Goal: Task Accomplishment & Management: Use online tool/utility

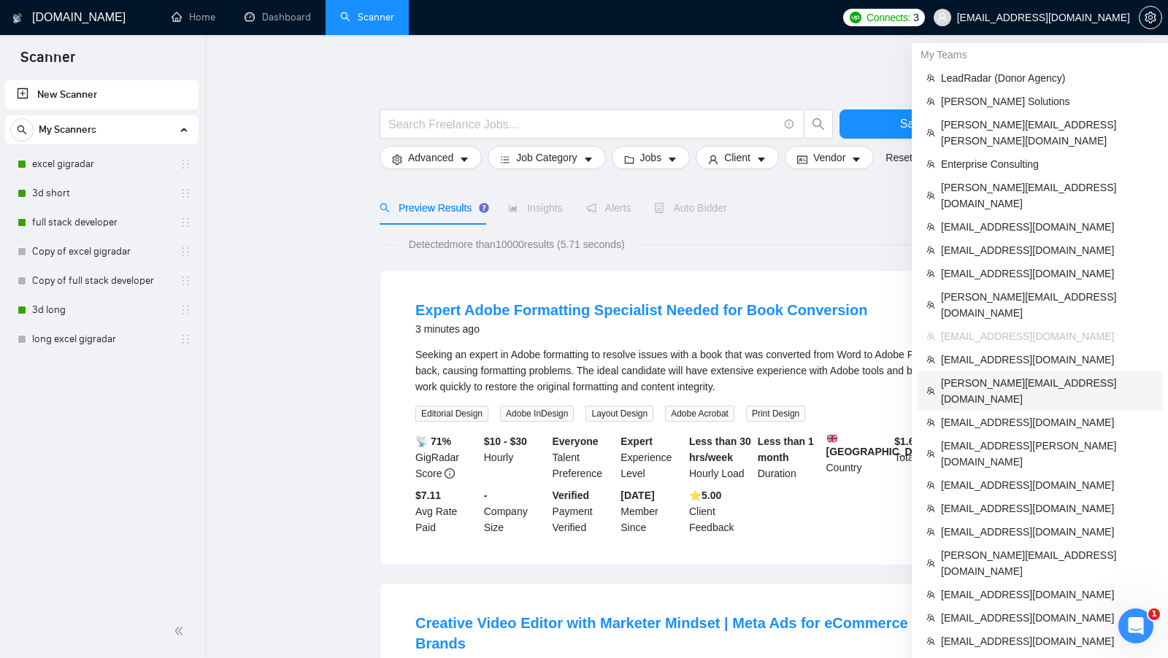
scroll to position [133, 0]
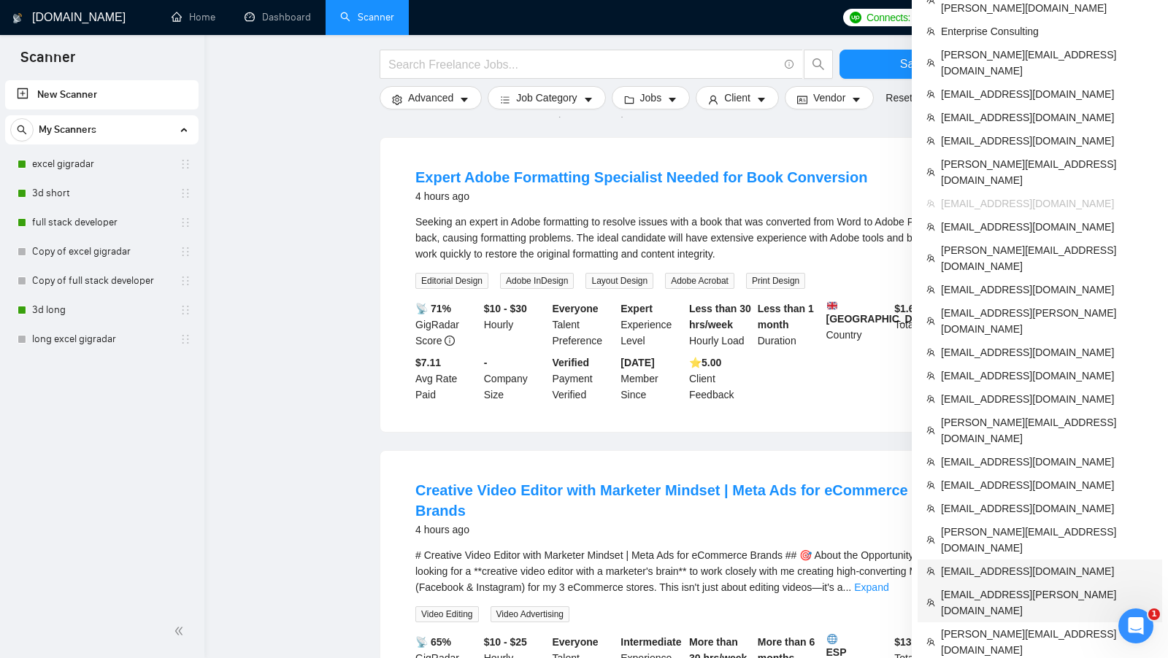
click at [1020, 587] on span "[EMAIL_ADDRESS][PERSON_NAME][DOMAIN_NAME]" at bounding box center [1047, 603] width 212 height 32
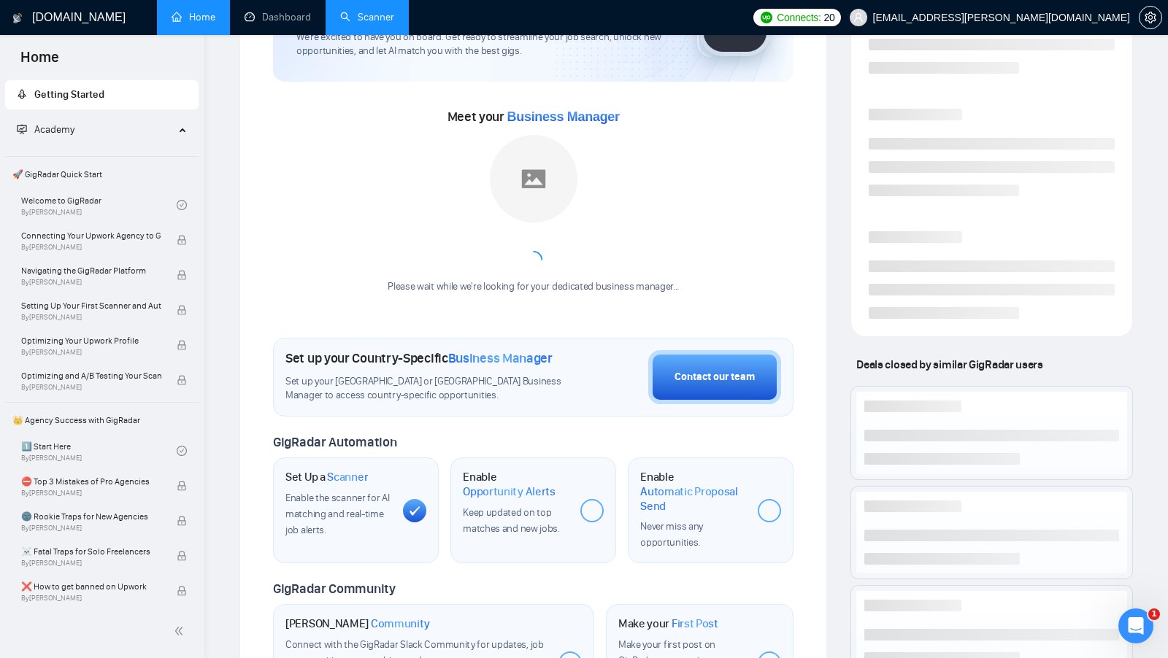
click at [354, 34] on li "Scanner" at bounding box center [367, 17] width 83 height 35
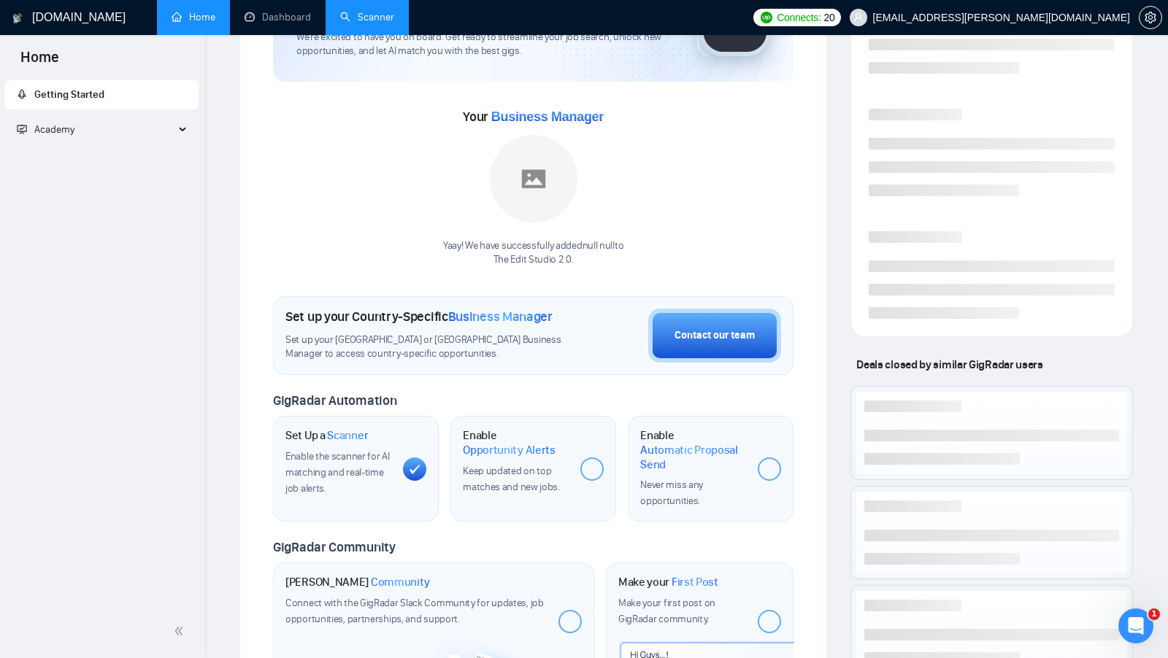
click at [354, 23] on link "Scanner" at bounding box center [367, 17] width 54 height 12
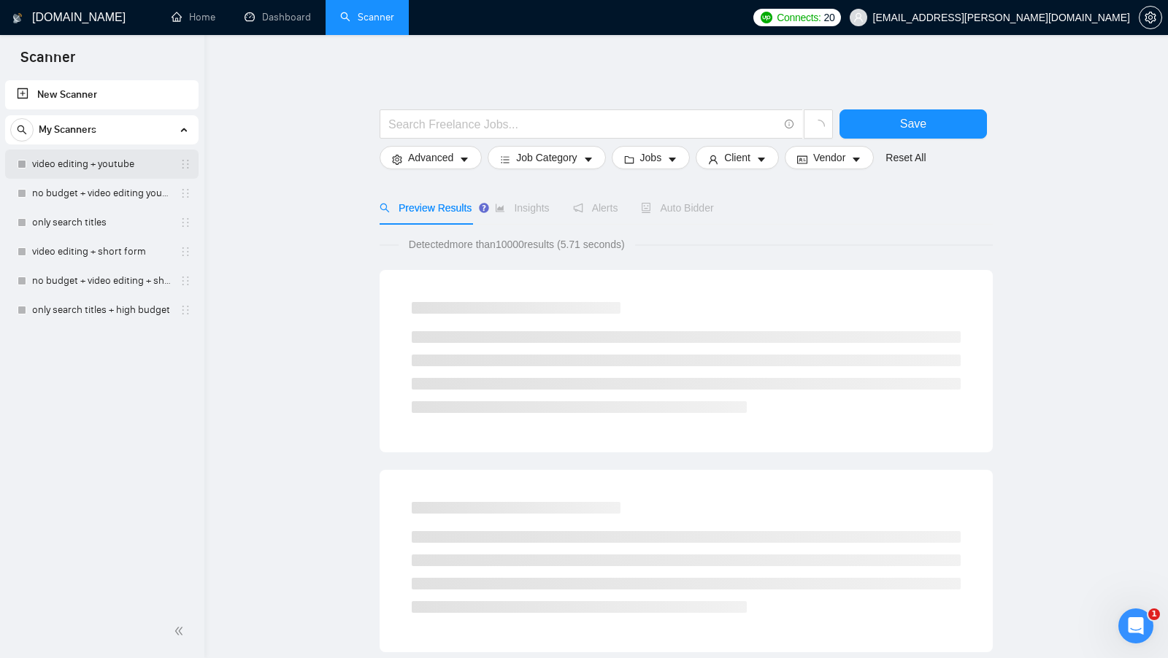
click at [89, 164] on link "video editing + youtube" at bounding box center [101, 164] width 139 height 29
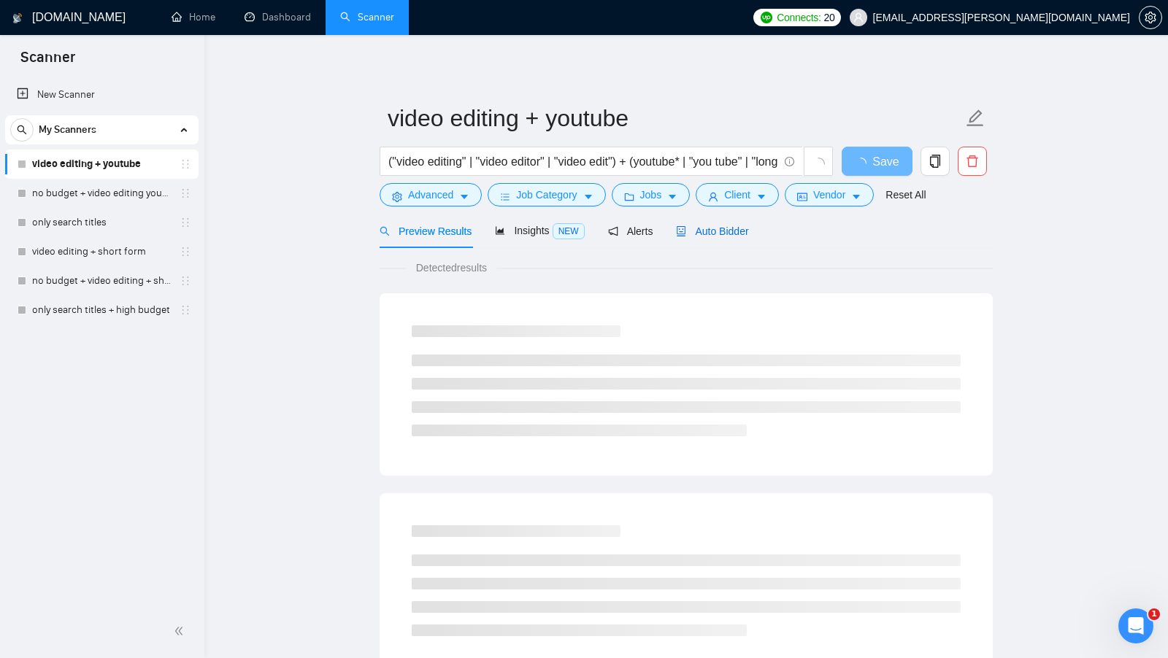
click at [741, 238] on div "Auto Bidder" at bounding box center [712, 231] width 72 height 16
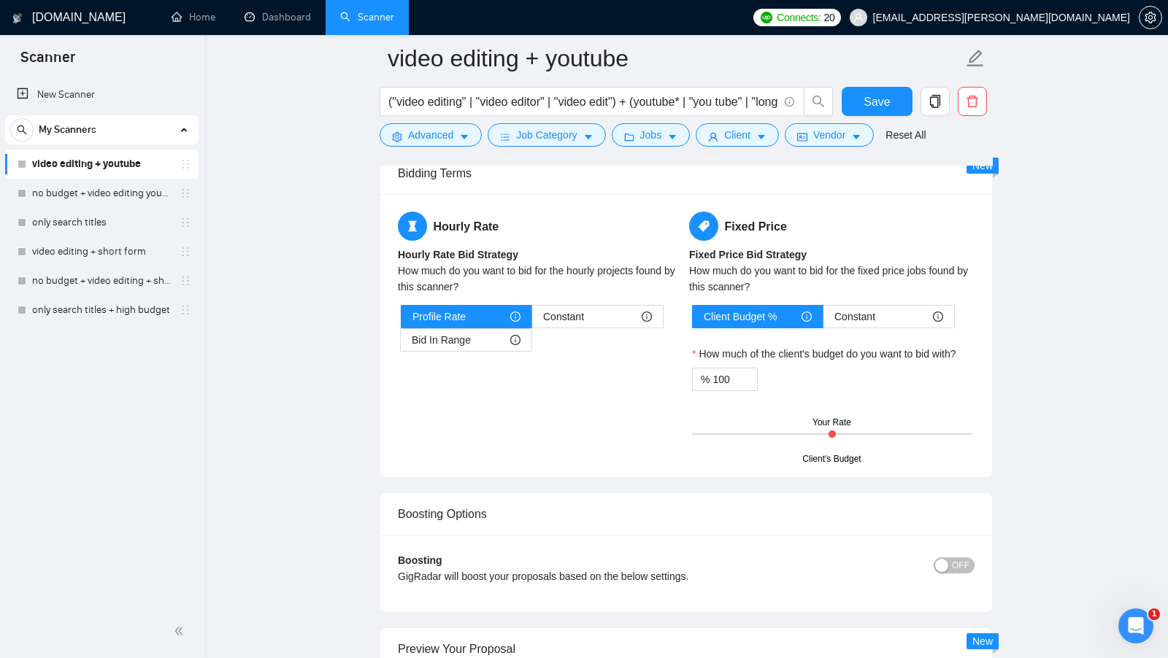
scroll to position [2417, 0]
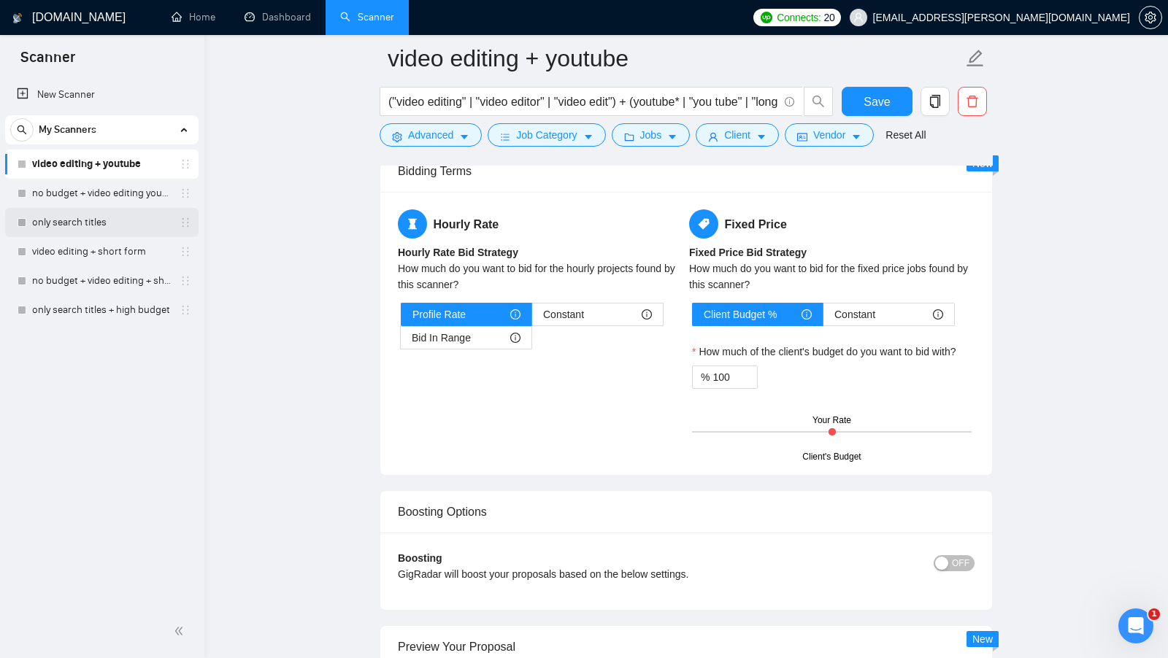
click at [117, 220] on link "only search titles" at bounding box center [101, 222] width 139 height 29
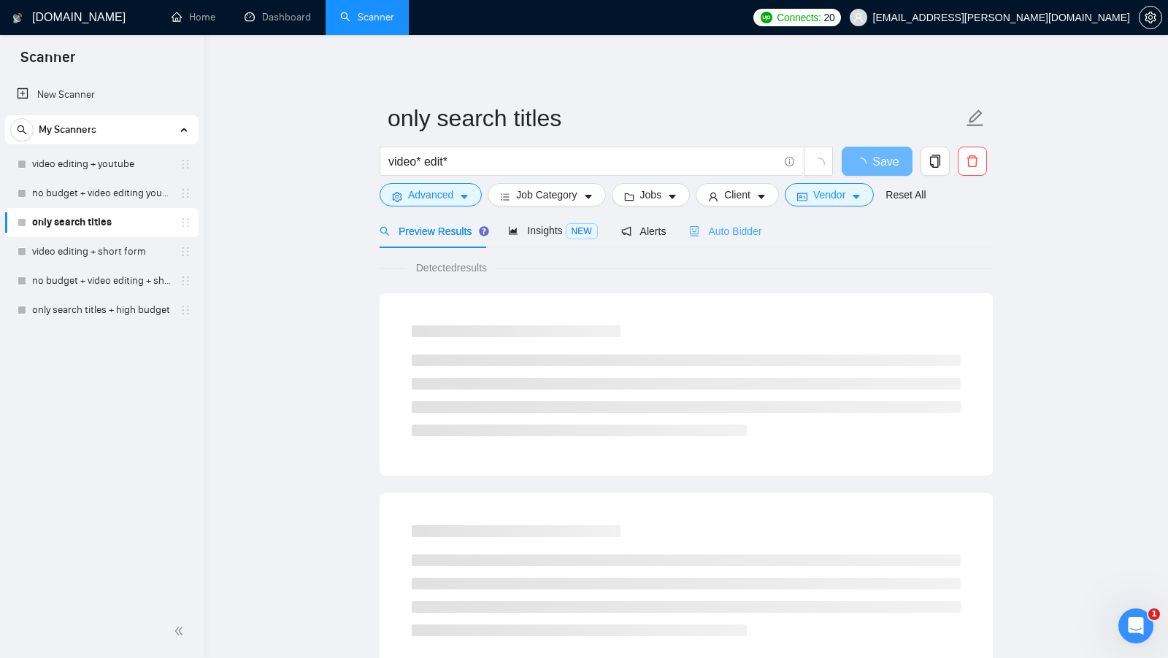
click at [723, 244] on div "Auto Bidder" at bounding box center [725, 231] width 72 height 34
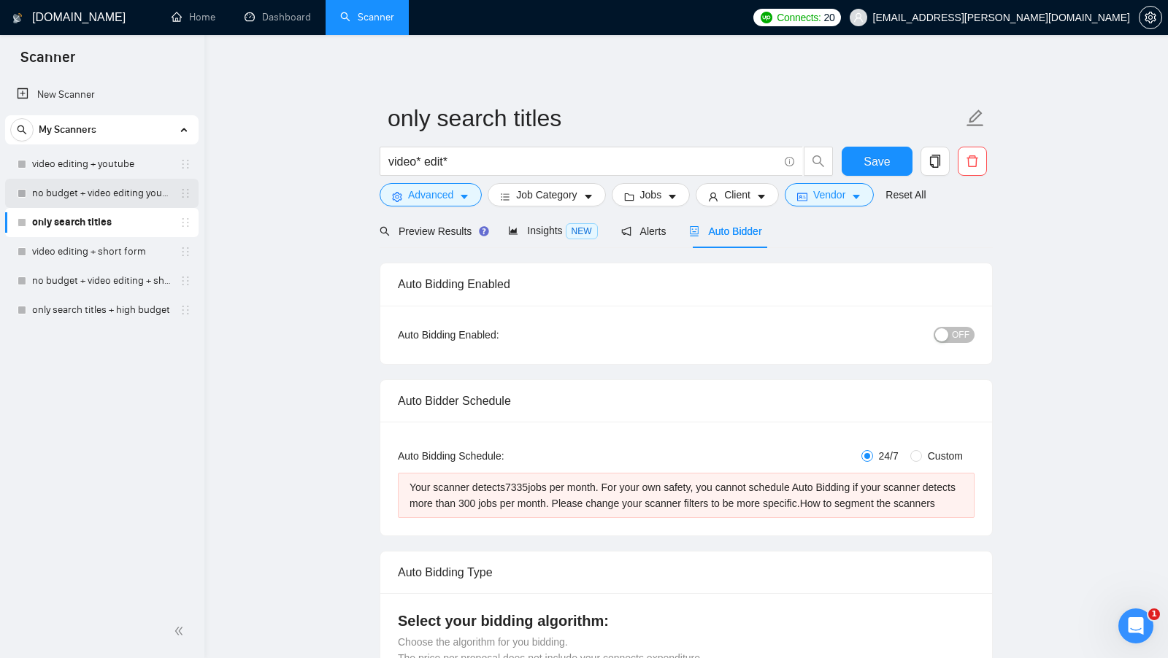
click at [111, 188] on link "no budget + video editing youtube" at bounding box center [101, 193] width 139 height 29
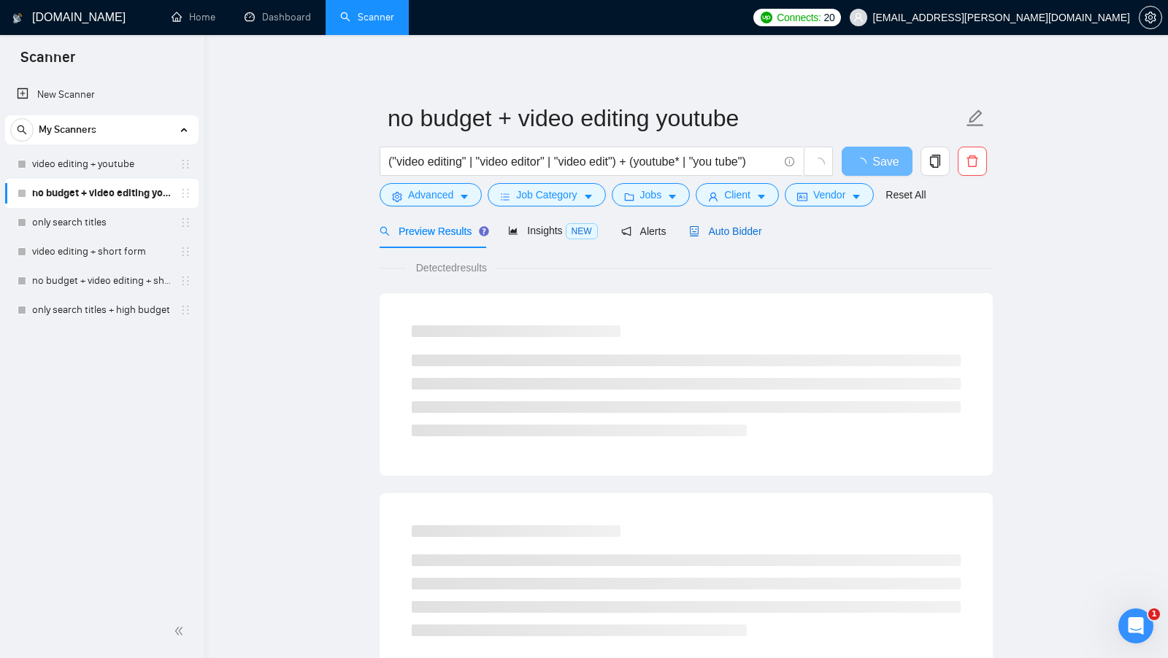
click at [739, 236] on span "Auto Bidder" at bounding box center [725, 232] width 72 height 12
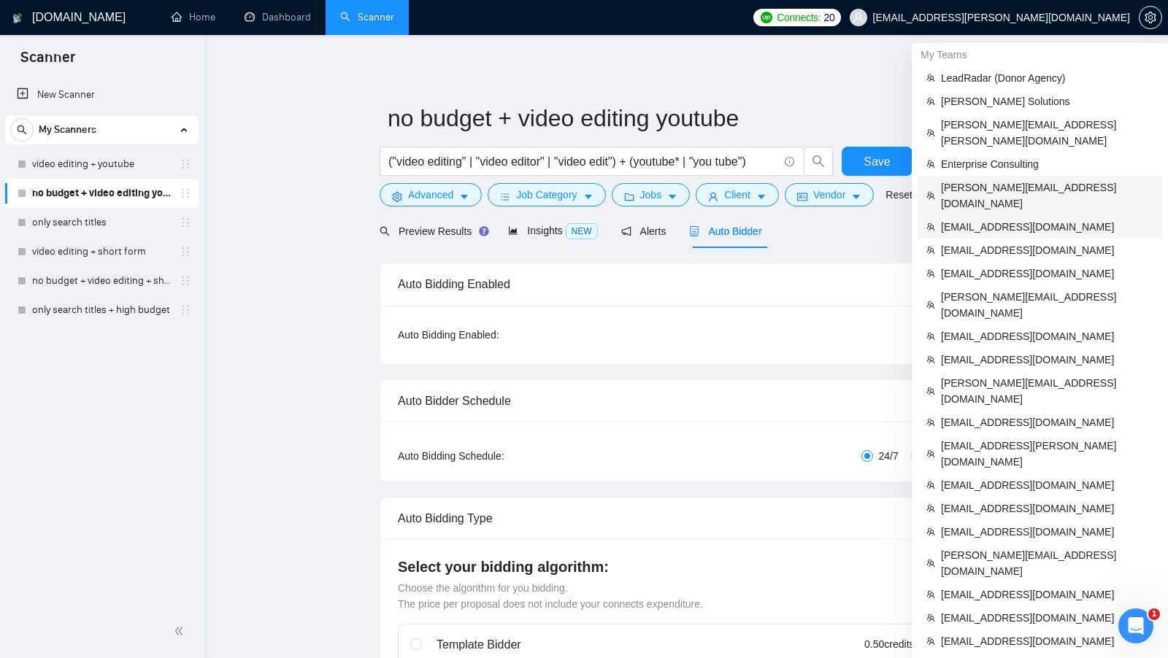
click at [979, 215] on li "[EMAIL_ADDRESS][DOMAIN_NAME]" at bounding box center [1040, 226] width 245 height 23
click at [979, 219] on span "[EMAIL_ADDRESS][DOMAIN_NAME]" at bounding box center [1047, 227] width 212 height 16
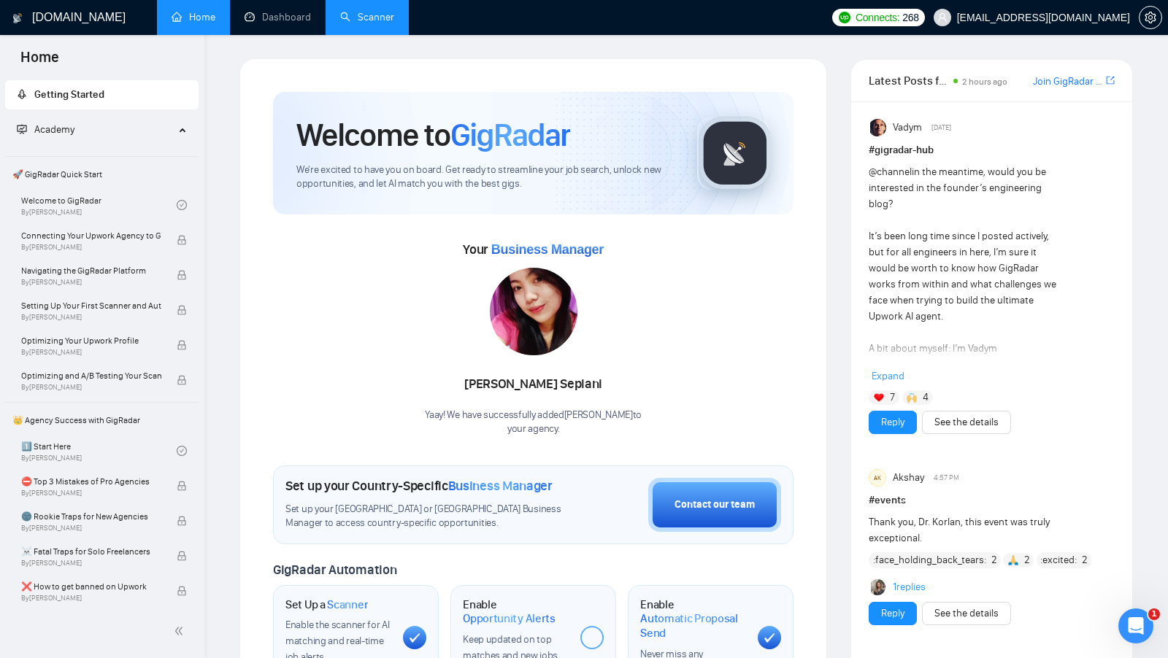
click at [376, 16] on link "Scanner" at bounding box center [367, 17] width 54 height 12
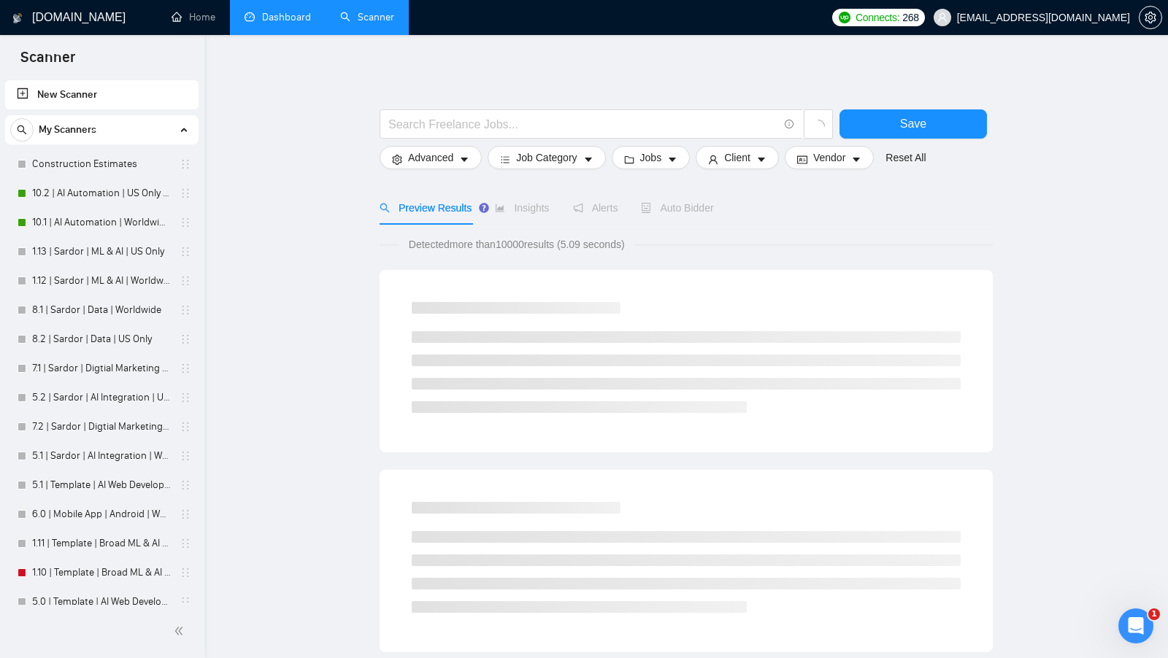
click at [290, 17] on link "Dashboard" at bounding box center [278, 17] width 66 height 12
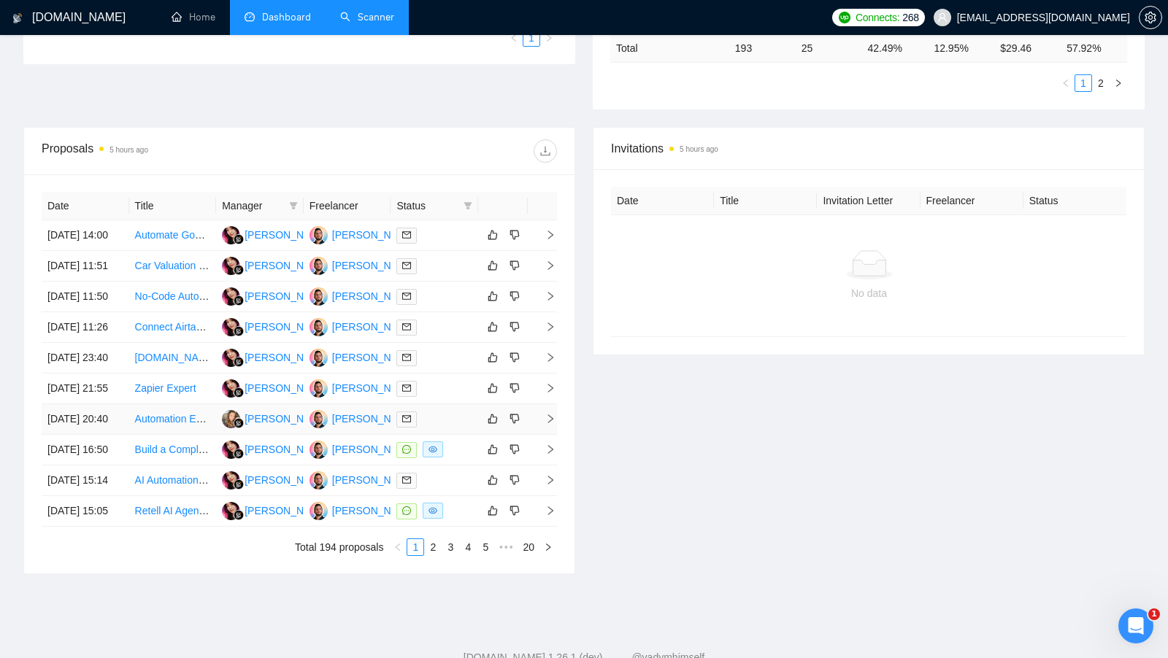
scroll to position [427, 0]
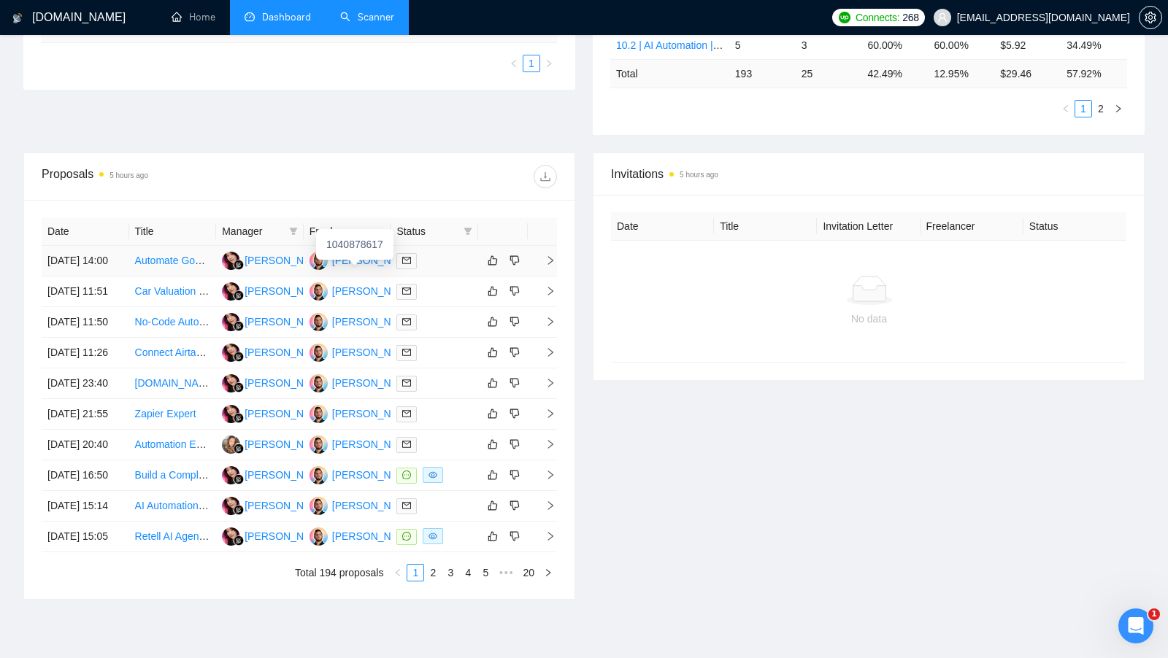
click at [348, 264] on div "[PERSON_NAME]" at bounding box center [374, 261] width 84 height 16
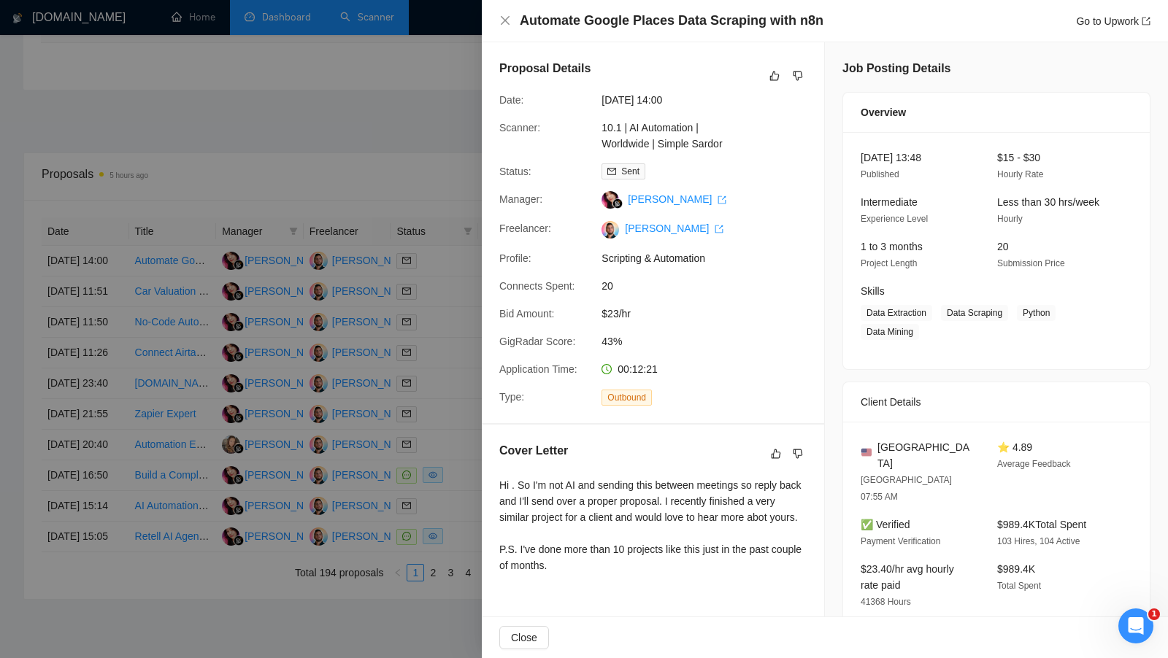
click at [429, 214] on div at bounding box center [584, 329] width 1168 height 658
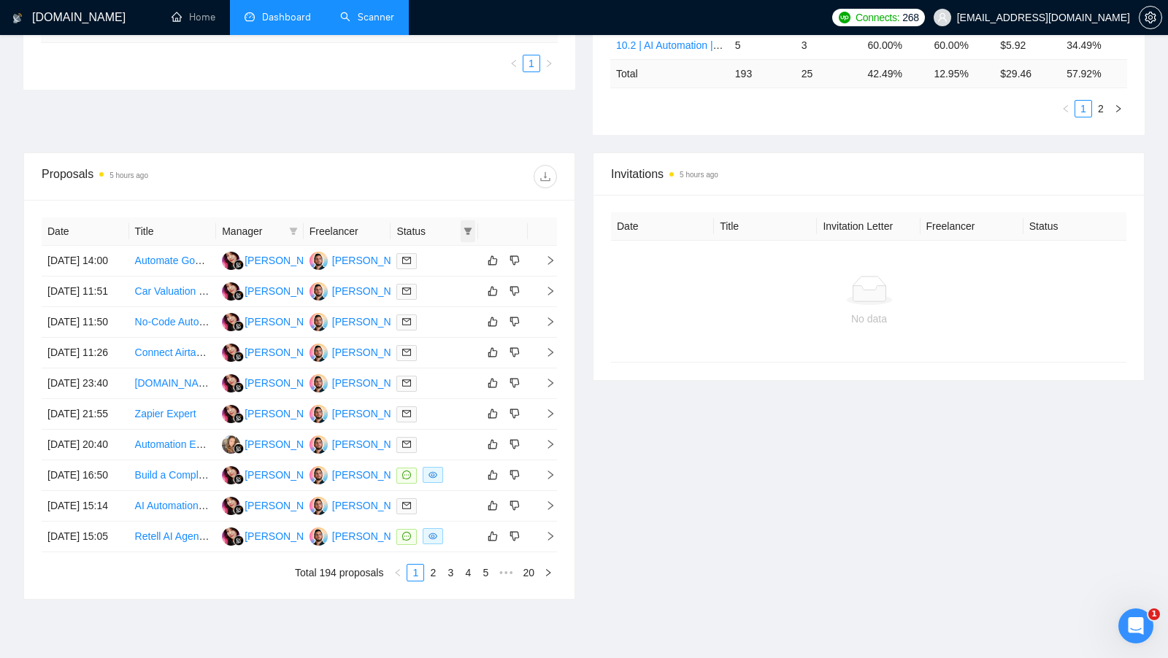
click at [466, 231] on icon "filter" at bounding box center [468, 231] width 9 height 9
click at [412, 251] on span "Chat" at bounding box center [421, 256] width 28 height 12
checkbox input "true"
click at [469, 188] on div "Proposals 5 hours ago" at bounding box center [299, 176] width 515 height 47
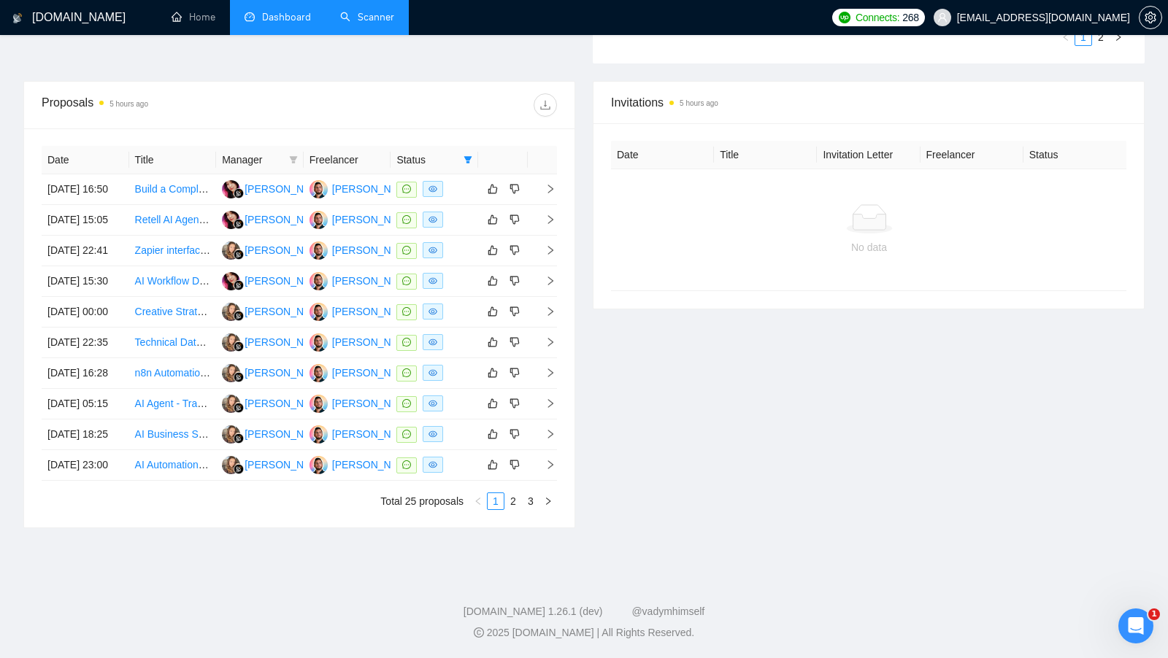
scroll to position [629, 0]
click at [523, 503] on link "3" at bounding box center [531, 501] width 16 height 16
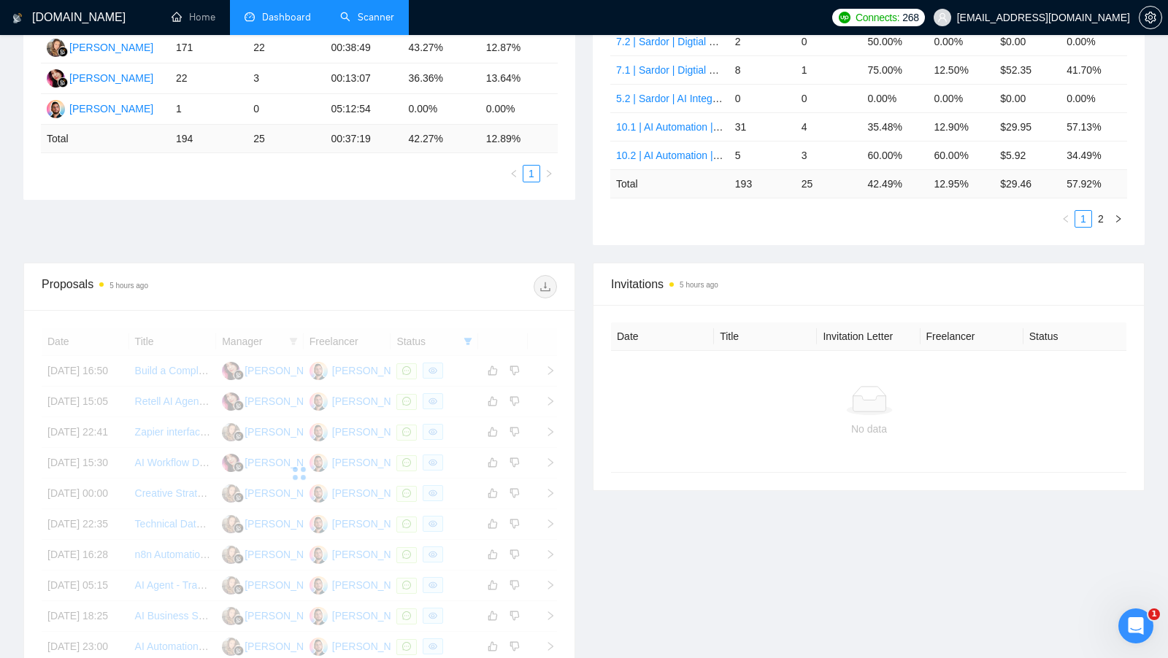
scroll to position [408, 0]
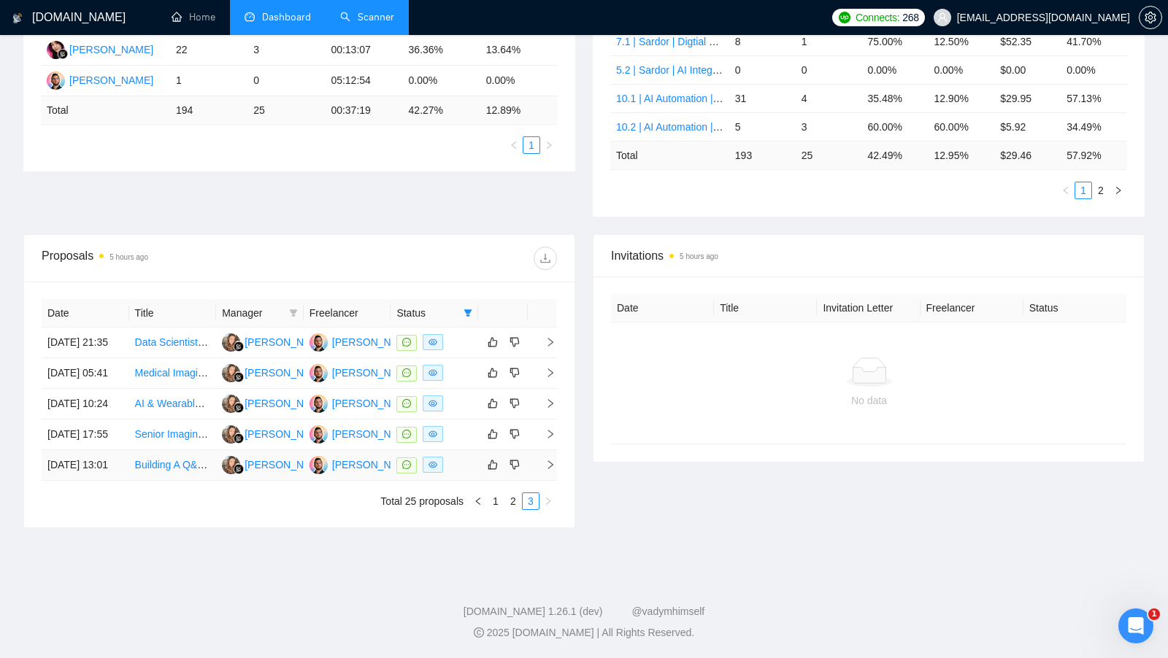
click at [458, 469] on td at bounding box center [435, 465] width 88 height 31
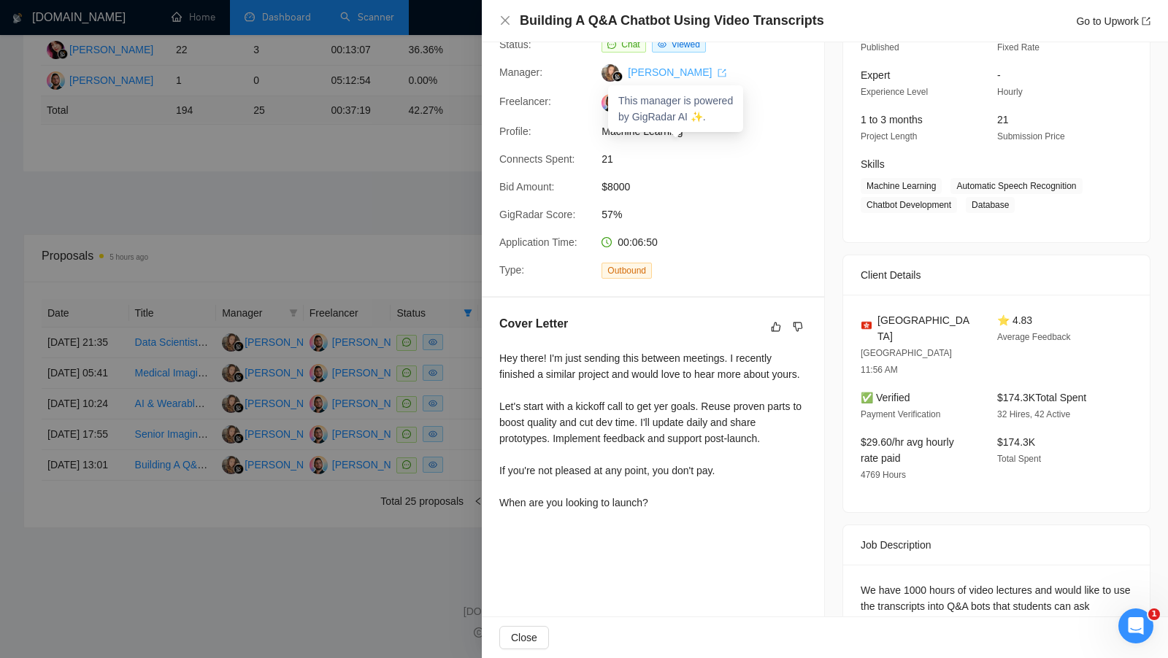
scroll to position [0, 0]
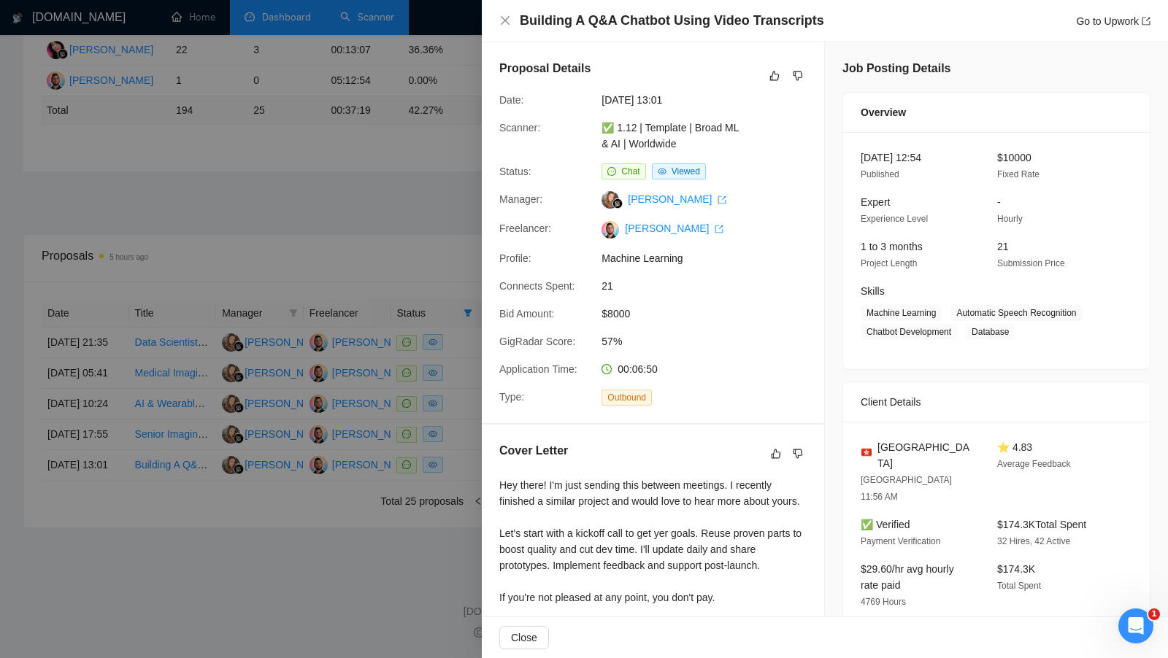
click at [453, 122] on div at bounding box center [584, 329] width 1168 height 658
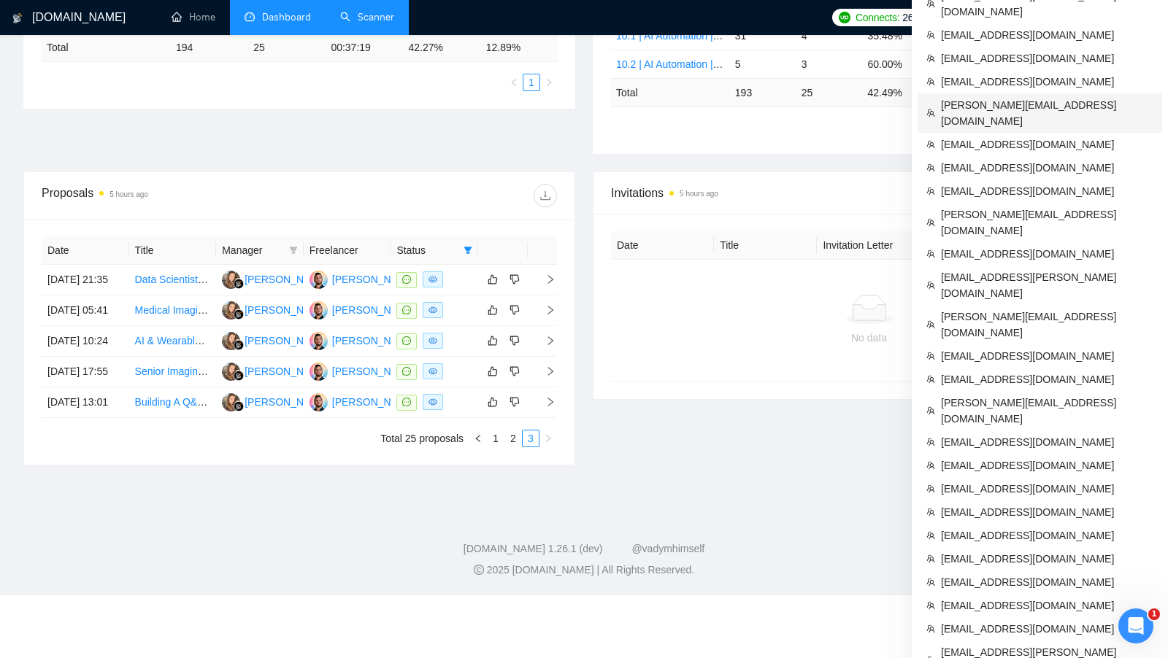
click at [1072, 93] on li "[PERSON_NAME][EMAIL_ADDRESS][DOMAIN_NAME]" at bounding box center [1040, 112] width 245 height 39
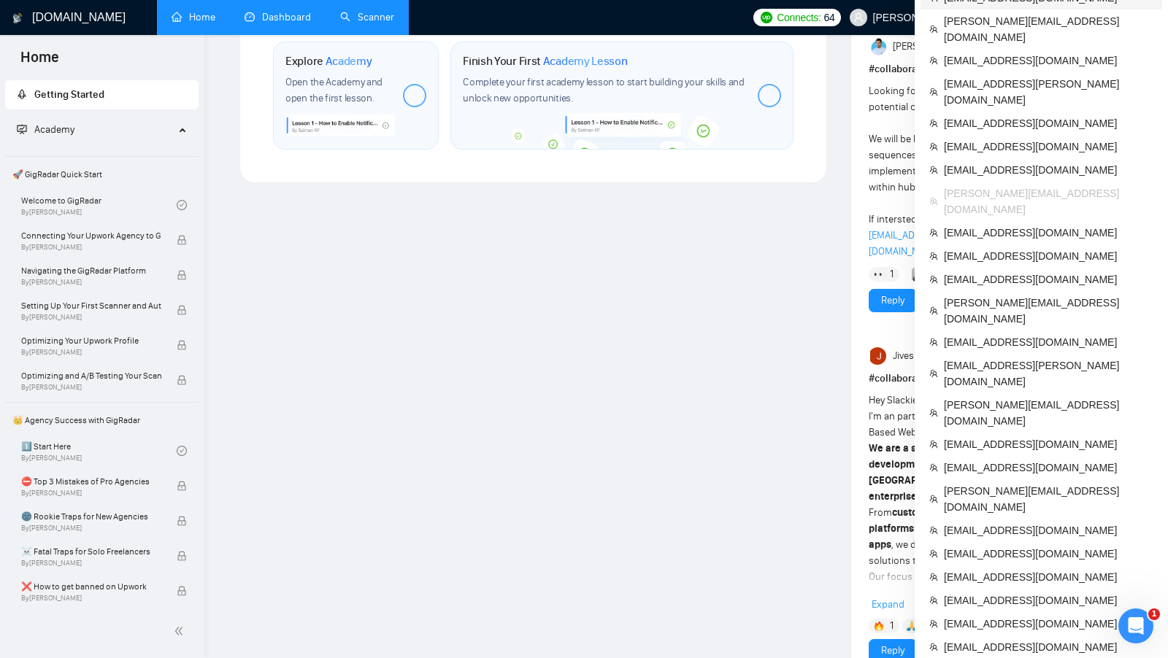
scroll to position [352, 0]
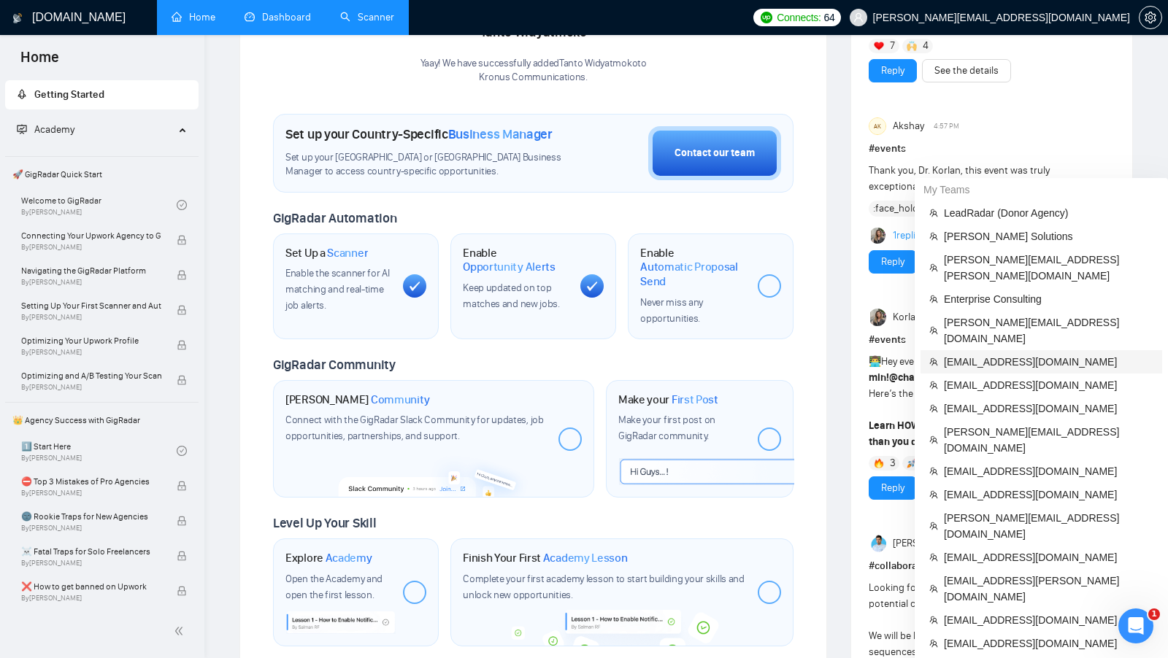
click at [1018, 354] on span "[EMAIL_ADDRESS][DOMAIN_NAME]" at bounding box center [1048, 362] width 209 height 16
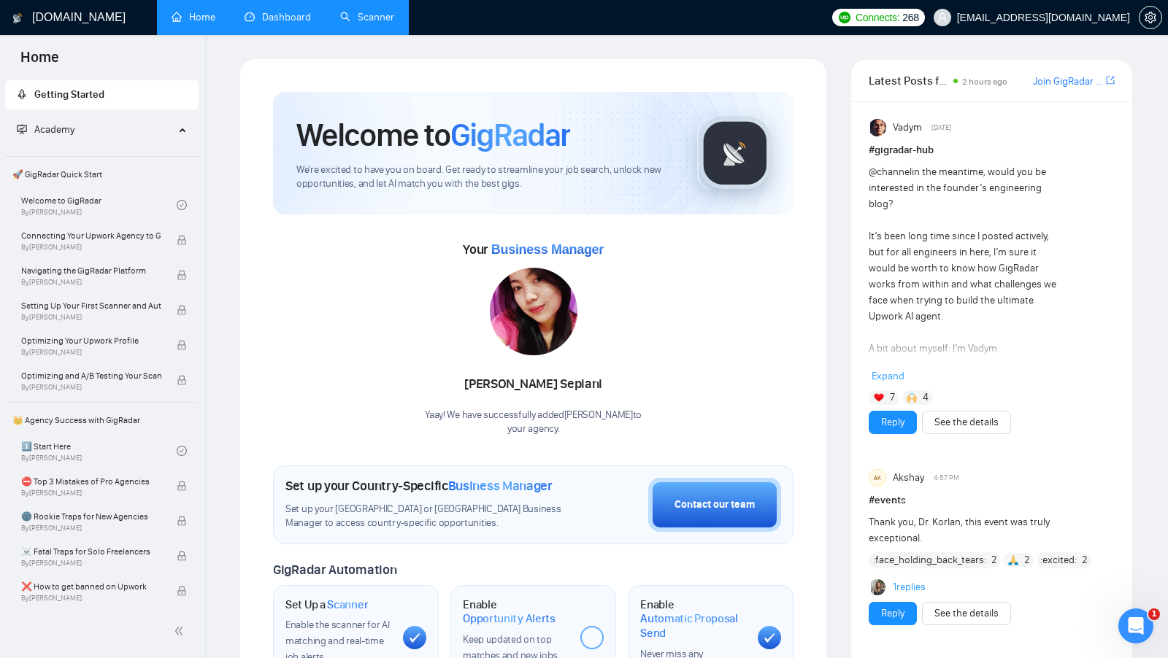
click at [269, 11] on link "Dashboard" at bounding box center [278, 17] width 66 height 12
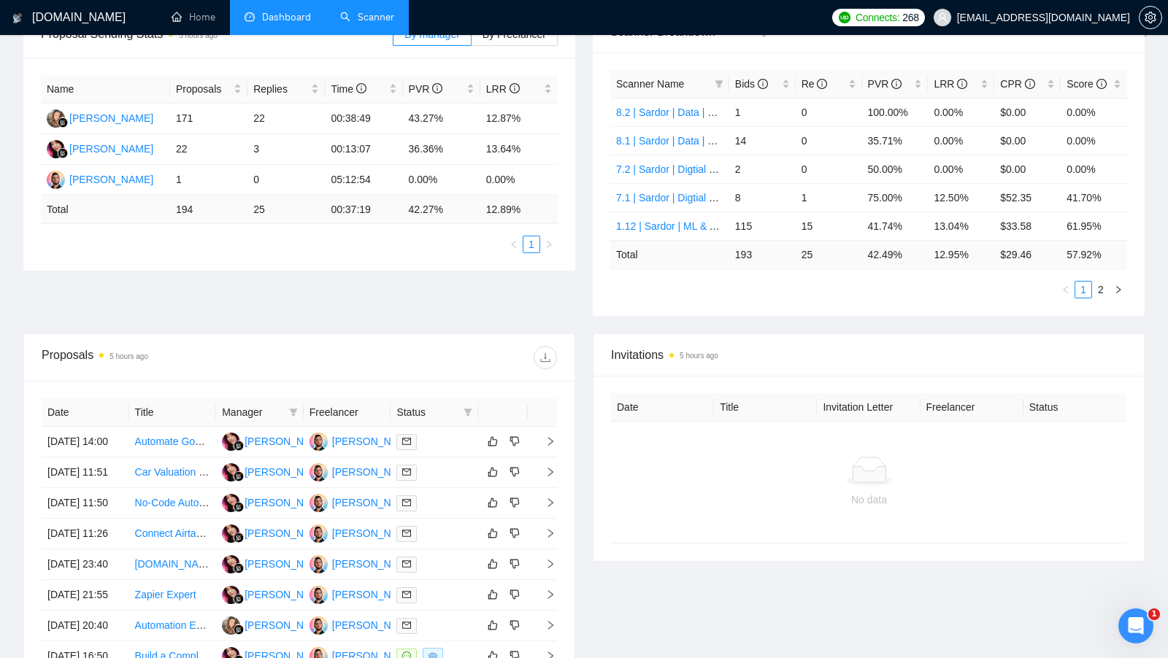
scroll to position [248, 0]
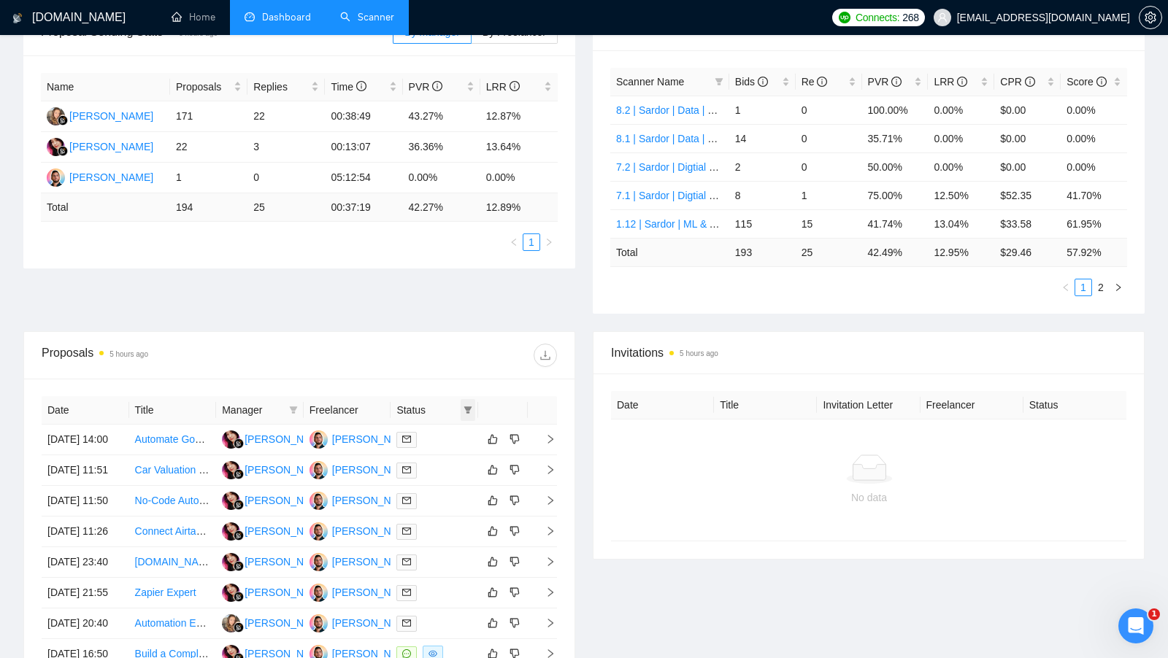
click at [467, 407] on icon "filter" at bounding box center [468, 410] width 9 height 9
click at [396, 434] on input "checkbox" at bounding box center [402, 434] width 12 height 12
checkbox input "true"
click at [463, 380] on div "Date Title Manager Freelancer Status [DATE] 14:00 Automate Google Places Data S…" at bounding box center [299, 578] width 550 height 399
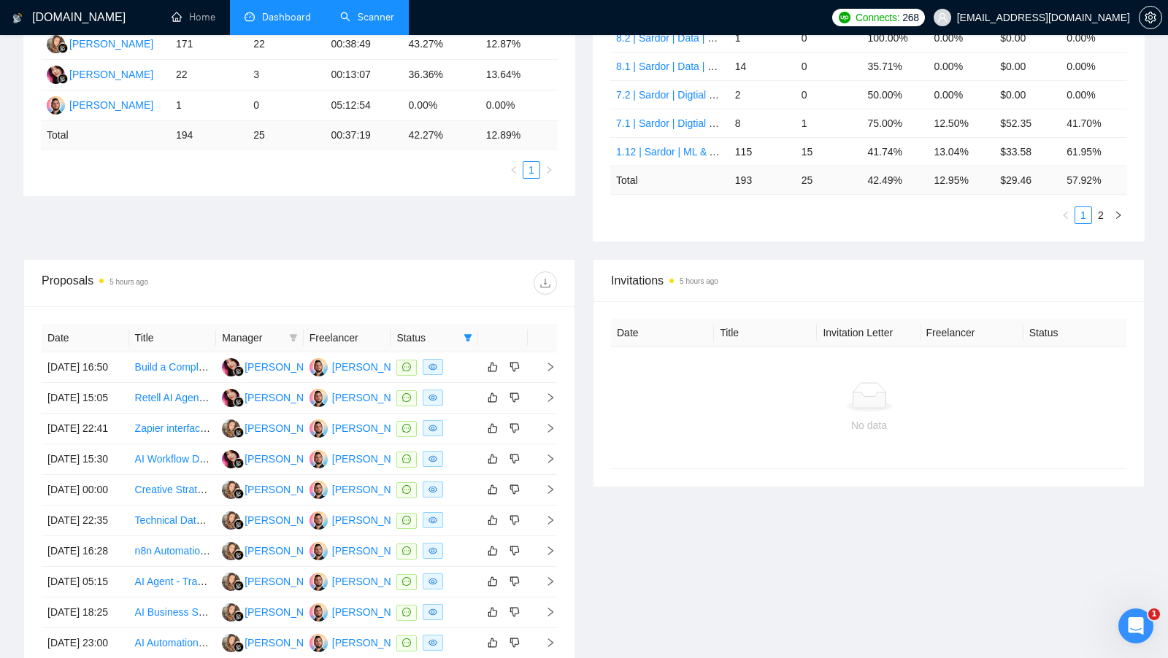
scroll to position [629, 0]
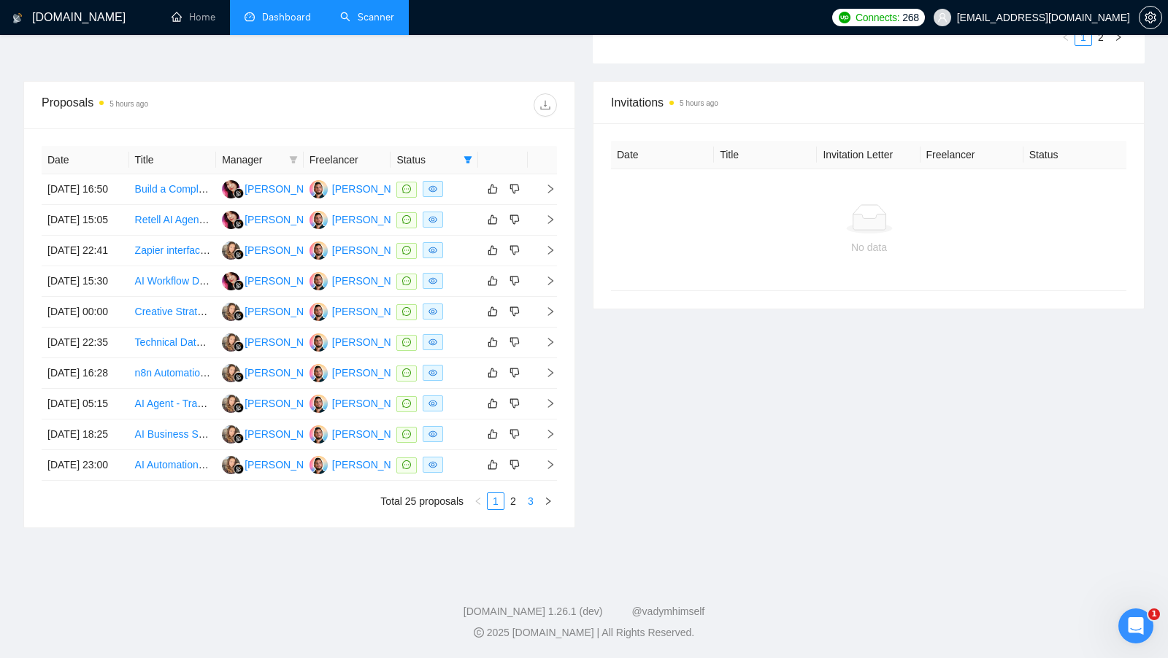
click at [523, 502] on link "3" at bounding box center [531, 501] width 16 height 16
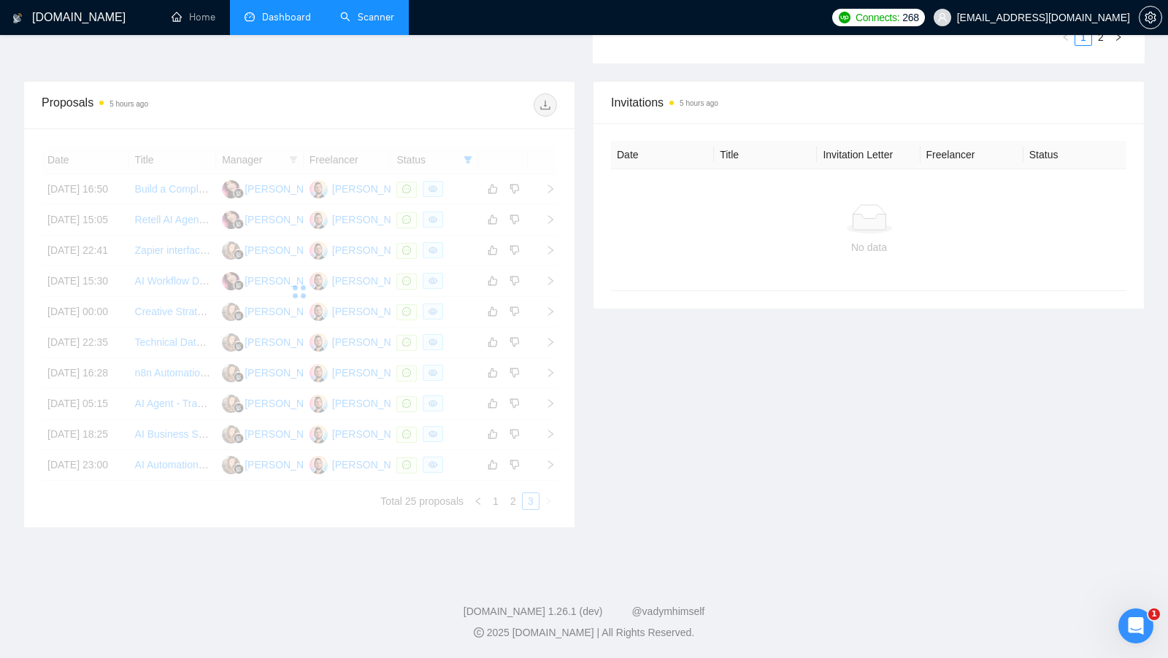
scroll to position [408, 0]
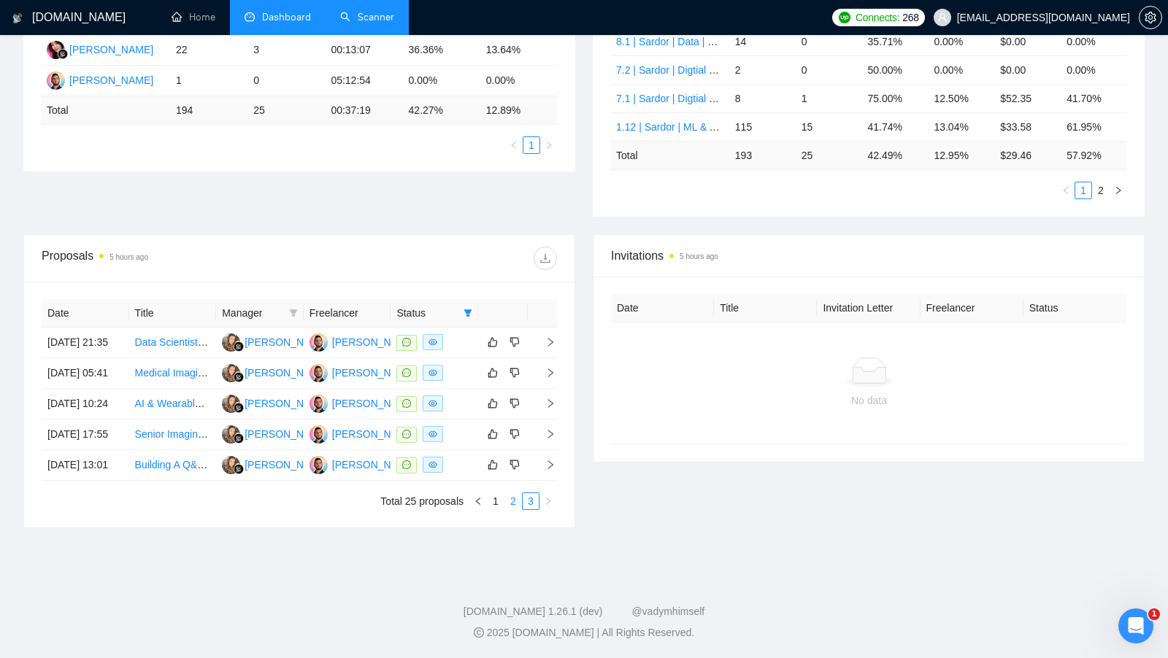
click at [512, 503] on link "2" at bounding box center [513, 501] width 16 height 16
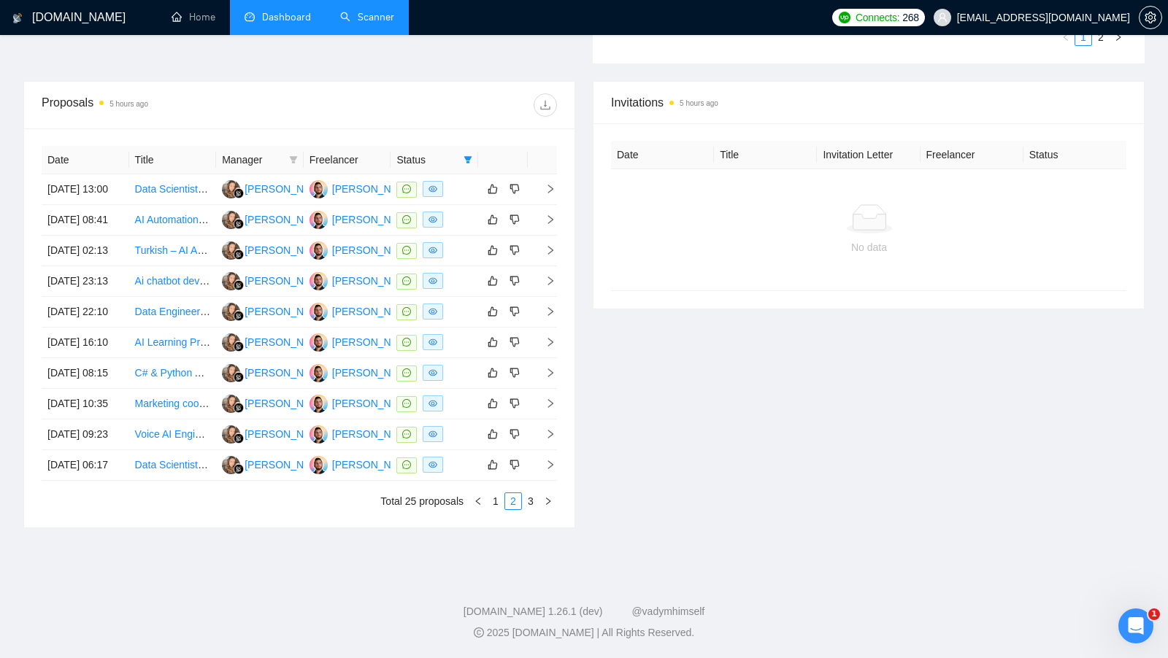
scroll to position [572, 0]
click at [531, 509] on link "3" at bounding box center [531, 501] width 16 height 16
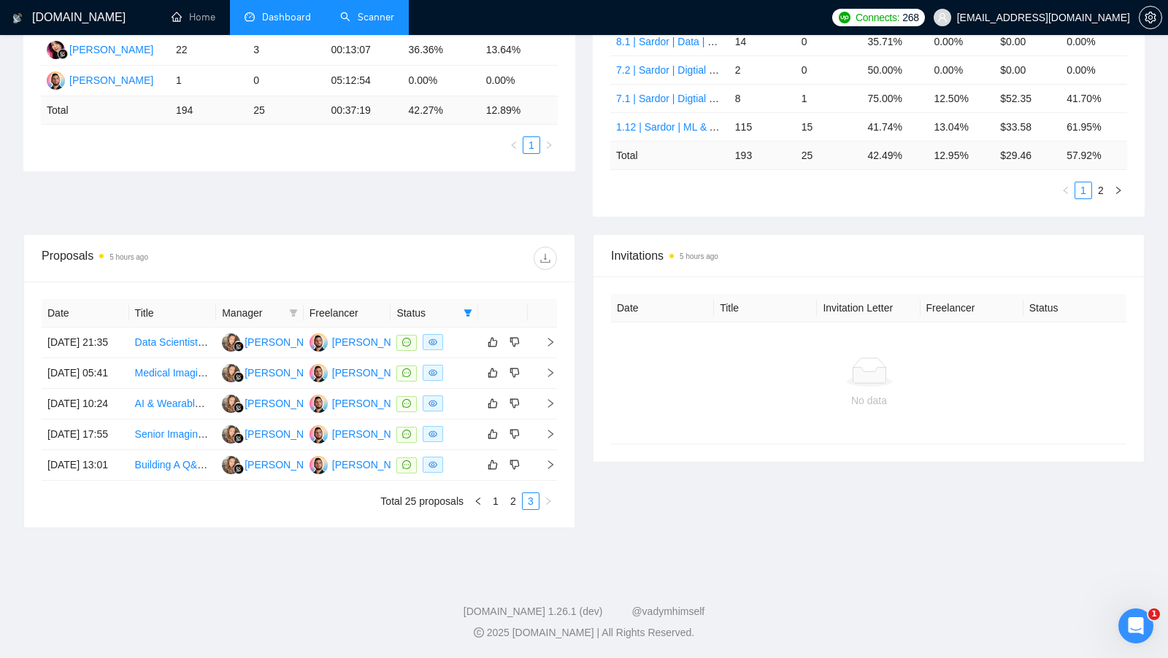
scroll to position [408, 0]
click at [469, 475] on td at bounding box center [435, 465] width 88 height 31
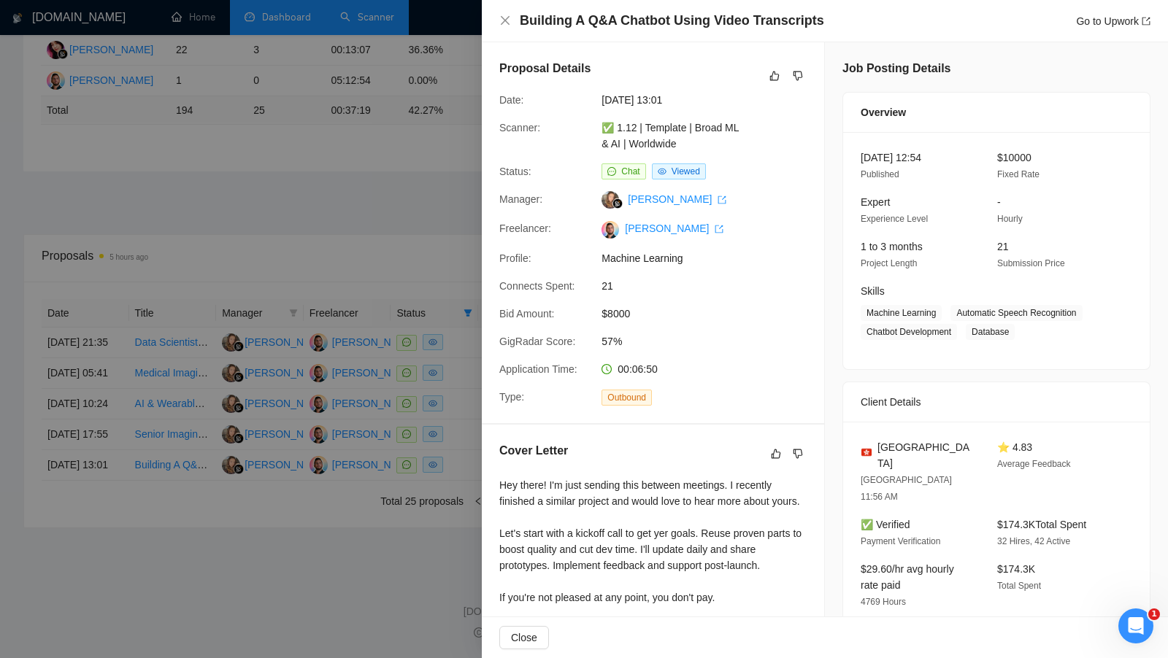
click at [380, 162] on div at bounding box center [584, 329] width 1168 height 658
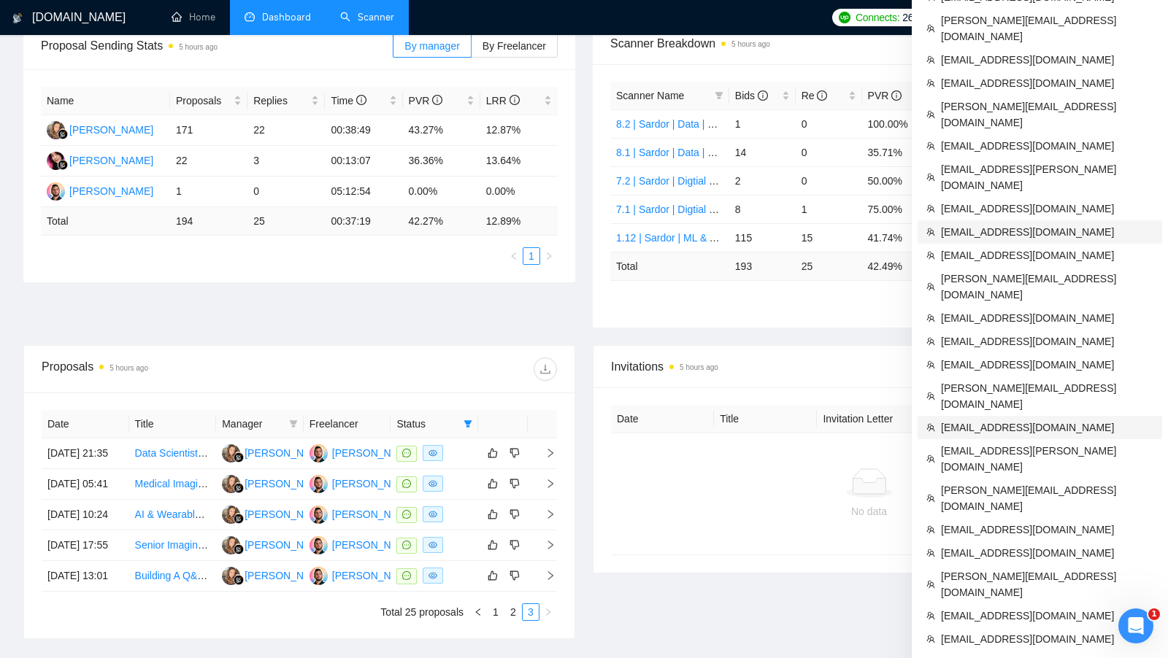
scroll to position [0, 0]
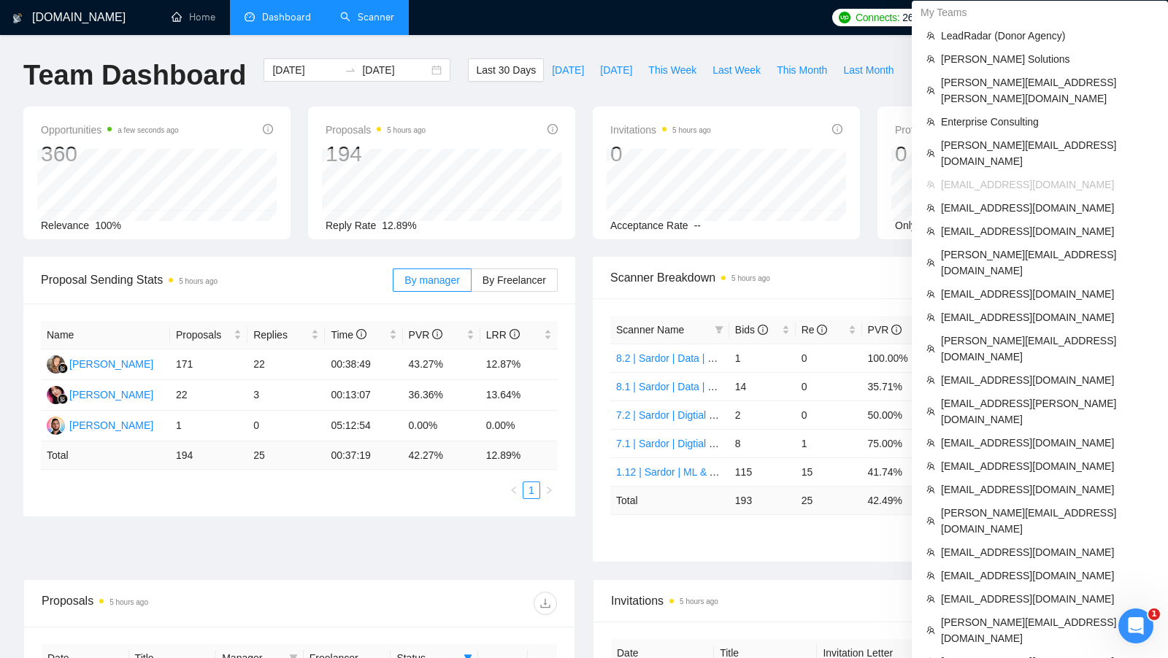
click at [1035, 177] on span "[EMAIL_ADDRESS][DOMAIN_NAME]" at bounding box center [1047, 185] width 212 height 16
copy ul "[EMAIL_ADDRESS][DOMAIN_NAME]"
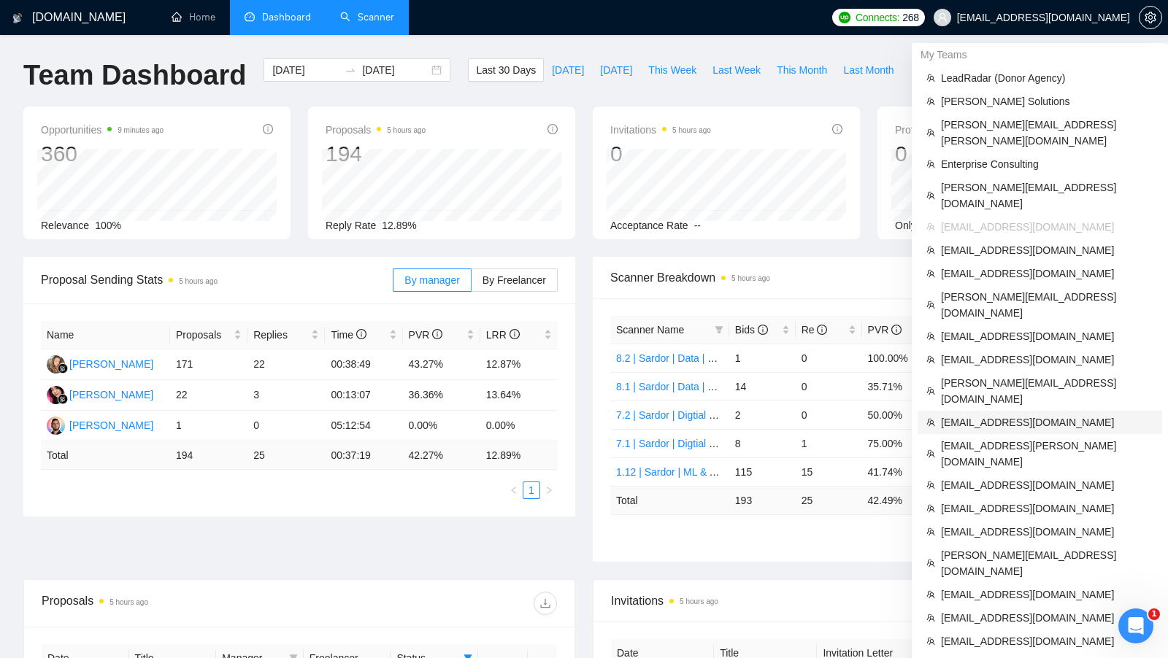
scroll to position [196, 0]
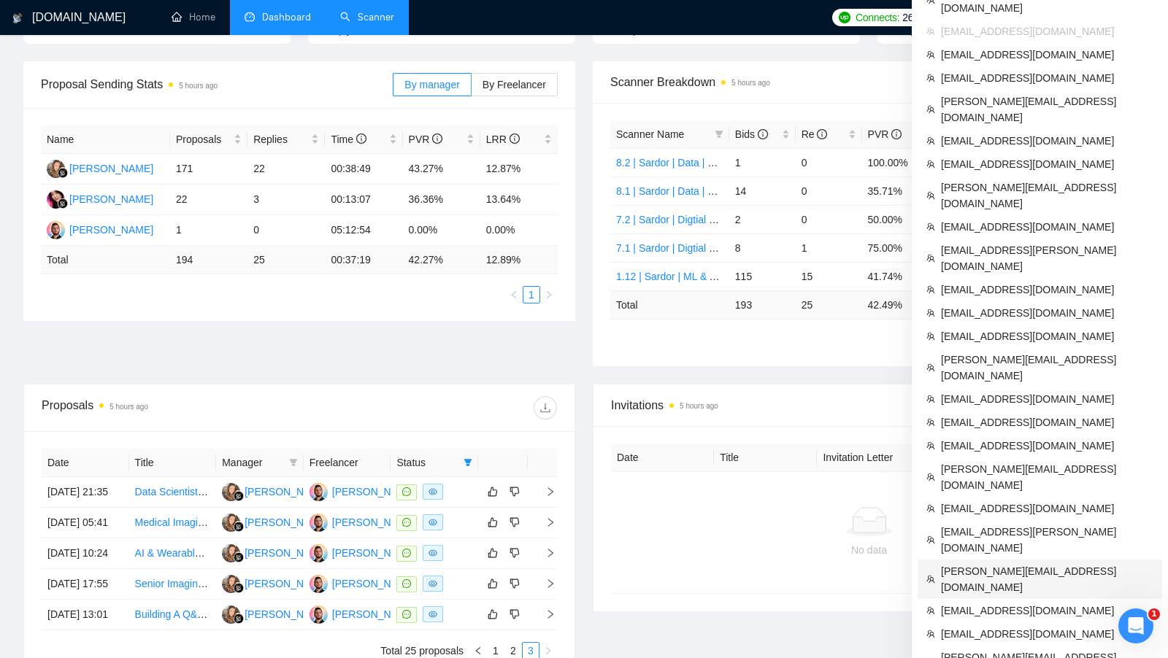
click at [1027, 563] on span "[PERSON_NAME][EMAIL_ADDRESS][DOMAIN_NAME]" at bounding box center [1047, 579] width 212 height 32
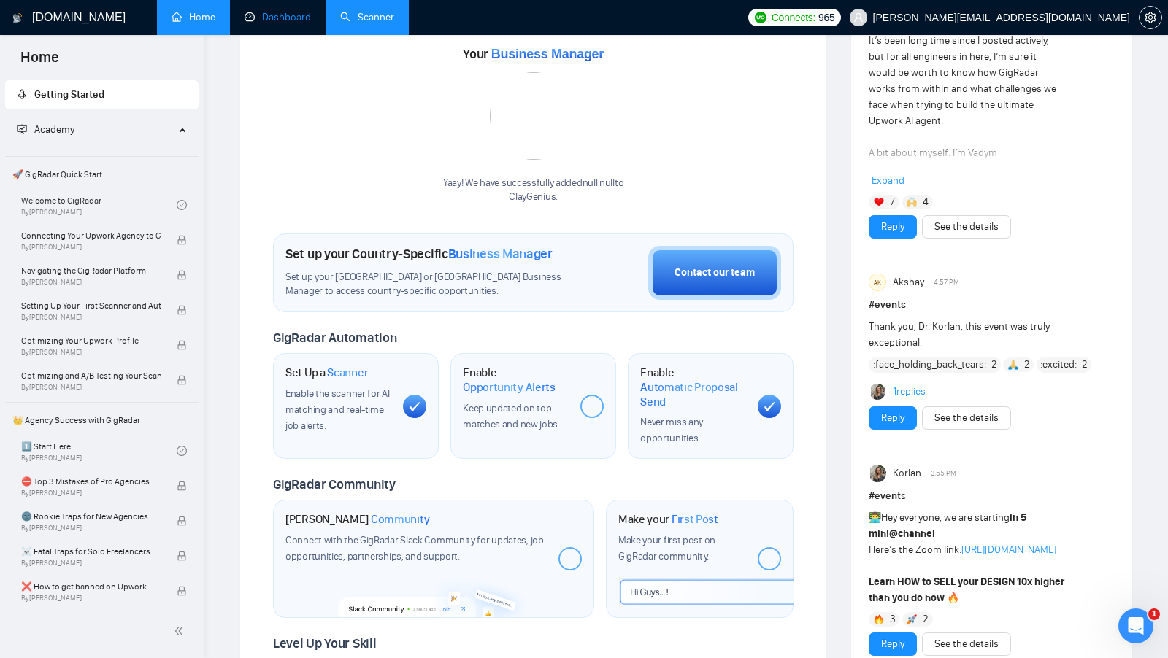
click at [279, 23] on link "Dashboard" at bounding box center [278, 17] width 66 height 12
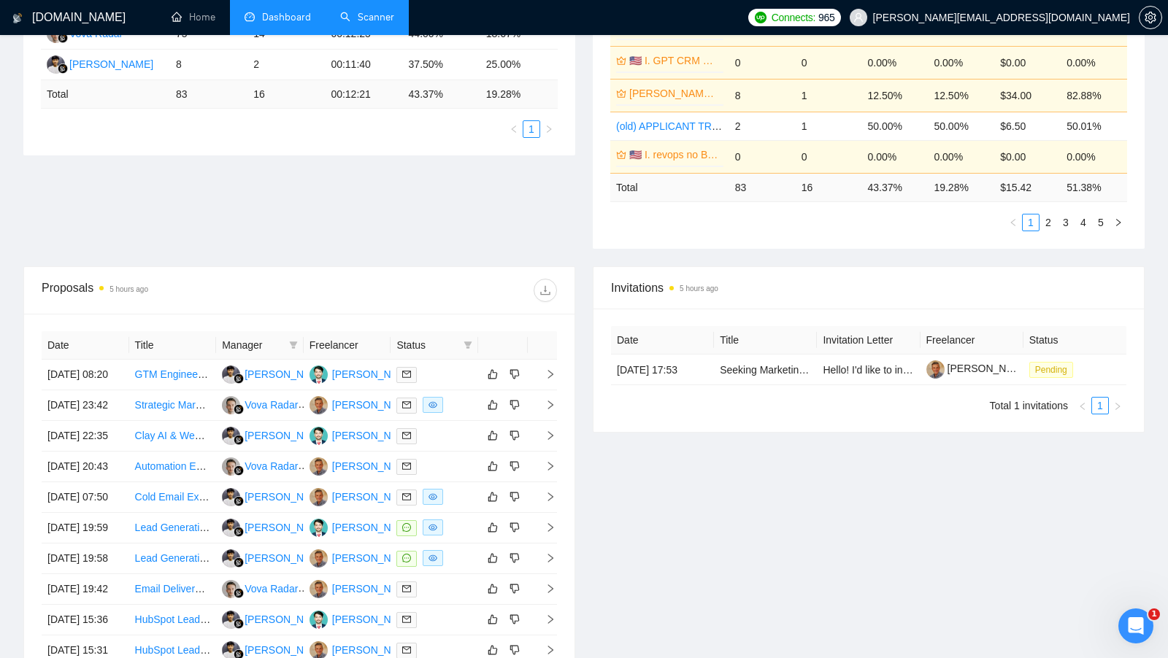
scroll to position [353, 0]
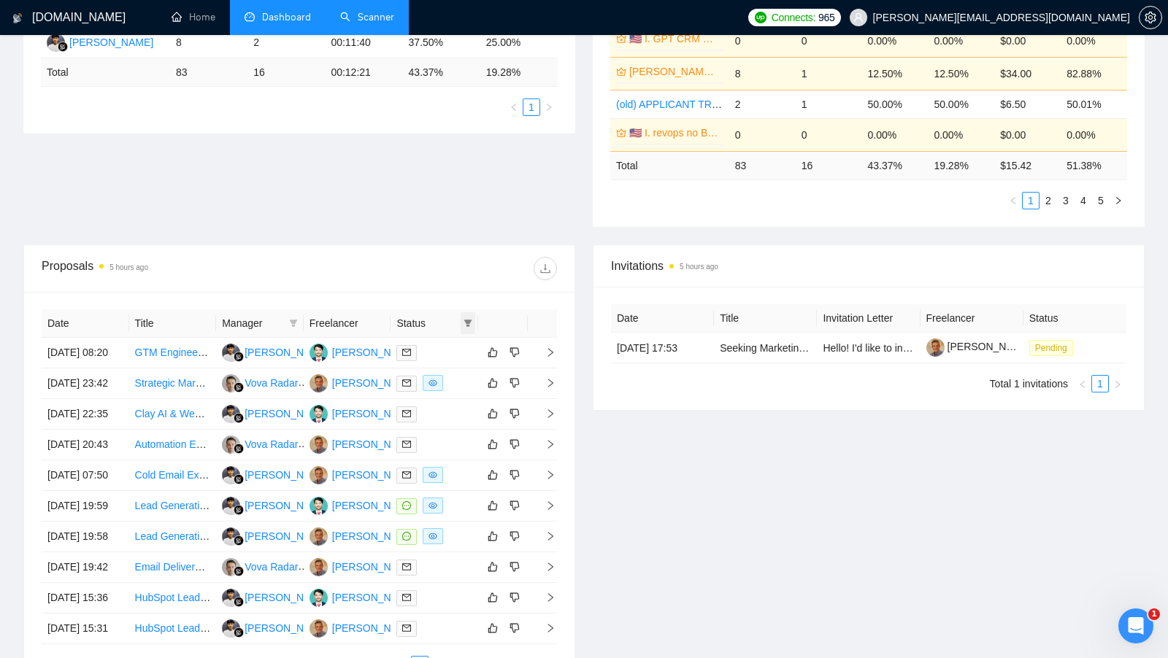
click at [469, 324] on span at bounding box center [468, 323] width 15 height 22
click at [418, 345] on span "Chat" at bounding box center [421, 348] width 28 height 12
checkbox input "true"
click at [439, 281] on div "Proposals 5 hours ago" at bounding box center [299, 268] width 515 height 47
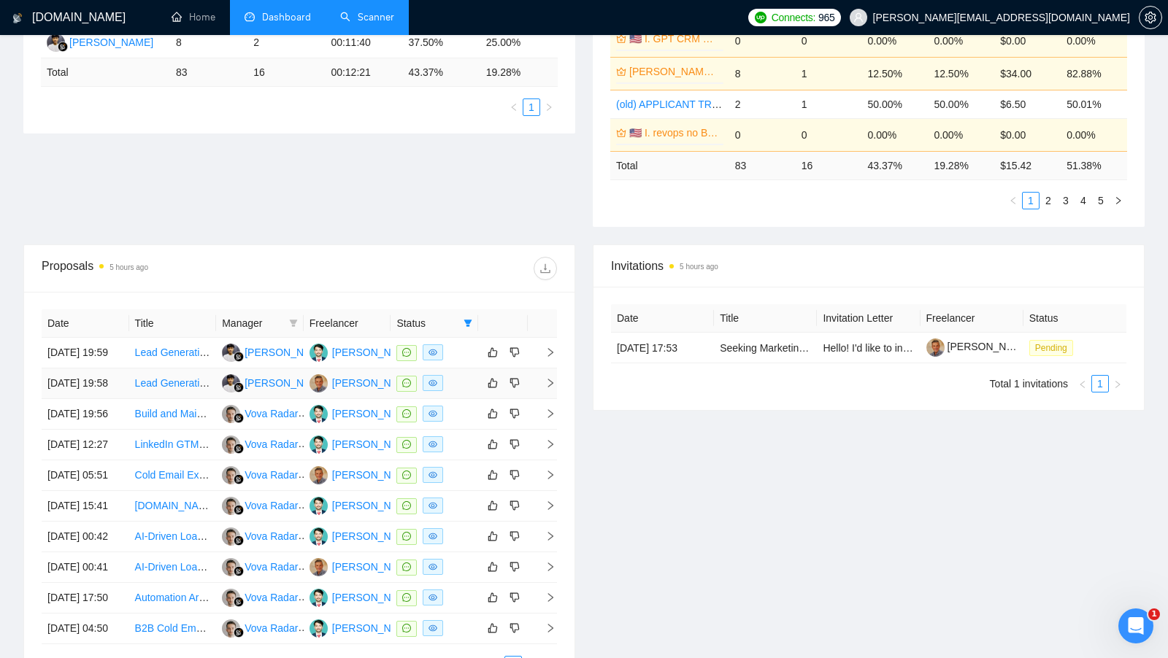
click at [453, 392] on div at bounding box center [434, 383] width 76 height 17
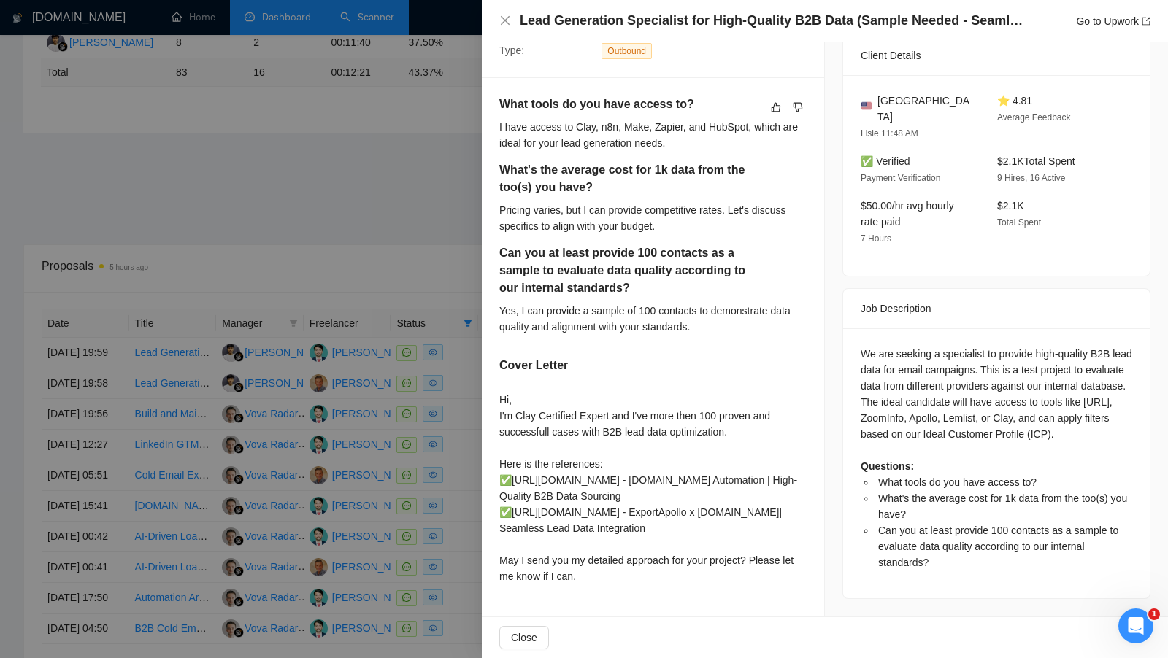
scroll to position [361, 0]
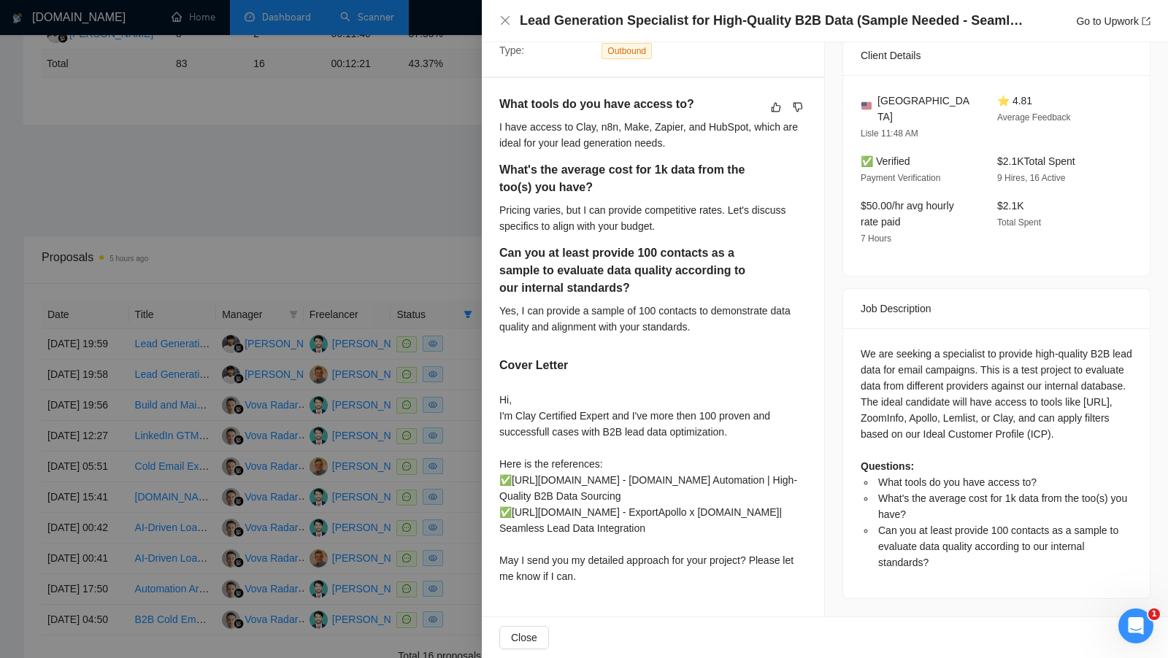
click at [464, 273] on div at bounding box center [584, 329] width 1168 height 658
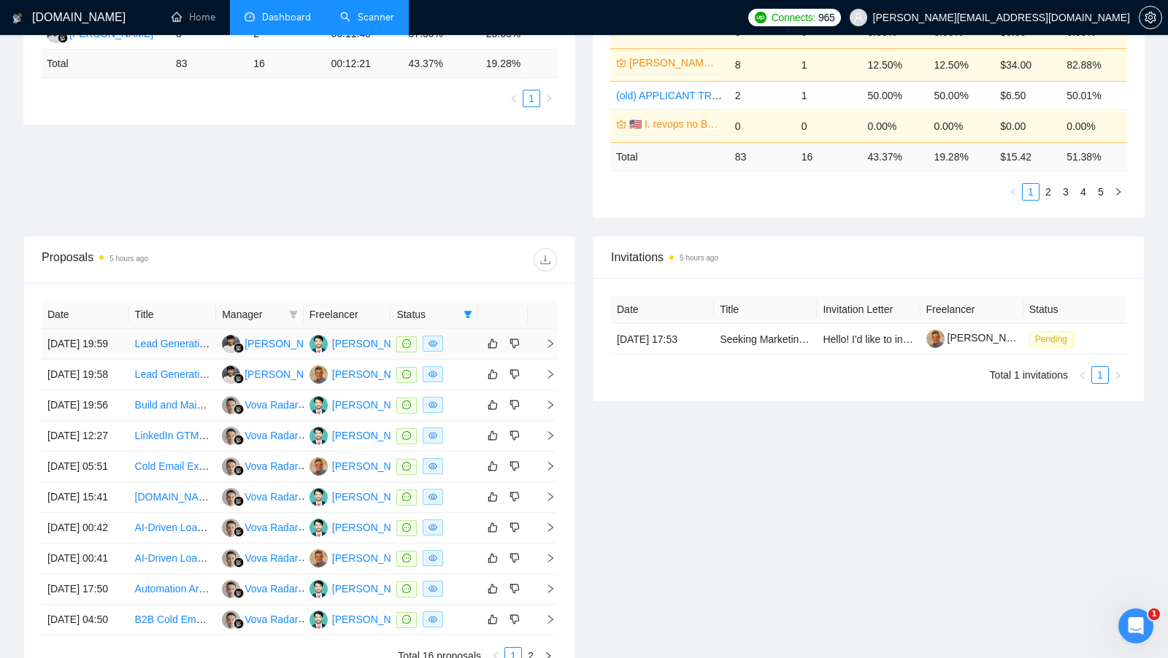
click at [474, 360] on td at bounding box center [435, 344] width 88 height 31
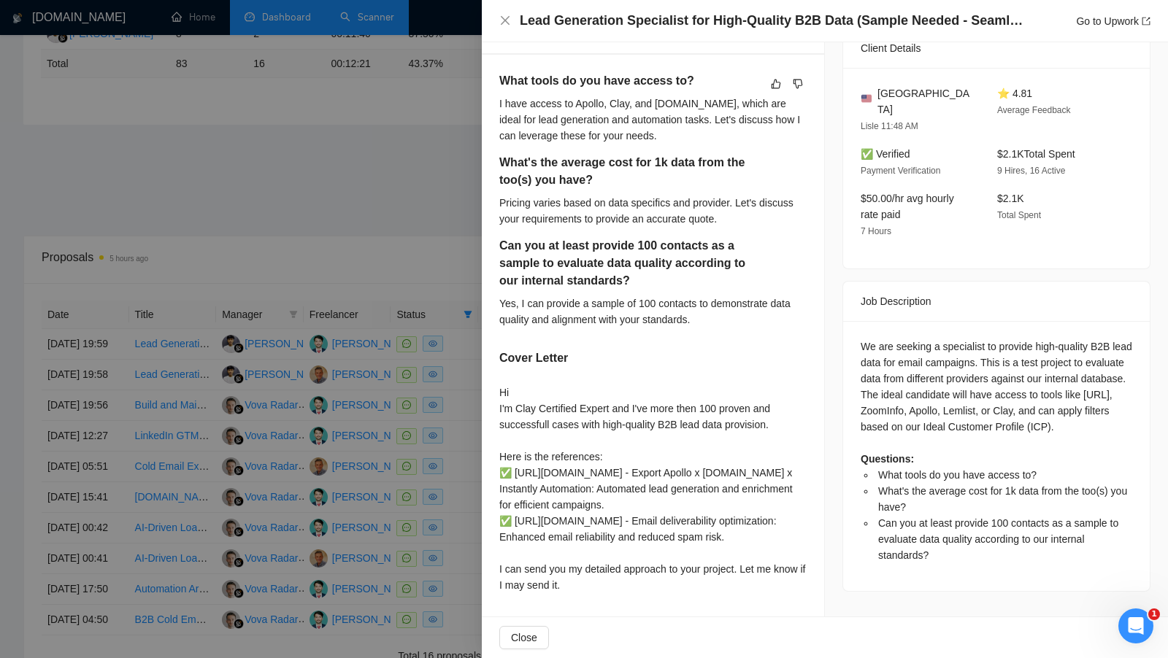
scroll to position [447, 0]
click at [469, 258] on div at bounding box center [584, 329] width 1168 height 658
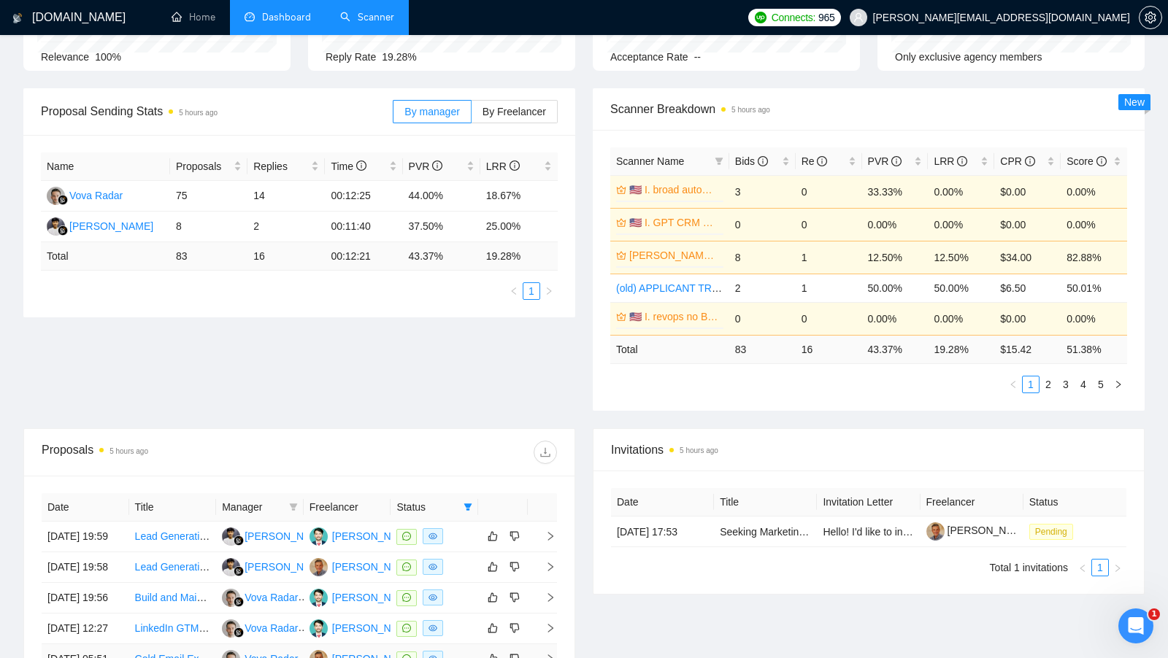
scroll to position [0, 0]
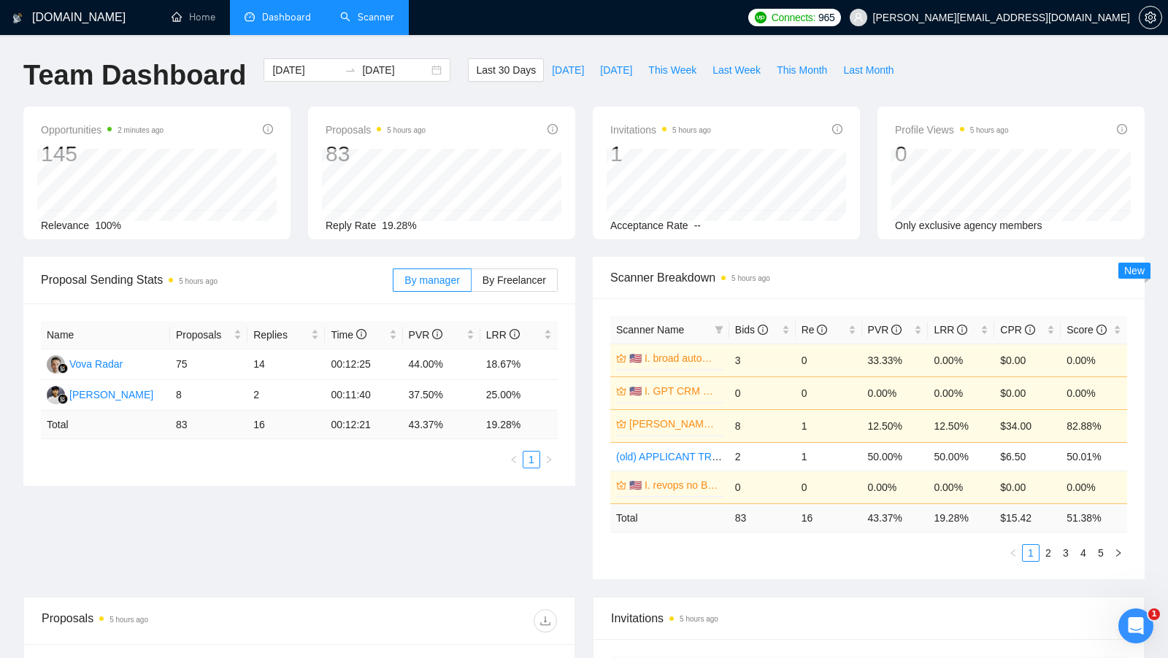
click at [357, 23] on link "Scanner" at bounding box center [367, 17] width 54 height 12
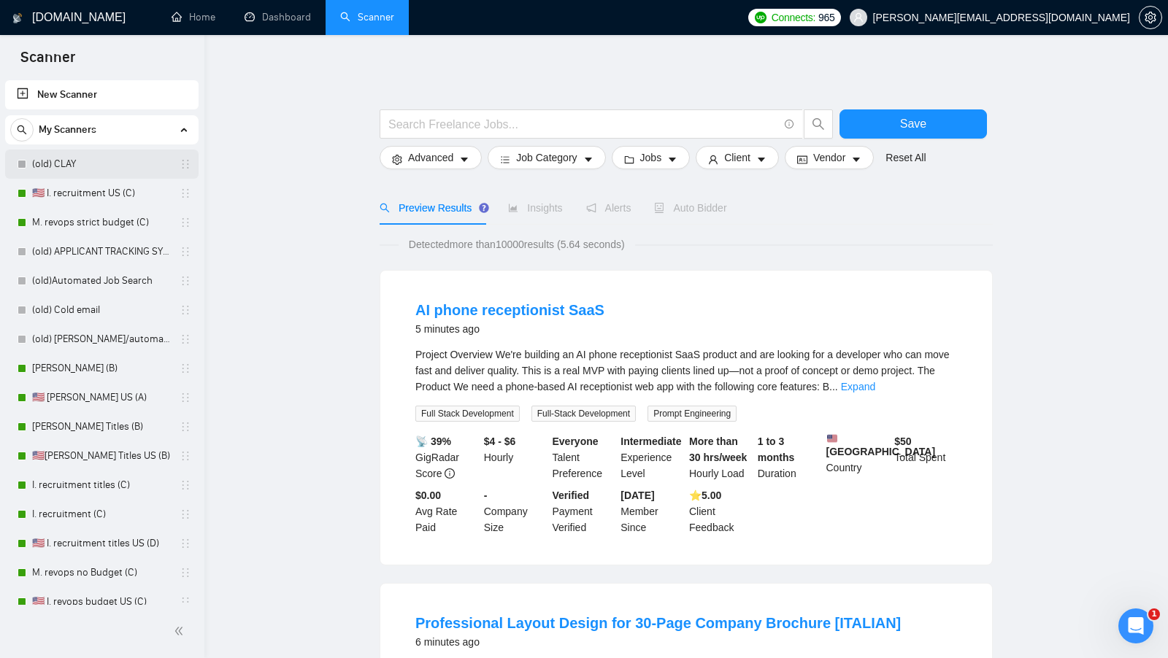
click at [89, 170] on link "(old) CLAY" at bounding box center [101, 164] width 139 height 29
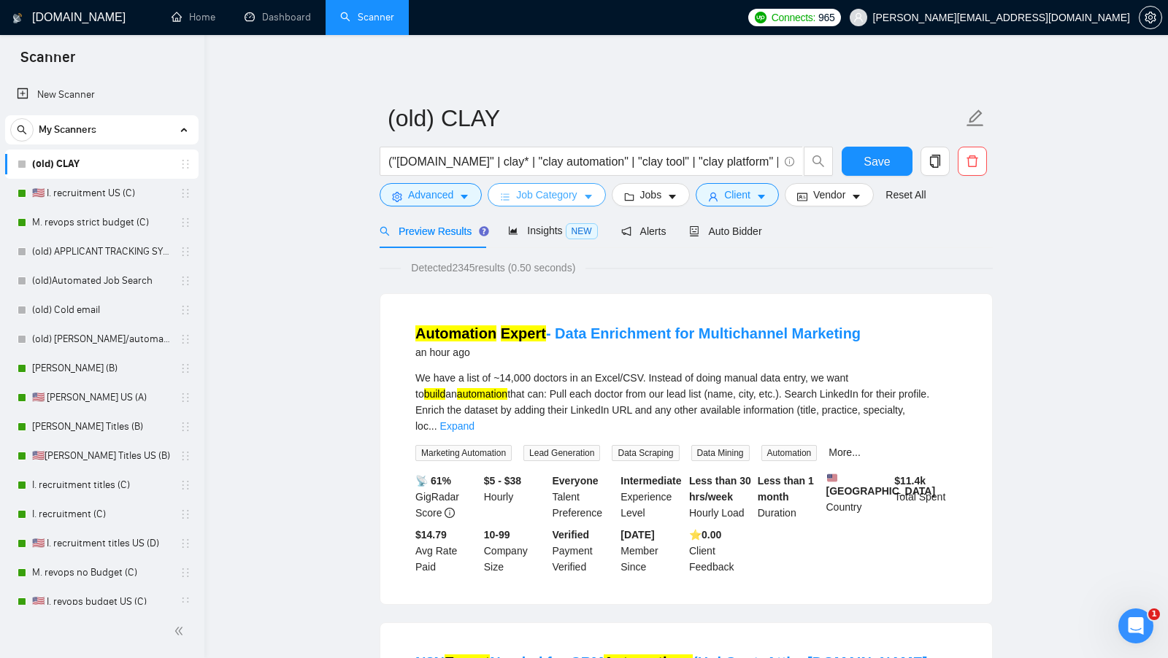
click at [588, 199] on icon "caret-down" at bounding box center [588, 197] width 10 height 10
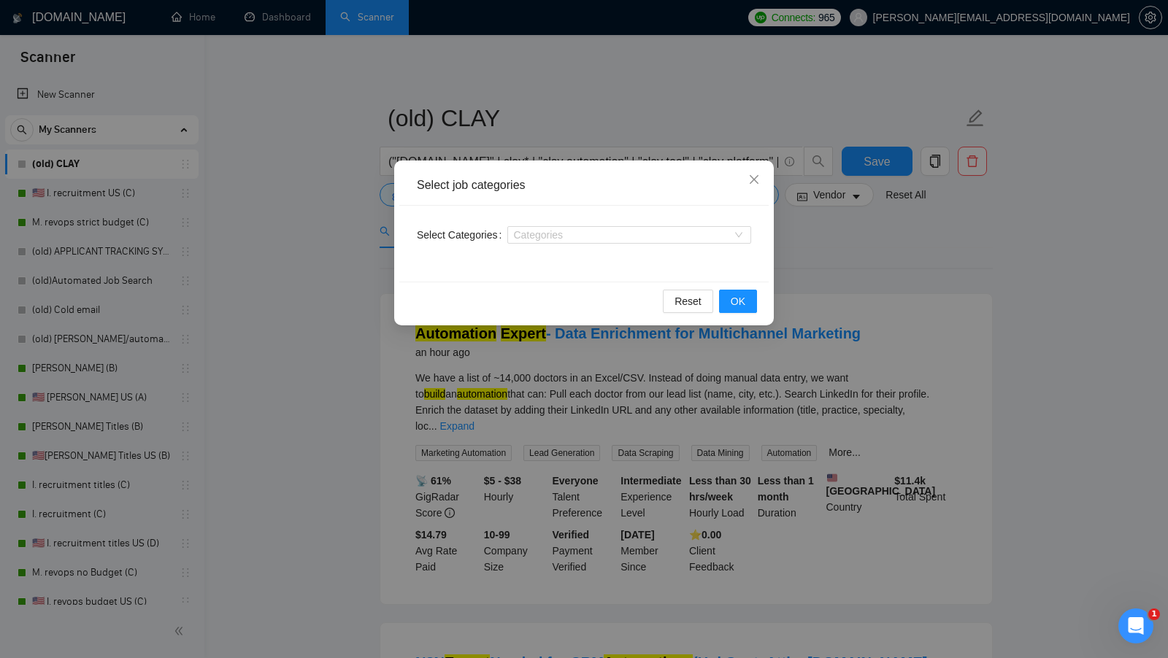
click at [823, 260] on div "Select job categories Select Categories Categories Reset OK" at bounding box center [584, 329] width 1168 height 658
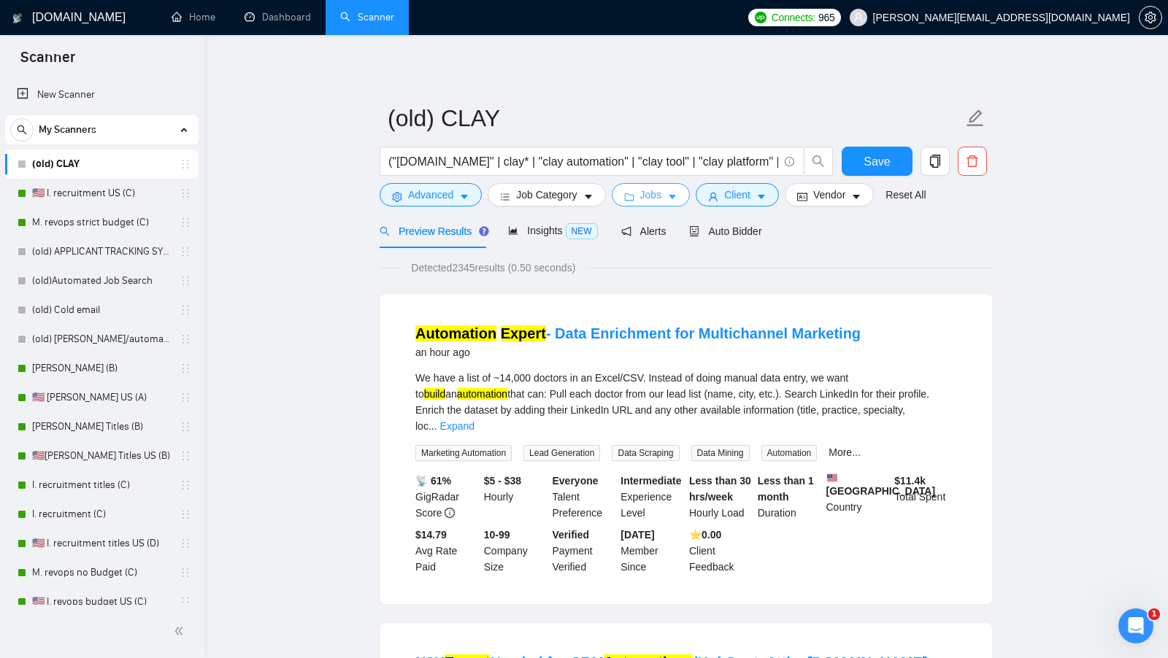
click at [668, 202] on button "Jobs" at bounding box center [651, 194] width 79 height 23
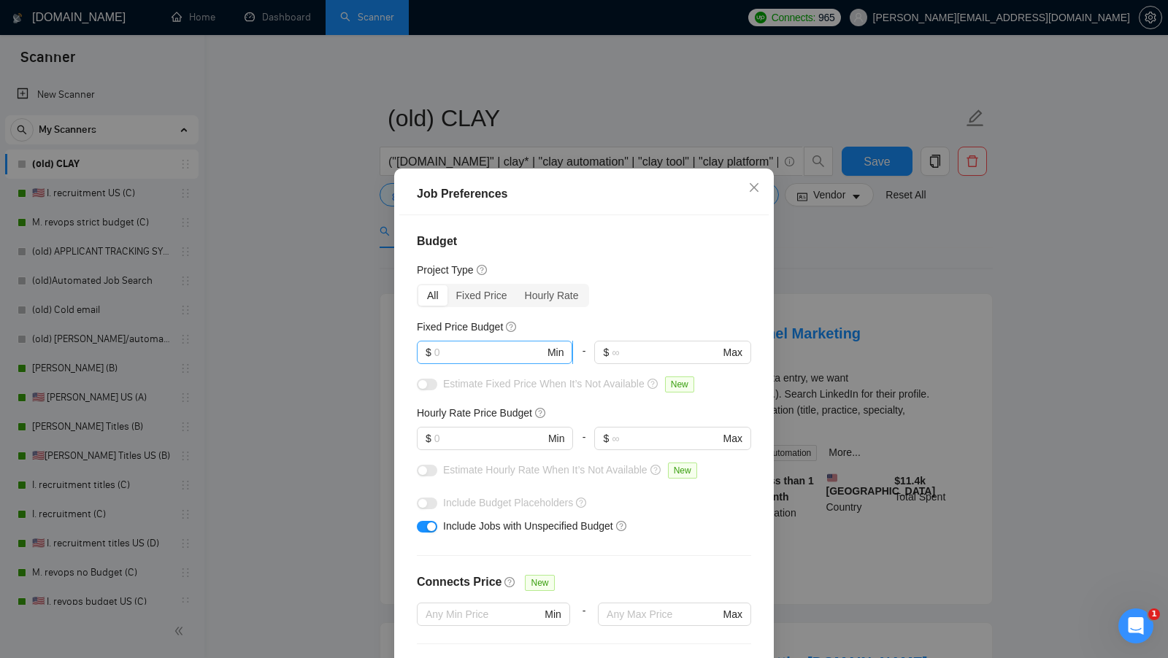
click at [495, 354] on input "text" at bounding box center [489, 353] width 110 height 16
click at [450, 431] on input "text" at bounding box center [489, 439] width 110 height 16
click at [797, 374] on div "Job Preferences Budget Project Type All Fixed Price Hourly Rate Fixed Price Bud…" at bounding box center [584, 329] width 1168 height 658
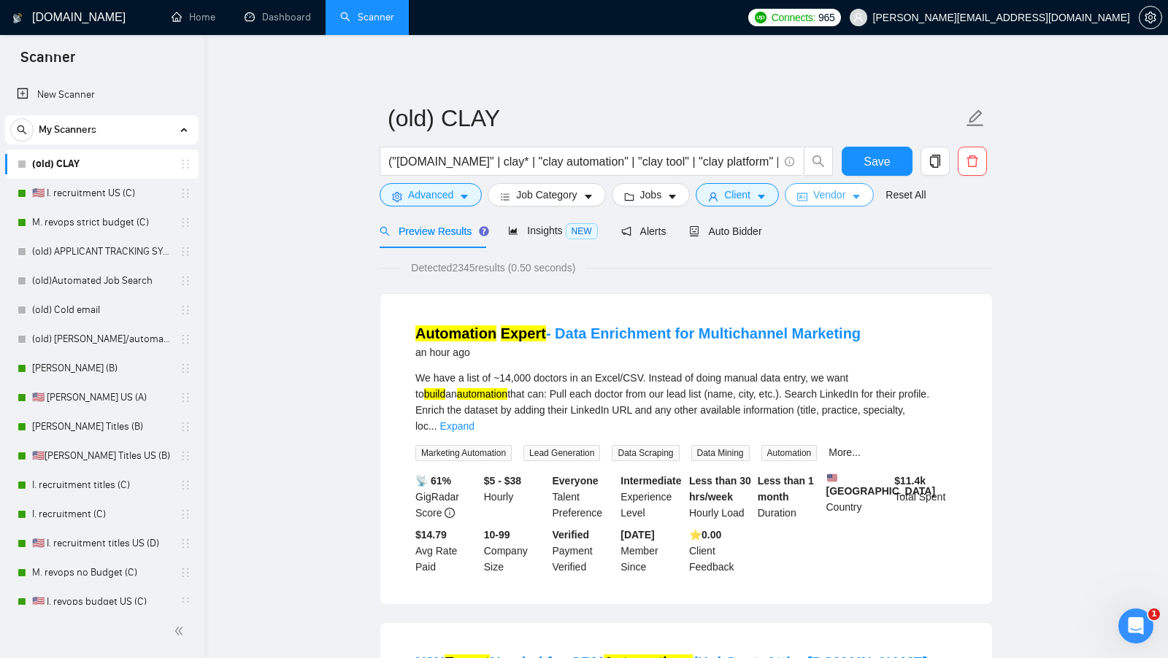
click at [845, 201] on span "Vendor" at bounding box center [829, 195] width 32 height 16
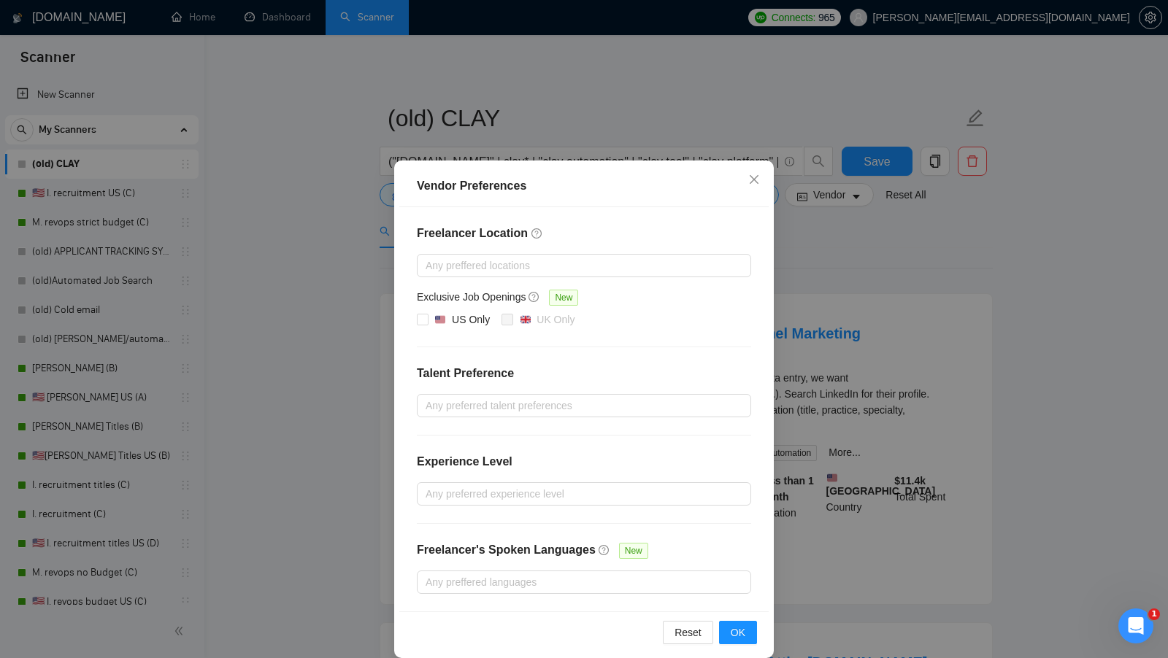
click at [823, 234] on div "Vendor Preferences Freelancer Location Any preffered locations Exclusive Job Op…" at bounding box center [584, 329] width 1168 height 658
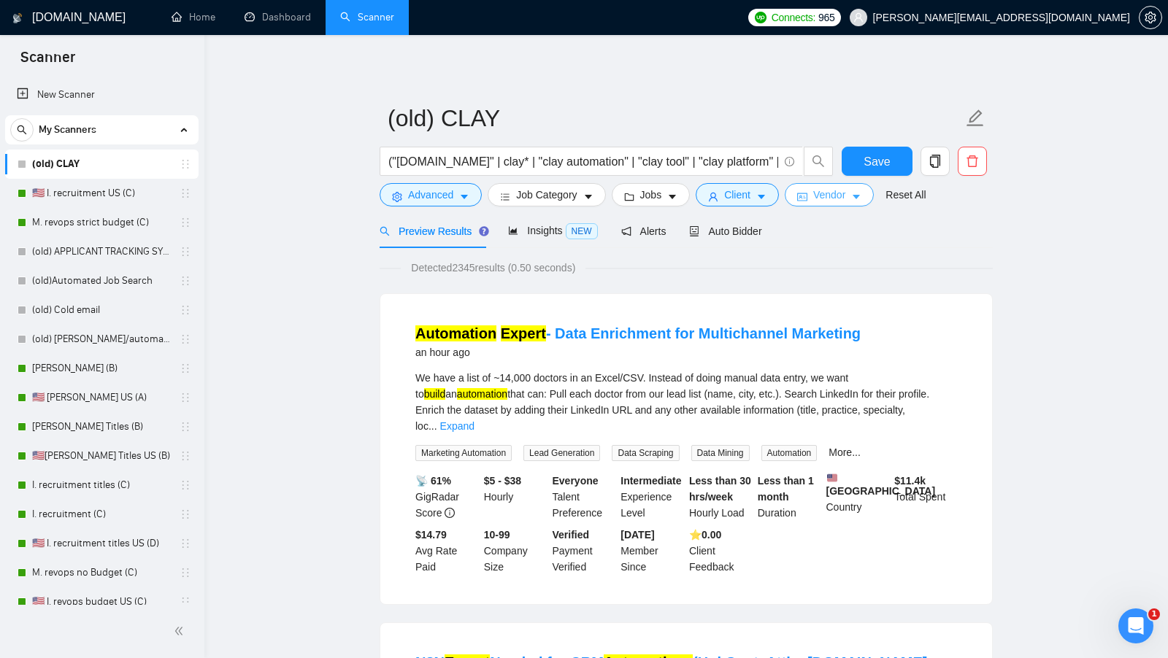
click at [826, 188] on span "Vendor" at bounding box center [829, 195] width 32 height 16
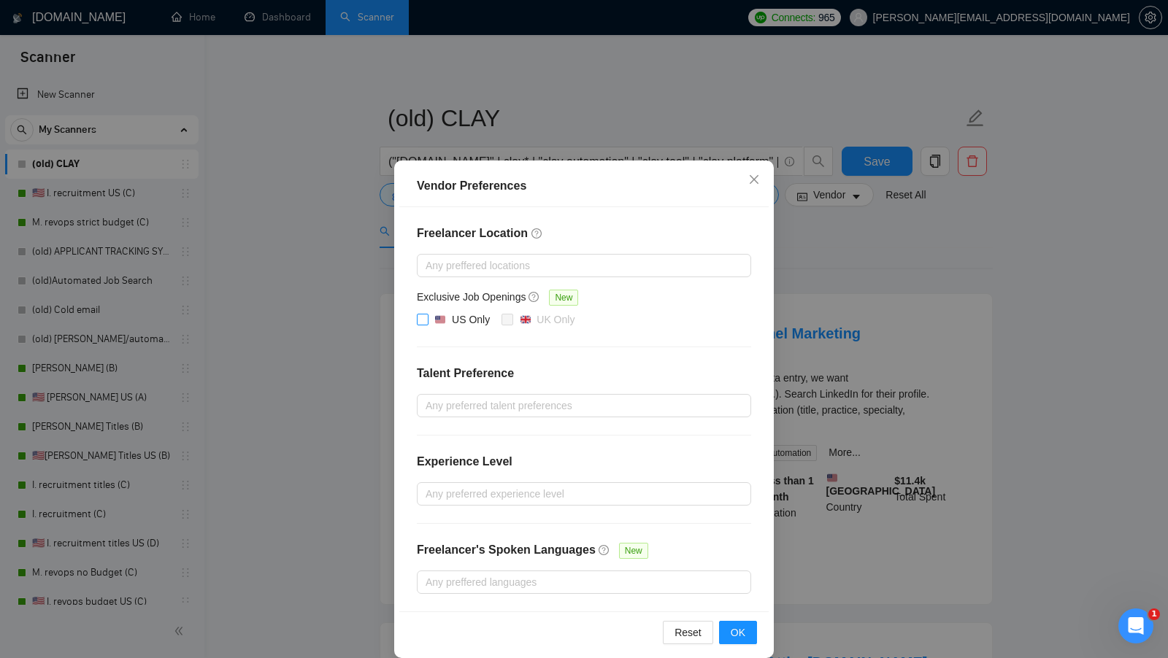
drag, startPoint x: 416, startPoint y: 322, endPoint x: 532, endPoint y: 344, distance: 118.1
click at [417, 322] on input "US Only" at bounding box center [422, 319] width 10 height 10
click at [754, 634] on button "OK" at bounding box center [738, 632] width 38 height 23
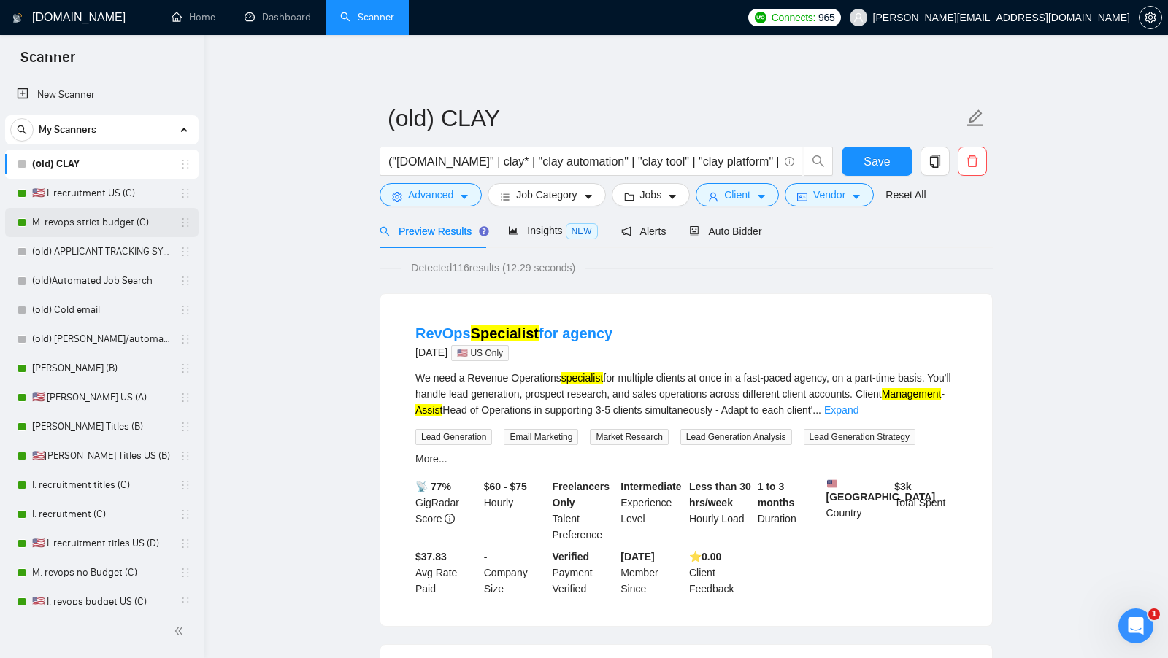
click at [127, 213] on link "M. revops strict budget (C)" at bounding box center [101, 222] width 139 height 29
click at [835, 189] on span "Vendor" at bounding box center [829, 195] width 32 height 16
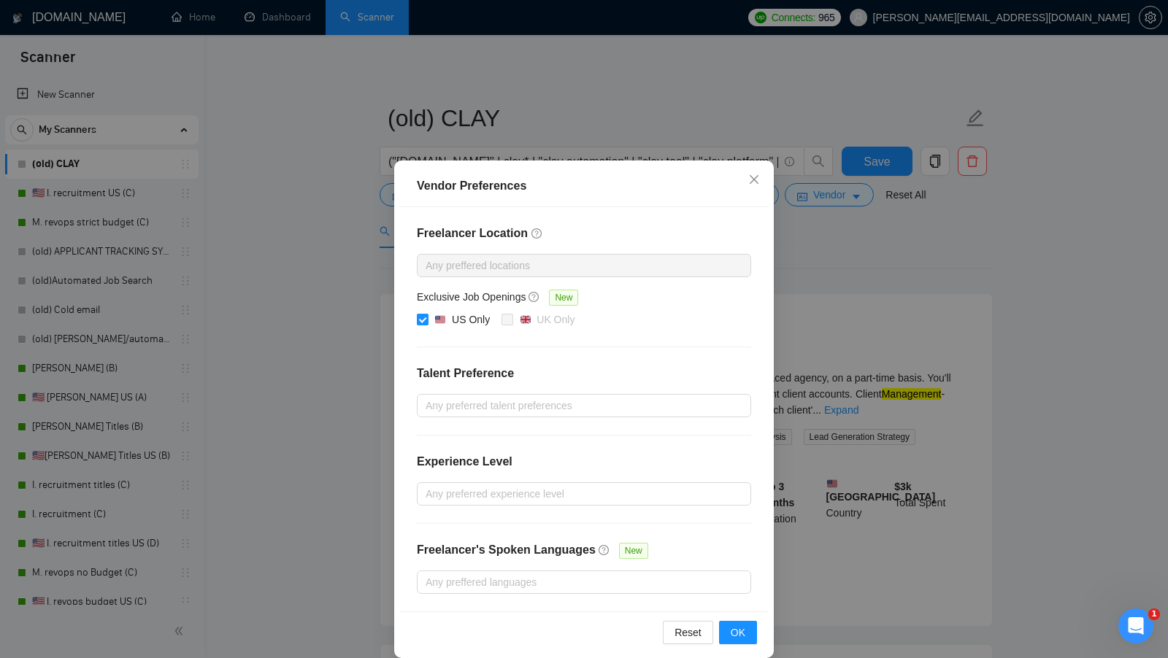
click at [453, 323] on div "US Only" at bounding box center [471, 320] width 38 height 16
click at [427, 323] on input "US Only" at bounding box center [422, 319] width 10 height 10
checkbox input "false"
click at [742, 628] on span "OK" at bounding box center [738, 633] width 15 height 16
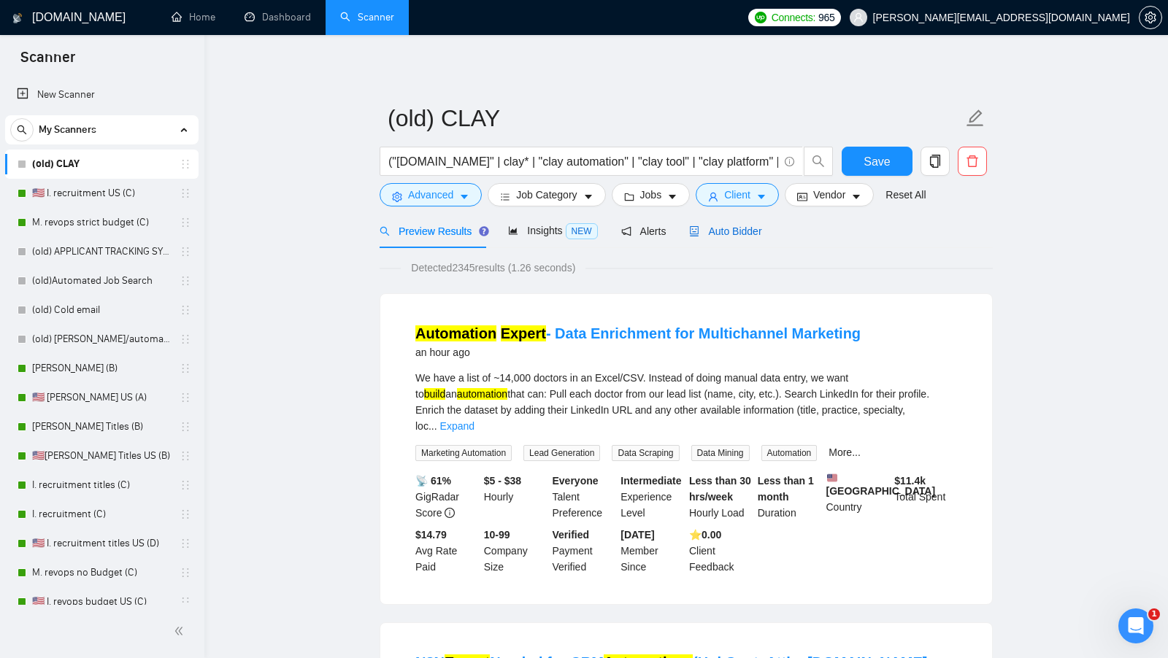
click at [753, 227] on span "Auto Bidder" at bounding box center [725, 232] width 72 height 12
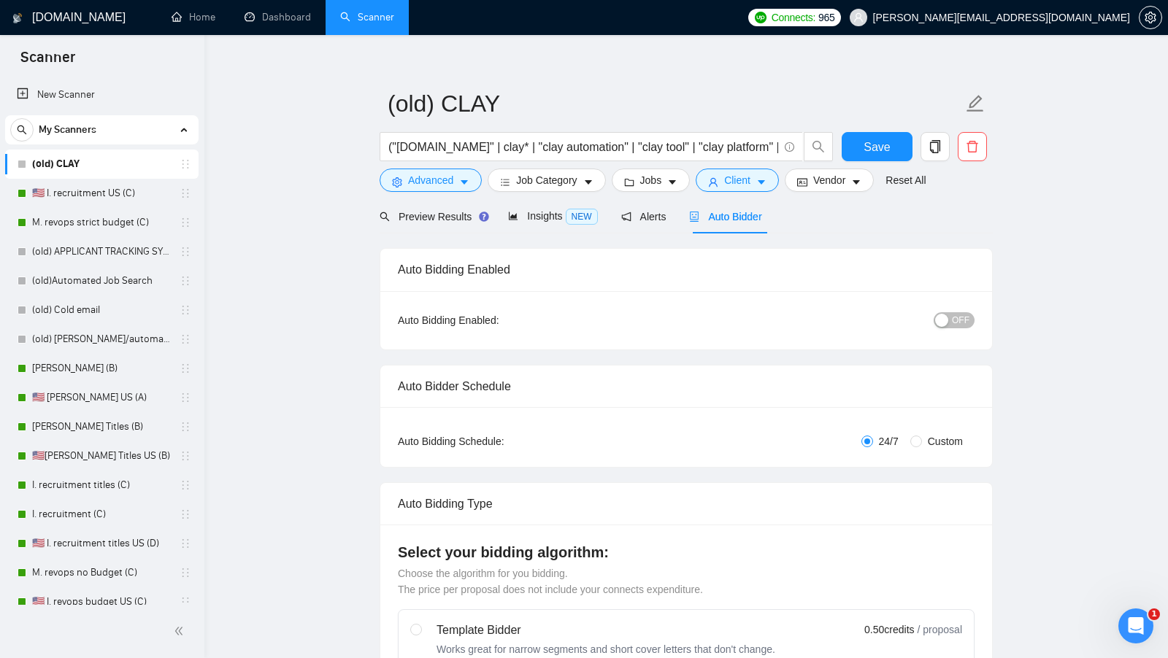
scroll to position [23, 0]
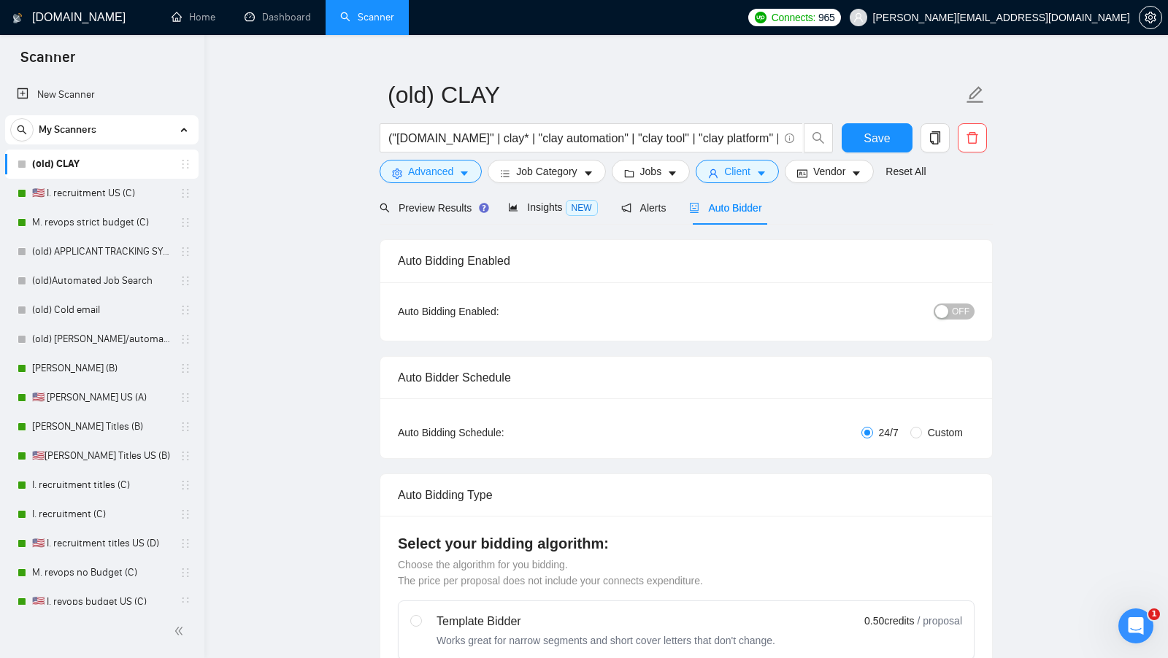
click at [936, 306] on div "button" at bounding box center [941, 311] width 13 height 13
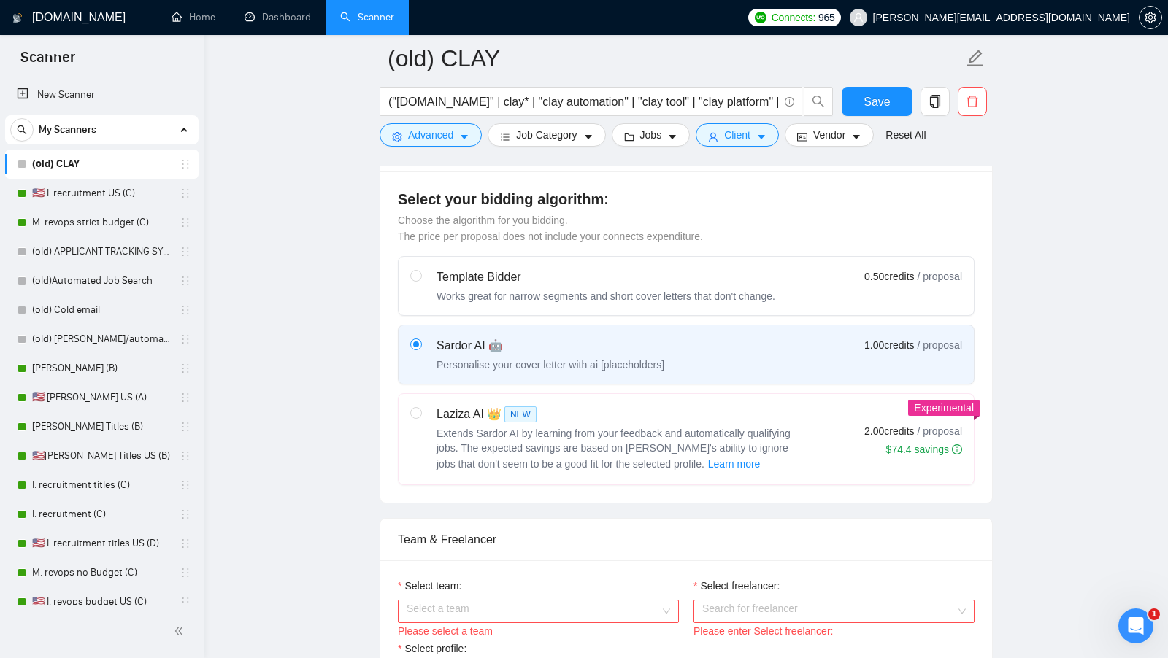
click at [805, 396] on label "Laziza AI 👑 NEW Extends Sardor AI by learning from your feedback and automatica…" at bounding box center [686, 439] width 575 height 91
click at [420, 407] on input "radio" at bounding box center [415, 412] width 10 height 10
radio input "true"
radio input "false"
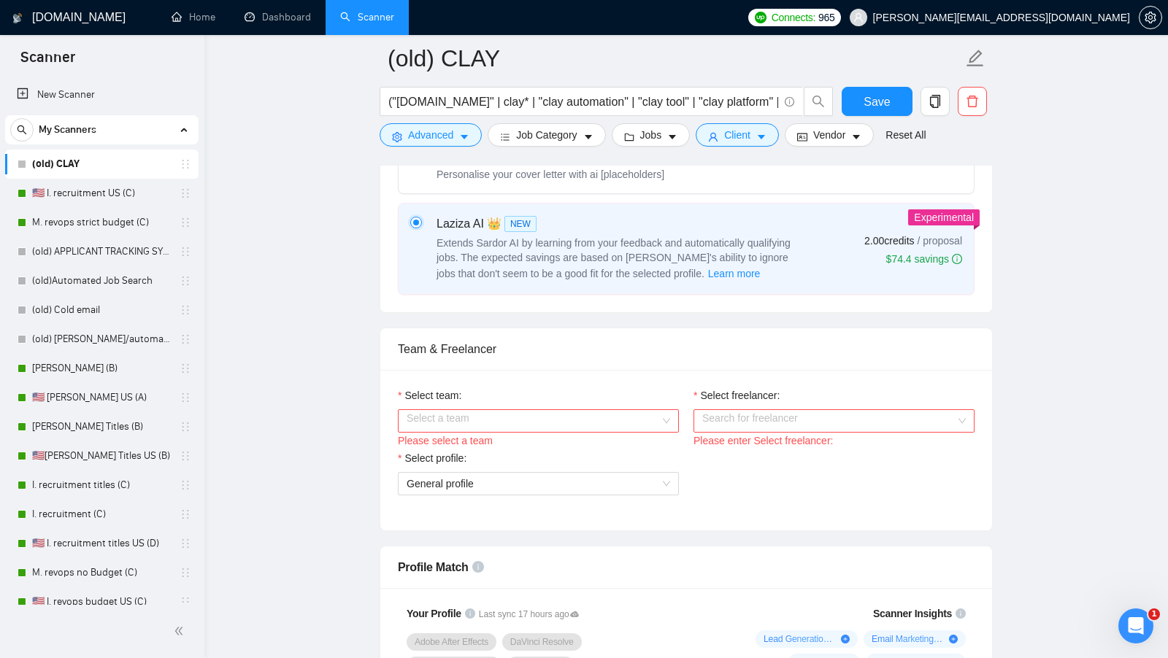
scroll to position [571, 0]
click at [686, 413] on div "Select freelancer: Search for freelancer Please enter Select freelancer:" at bounding box center [834, 418] width 296 height 63
click at [671, 413] on div "Select a team" at bounding box center [538, 420] width 281 height 23
click at [607, 436] on div "ClayGenius" at bounding box center [538, 443] width 264 height 16
click at [734, 420] on input "Select freelancer:" at bounding box center [828, 420] width 253 height 22
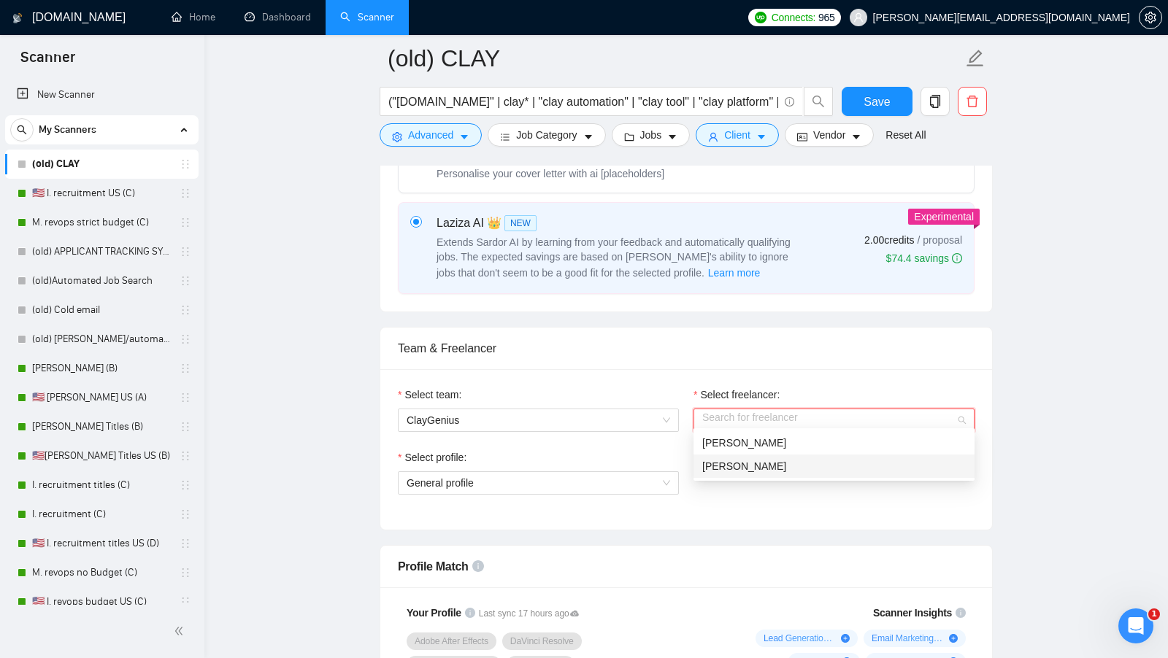
click at [723, 469] on span "[PERSON_NAME]" at bounding box center [744, 467] width 84 height 12
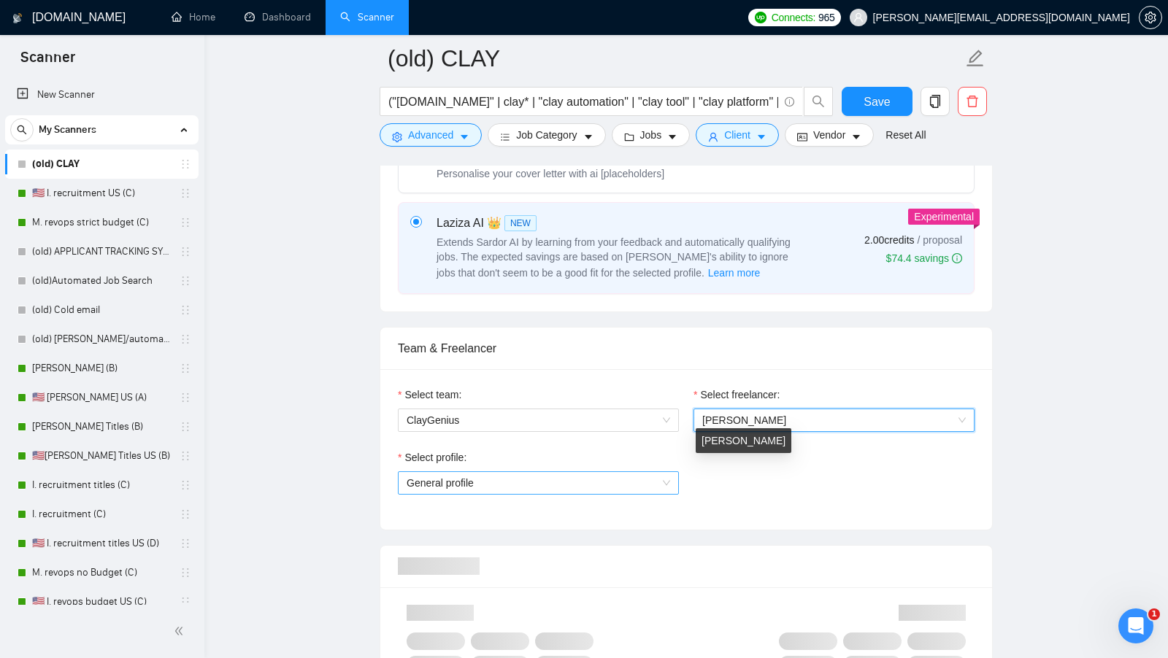
click at [627, 484] on span "General profile" at bounding box center [539, 483] width 264 height 22
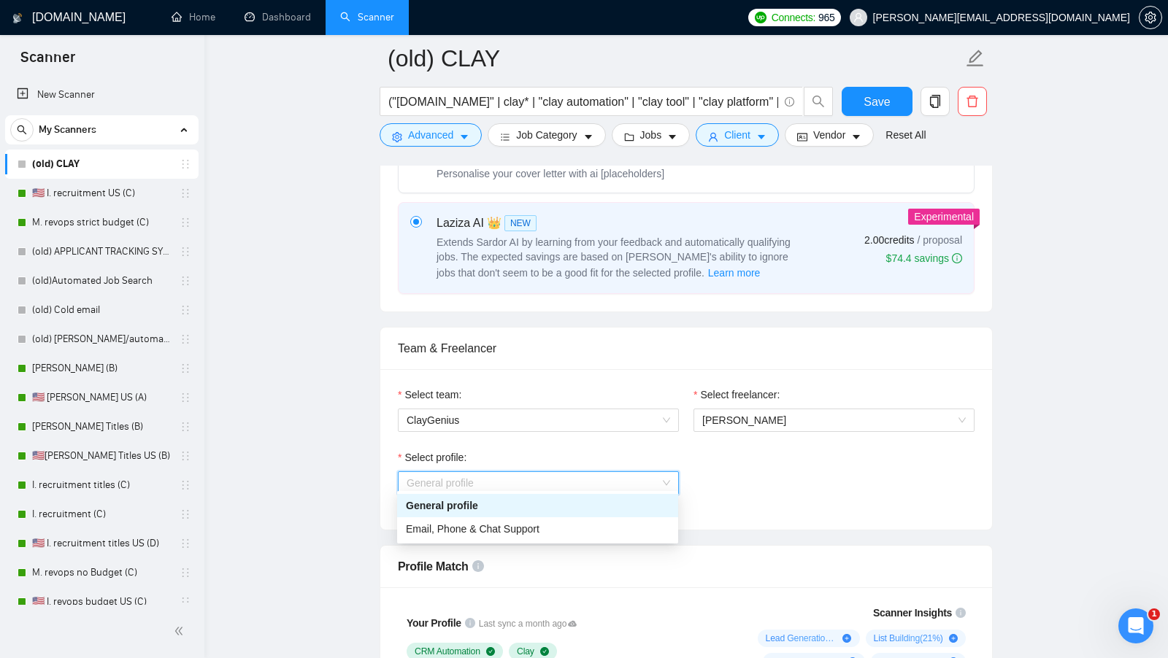
click at [775, 473] on div "Select profile: General profile" at bounding box center [686, 481] width 591 height 63
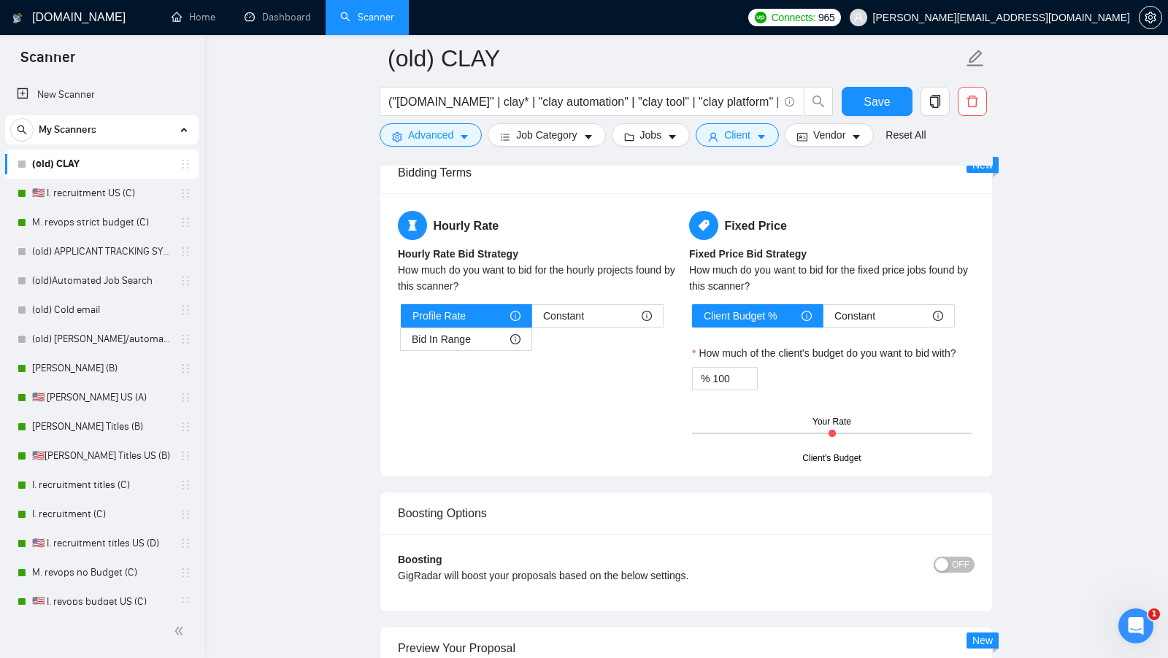
scroll to position [2369, 0]
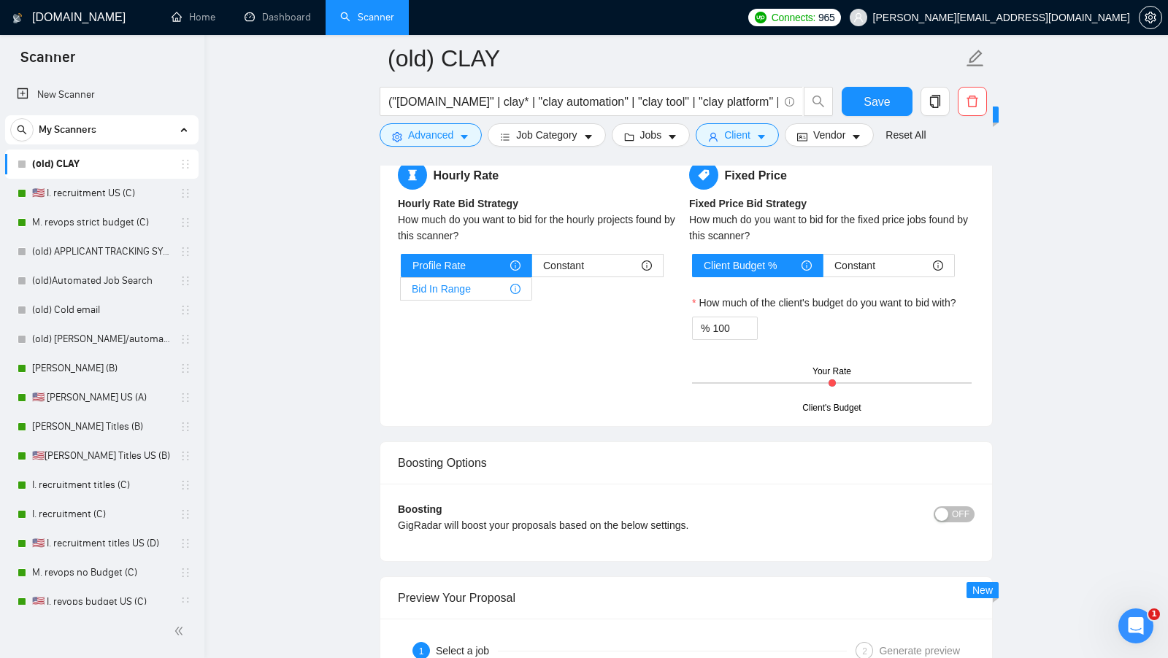
click at [482, 278] on div "Bid In Range" at bounding box center [466, 289] width 109 height 22
click at [401, 293] on input "Bid In Range" at bounding box center [401, 293] width 0 height 0
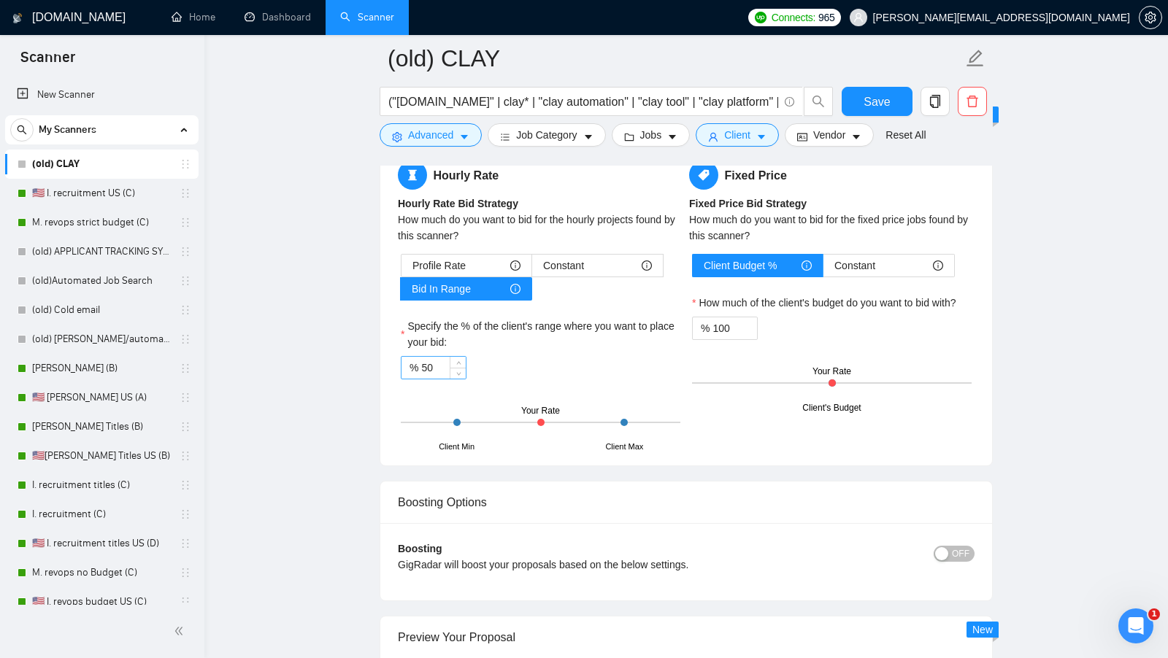
click at [447, 357] on input "50" at bounding box center [443, 368] width 45 height 22
type input "5"
type input "6"
type input "7"
type input "60"
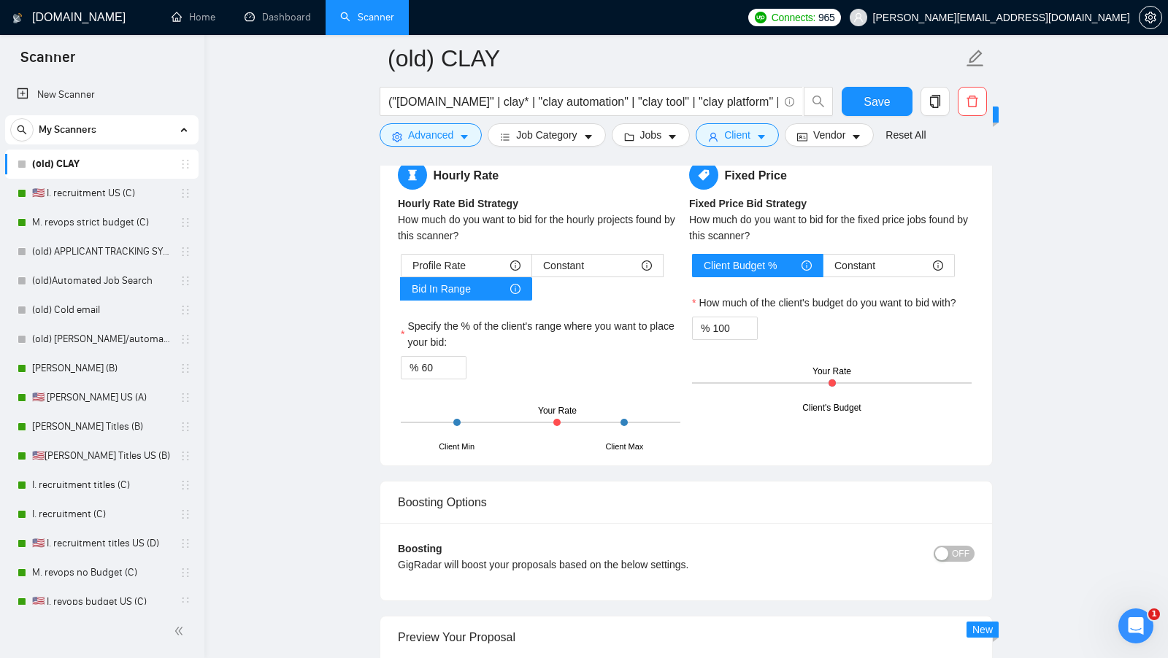
click at [658, 356] on div "% 60" at bounding box center [541, 367] width 280 height 23
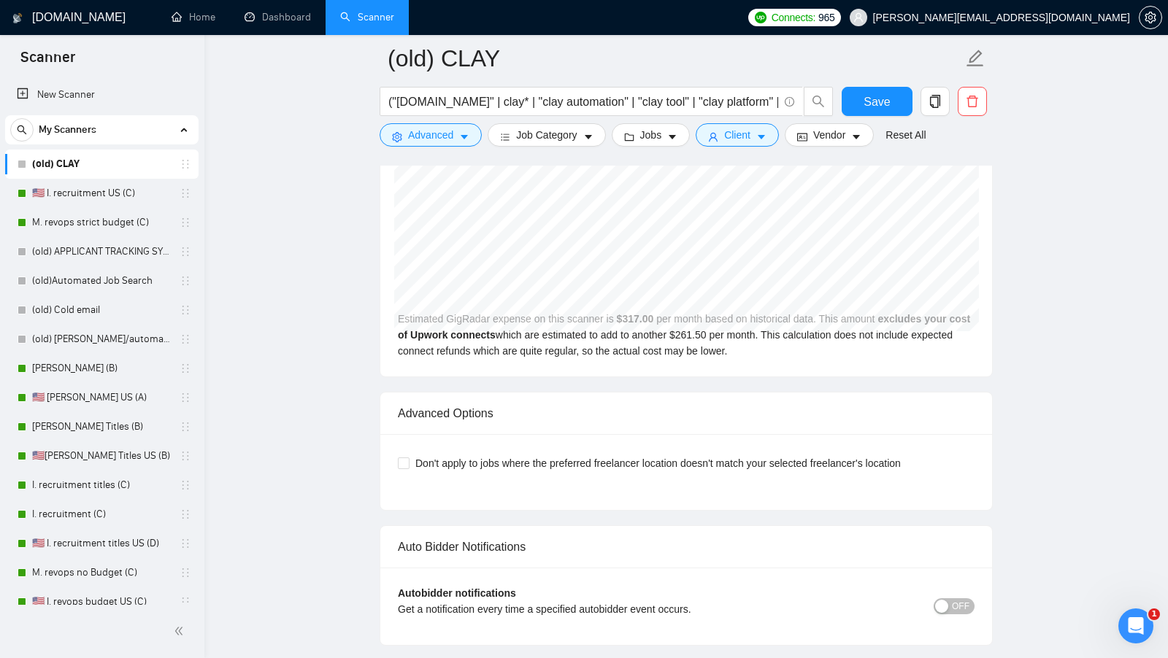
scroll to position [3188, 0]
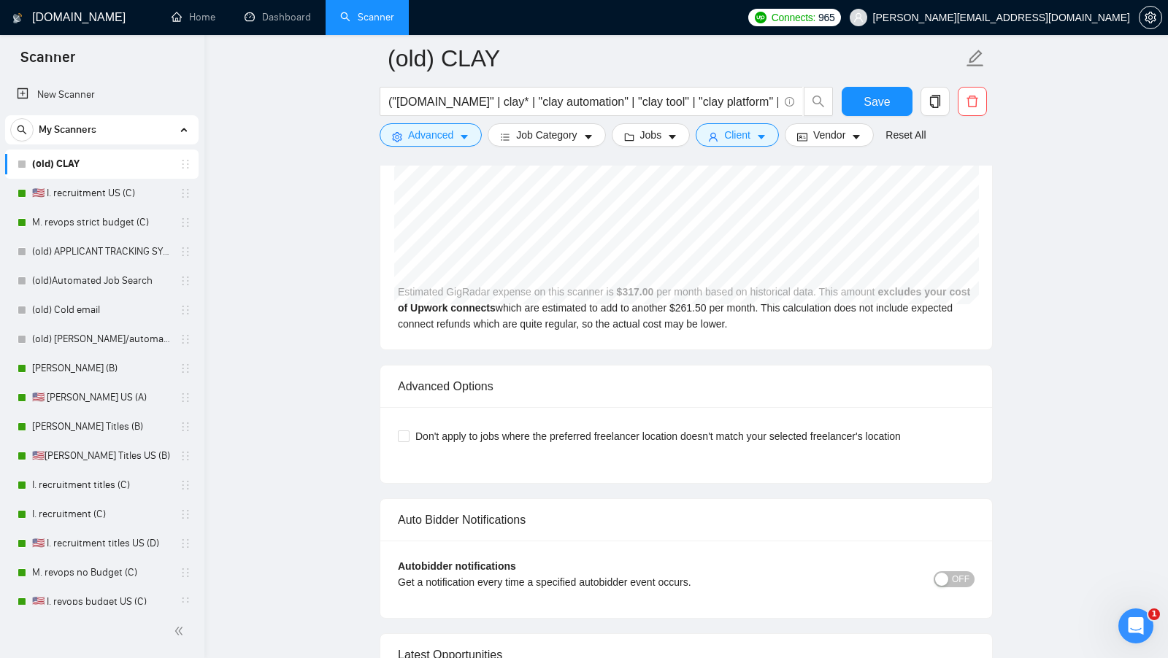
click at [491, 407] on div "Don't apply to jobs where the preferred freelancer location doesn't match your …" at bounding box center [686, 445] width 612 height 76
click at [428, 432] on div "Don't apply to jobs where the preferred freelancer location doesn't match your …" at bounding box center [686, 445] width 577 height 41
click at [422, 431] on div "Don't apply to jobs where the preferred freelancer location doesn't match your …" at bounding box center [686, 436] width 577 height 23
click at [414, 428] on span "Don't apply to jobs where the preferred freelancer location doesn't match your …" at bounding box center [657, 436] width 497 height 16
click at [408, 431] on input "Don't apply to jobs where the preferred freelancer location doesn't match your …" at bounding box center [403, 436] width 10 height 10
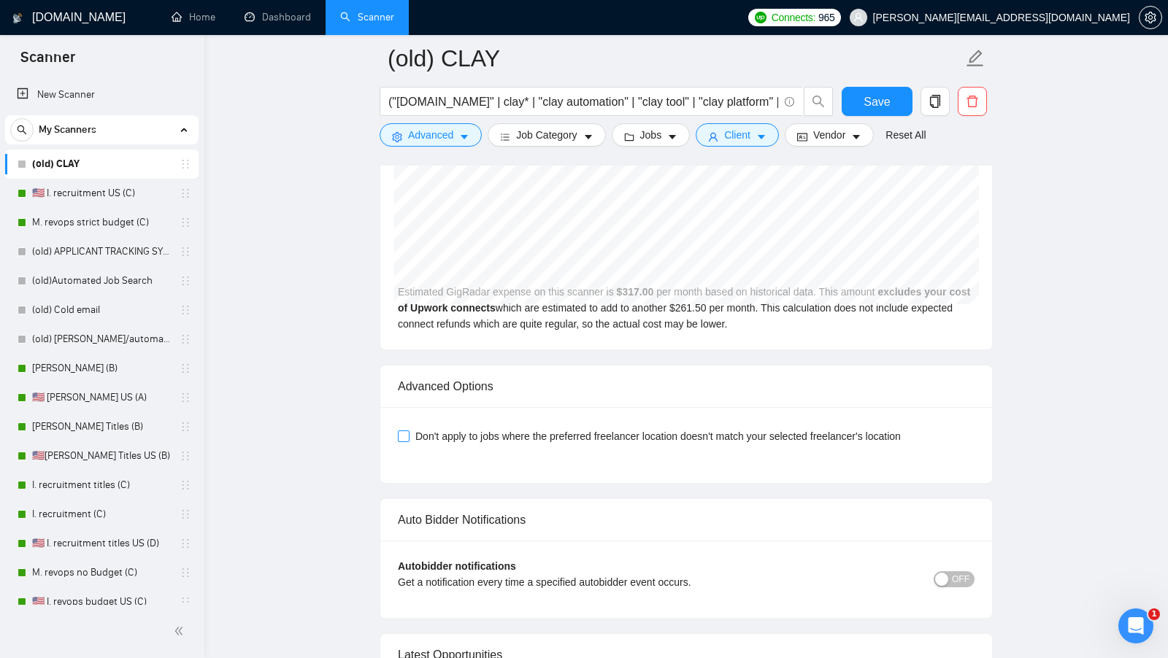
checkbox input "true"
click at [858, 114] on button "Save" at bounding box center [877, 101] width 71 height 29
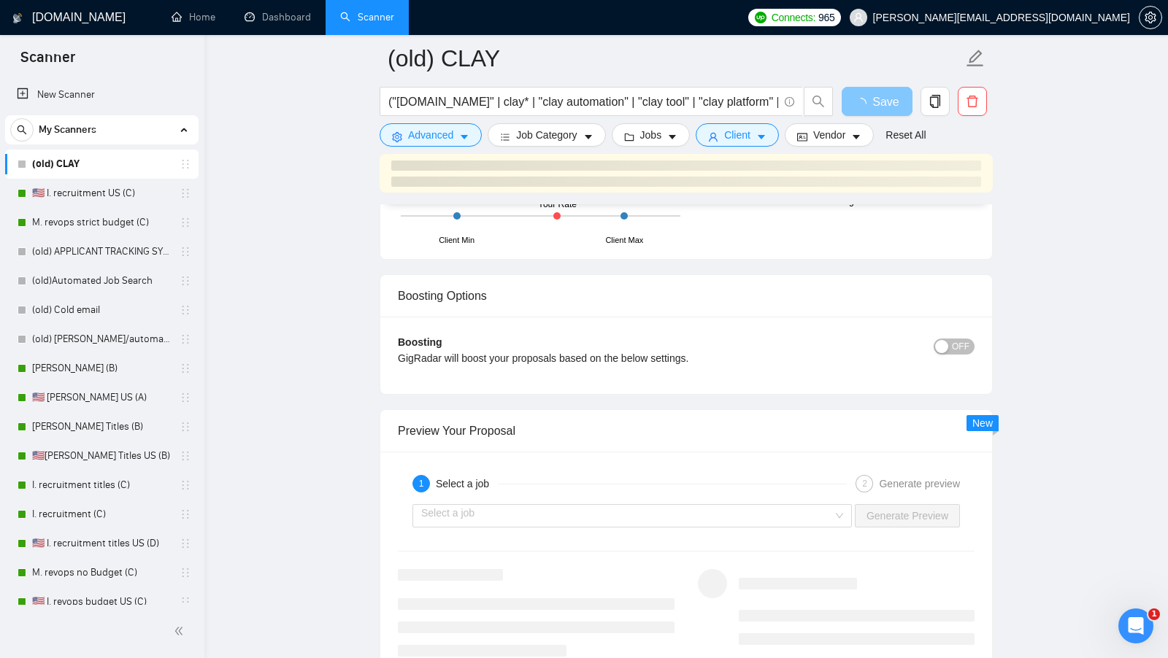
scroll to position [2610, 0]
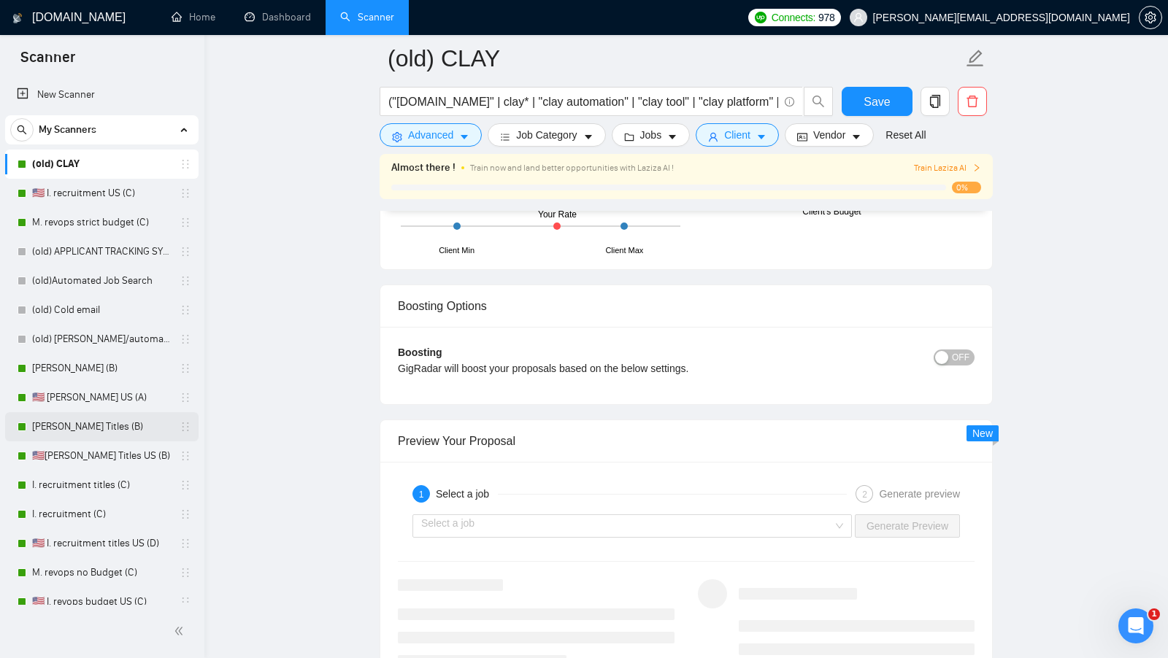
click at [126, 423] on link "[PERSON_NAME] Titles (B)" at bounding box center [101, 426] width 139 height 29
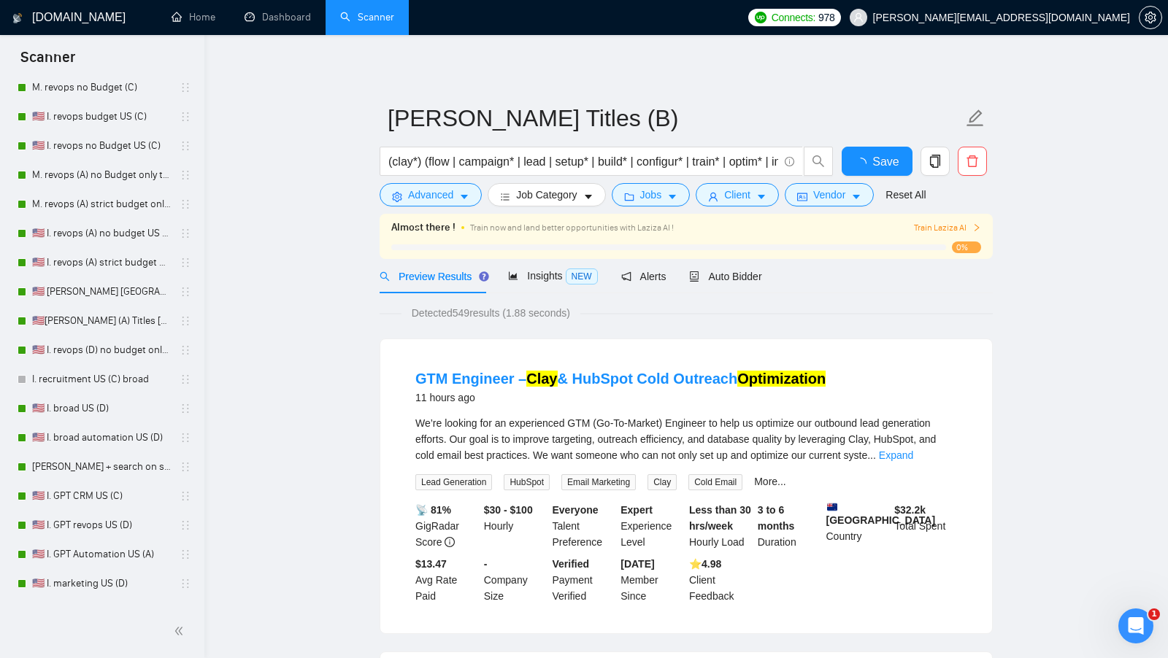
scroll to position [507, 0]
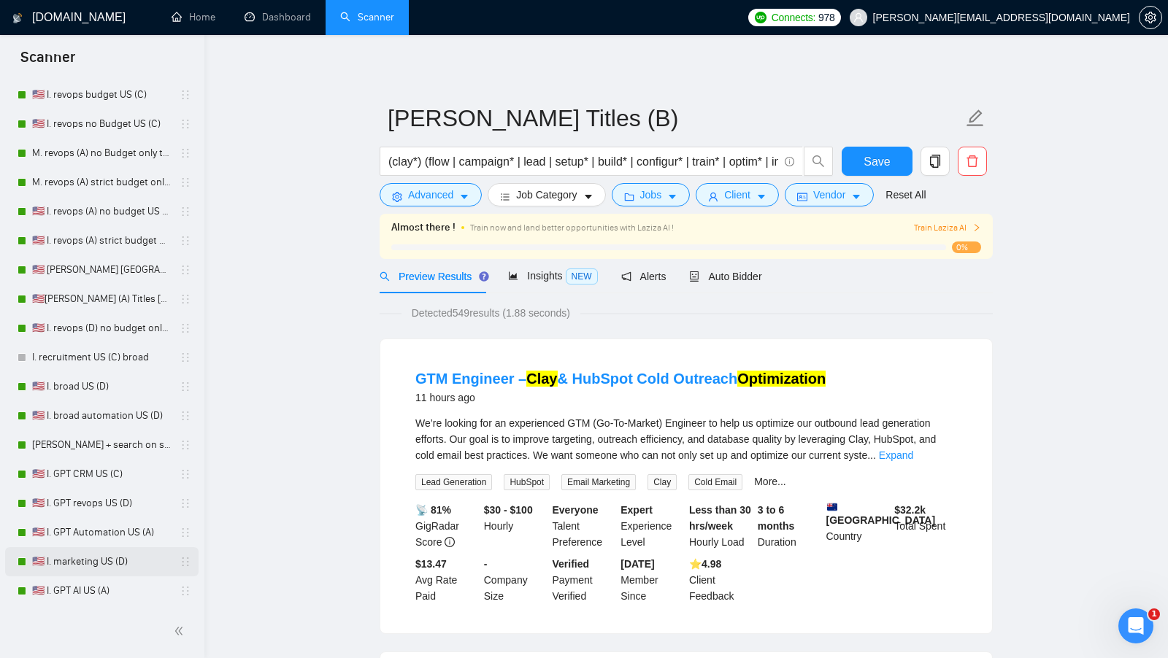
click at [112, 559] on link "🇺🇸 I. marketing US (D)" at bounding box center [101, 561] width 139 height 29
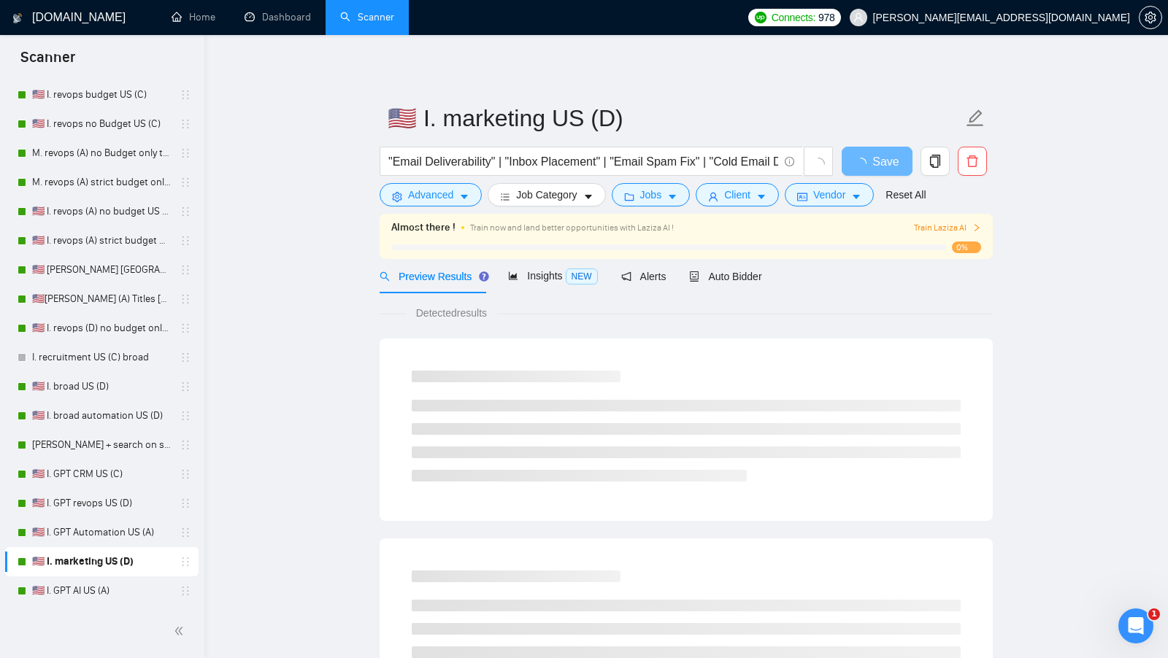
click at [747, 290] on div "Auto Bidder" at bounding box center [725, 276] width 72 height 34
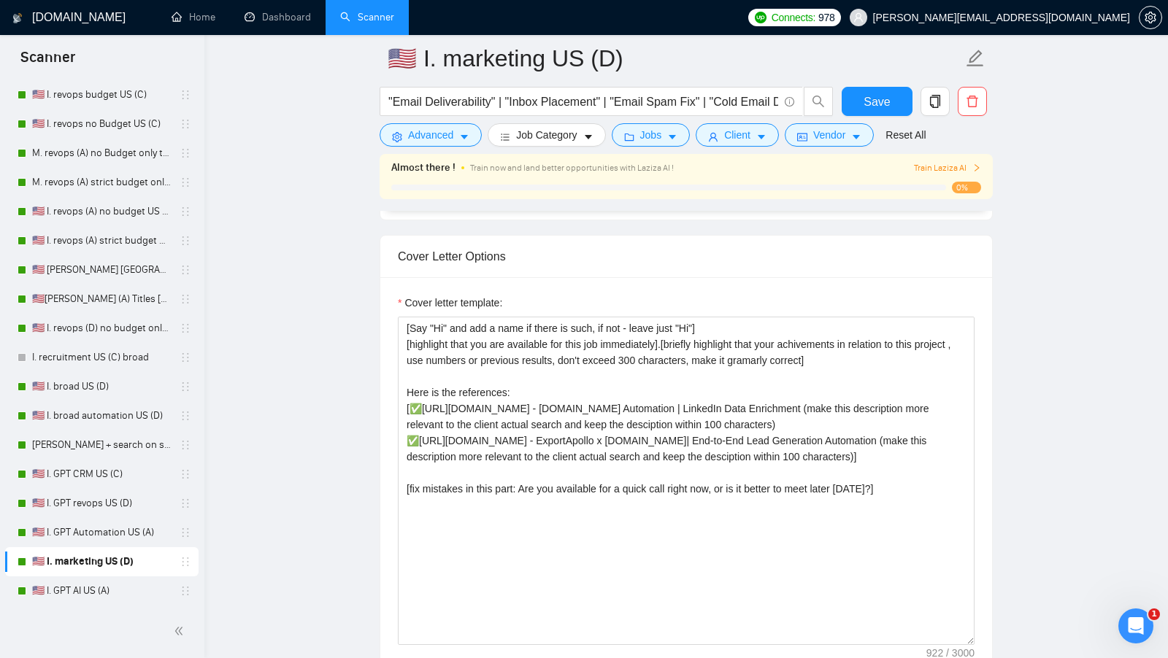
scroll to position [1522, 0]
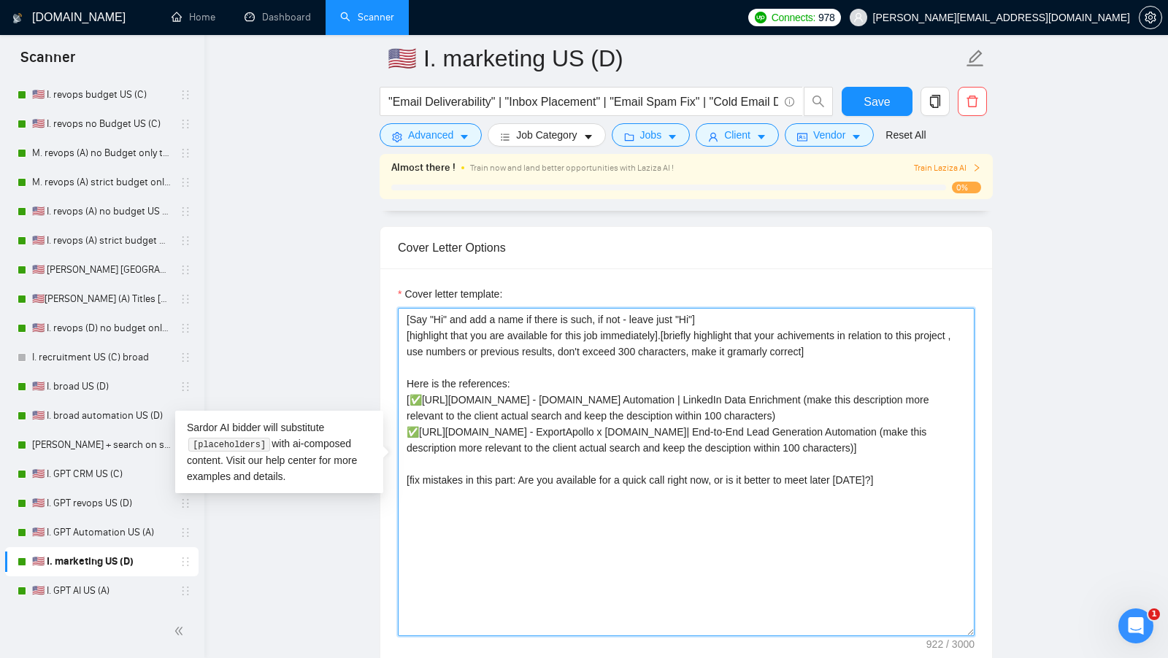
drag, startPoint x: 907, startPoint y: 518, endPoint x: 391, endPoint y: 302, distance: 560.1
click at [391, 302] on div "Cover letter template: [Say "Hi" and add a name if there is such, if not - leav…" at bounding box center [686, 470] width 612 height 403
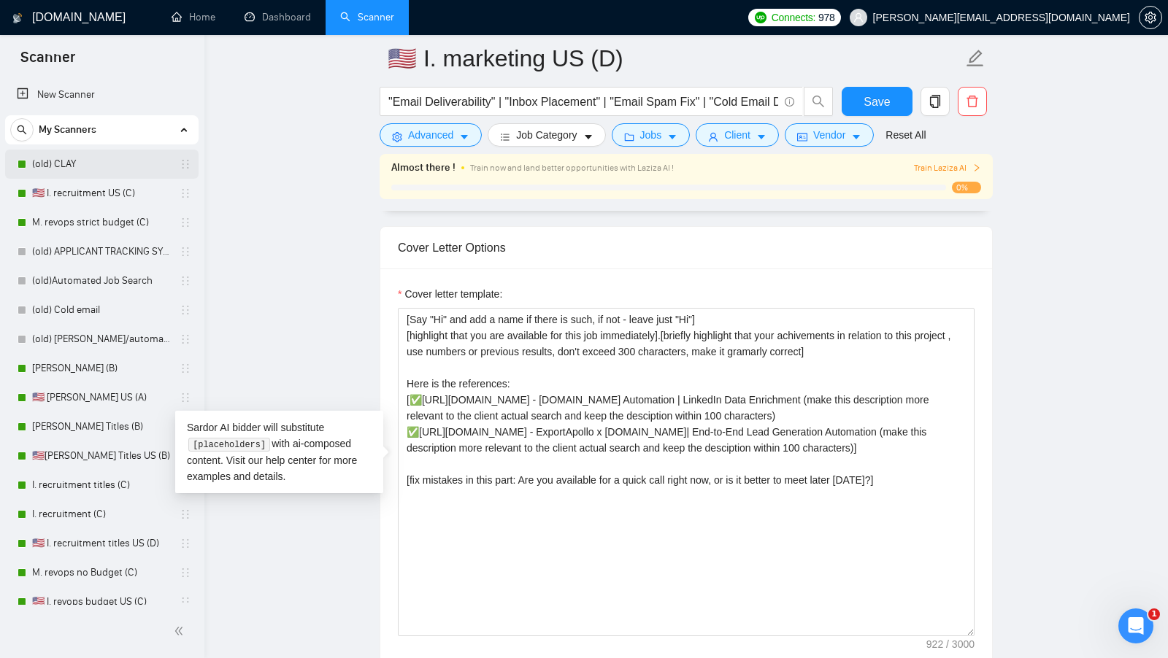
click at [109, 165] on link "(old) CLAY" at bounding box center [101, 164] width 139 height 29
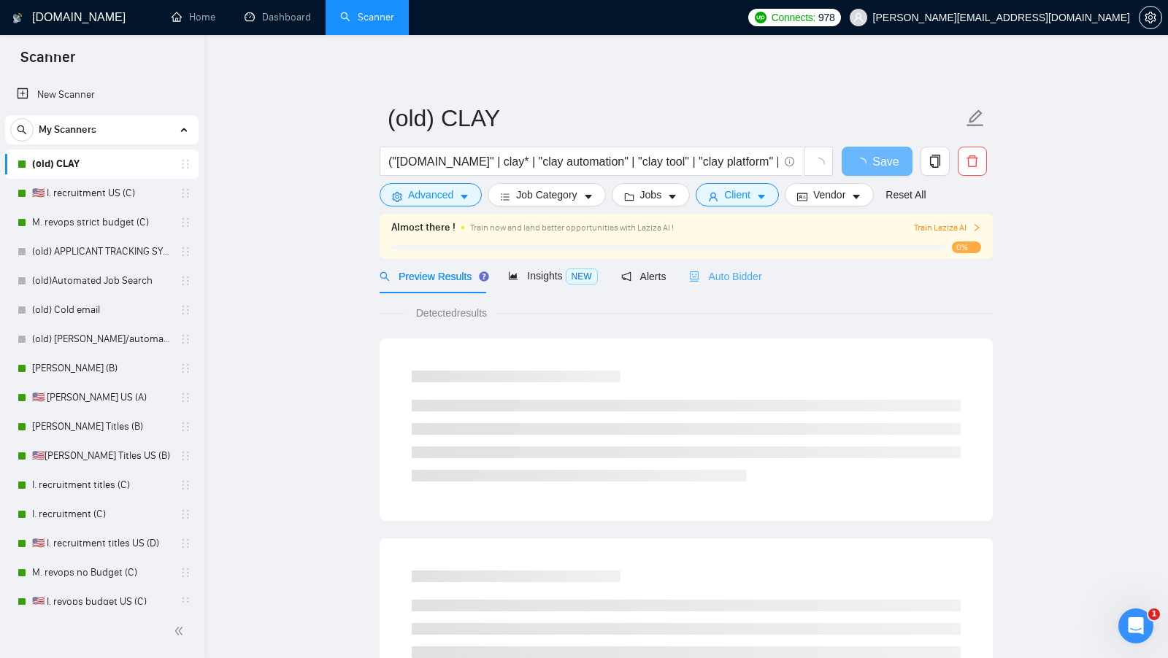
click at [751, 289] on div "Auto Bidder" at bounding box center [725, 276] width 72 height 34
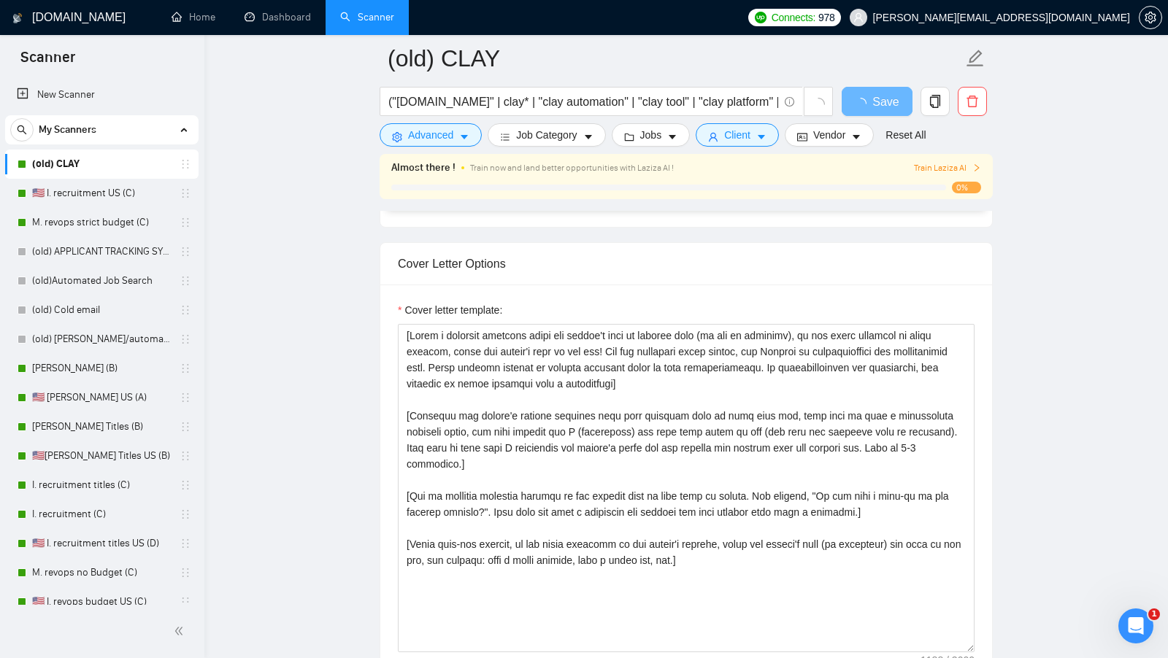
scroll to position [1588, 0]
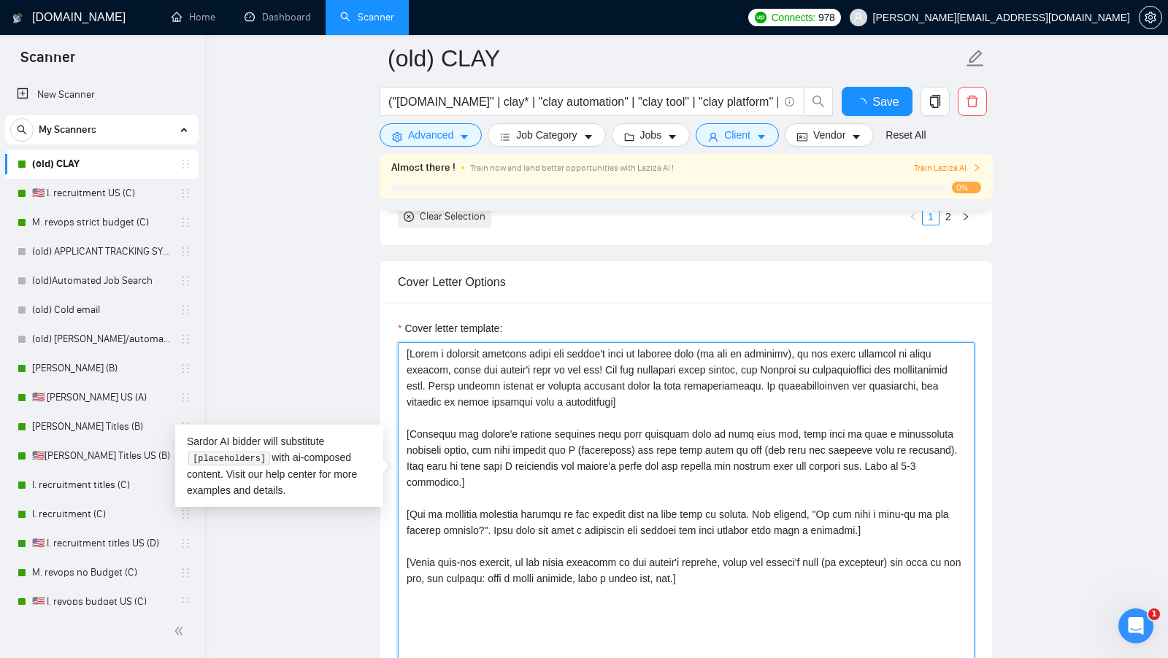
drag, startPoint x: 801, startPoint y: 561, endPoint x: 266, endPoint y: 221, distance: 634.0
click at [266, 221] on main "(old) CLAY ("[DOMAIN_NAME]" | clay* | "clay automation" | "clay tool" | "clay p…" at bounding box center [686, 496] width 917 height 4053
paste textarea "Say "Hi" and add a name if there is such, if not - leave just "Hi"] [highlight …"
type textarea "[Say "Hi" and add a name if there is such, if not - leave just "Hi"] [highlight…"
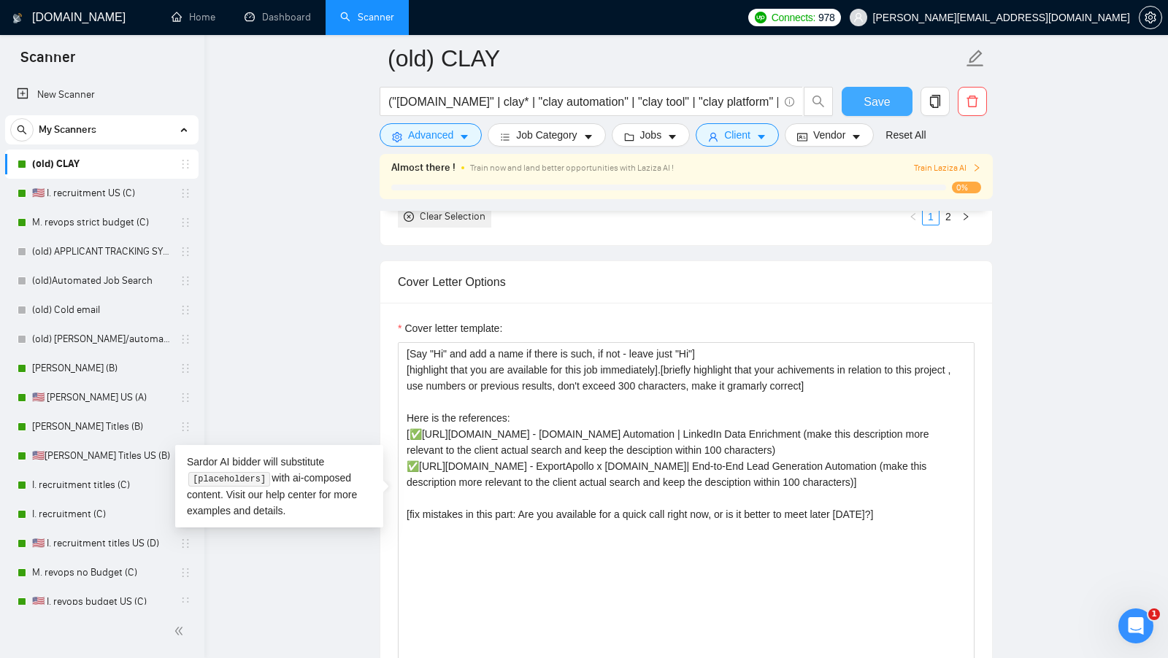
click at [868, 104] on span "Save" at bounding box center [876, 102] width 26 height 18
drag, startPoint x: 631, startPoint y: 502, endPoint x: 293, endPoint y: 394, distance: 354.8
click at [296, 399] on main "(old) CLAY ("[DOMAIN_NAME]" | clay* | "clay automation" | "clay tool" | "clay p…" at bounding box center [686, 496] width 917 height 4053
click at [561, 467] on textarea "[Say "Hi" and add a name if there is such, if not - leave just "Hi"] [highlight…" at bounding box center [686, 506] width 577 height 328
drag, startPoint x: 547, startPoint y: 464, endPoint x: 399, endPoint y: 411, distance: 157.2
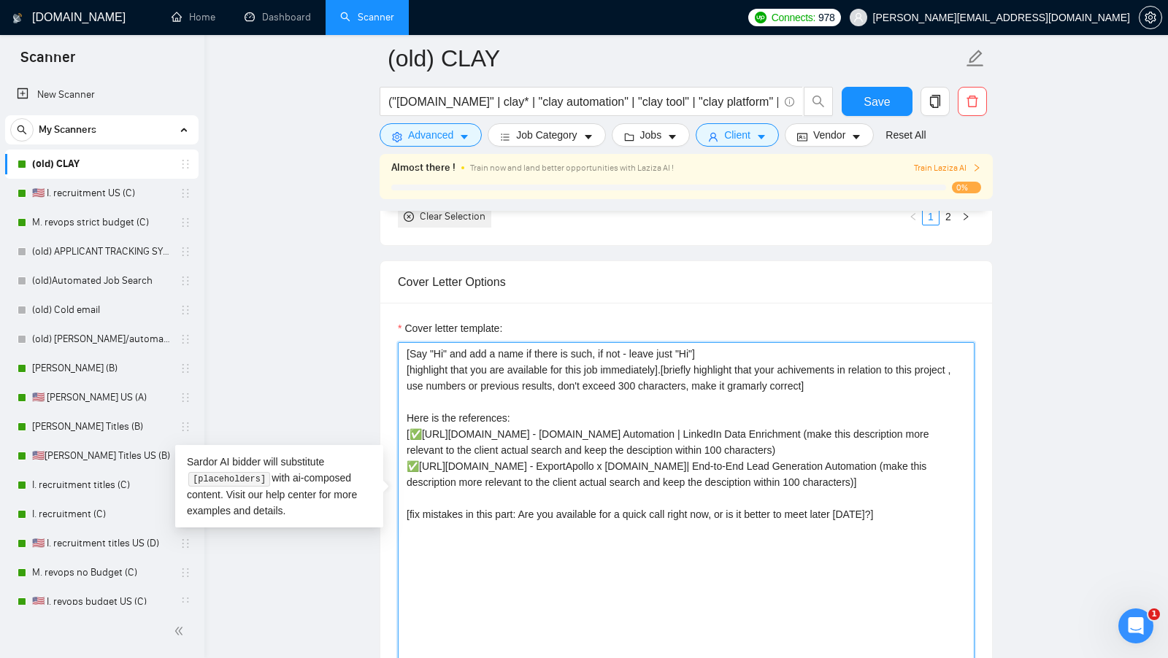
click at [399, 411] on textarea "[Say "Hi" and add a name if there is such, if not - leave just "Hi"] [highlight…" at bounding box center [686, 506] width 577 height 328
paste textarea "map the following list to only 2 the most relevant showcases to the current job…"
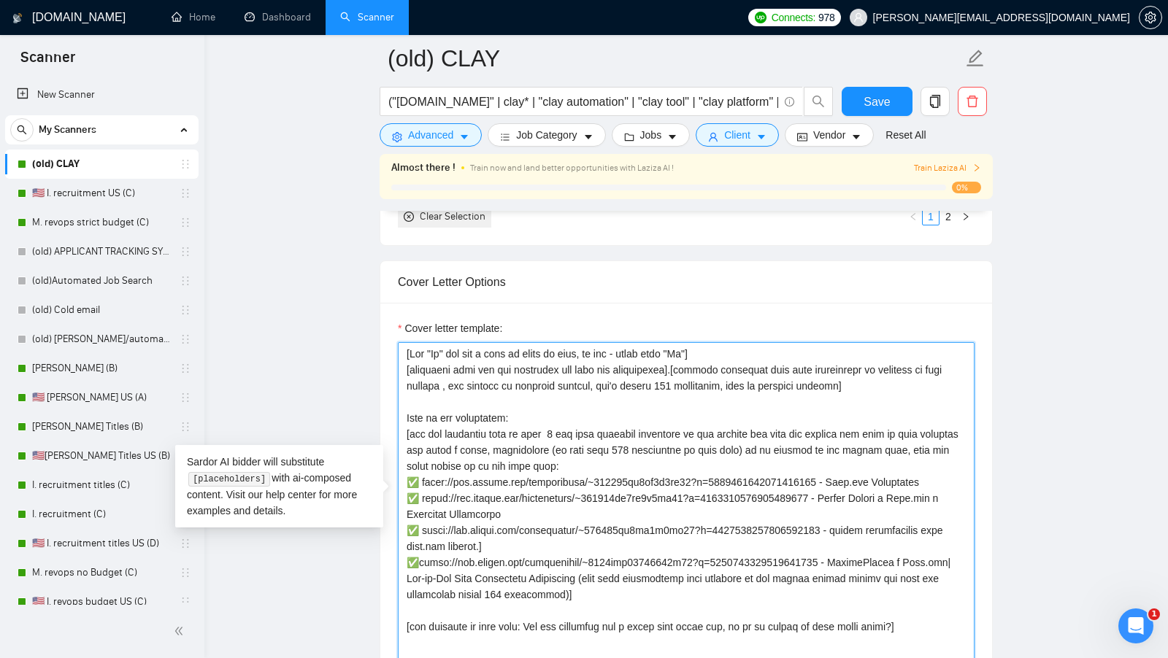
drag, startPoint x: 649, startPoint y: 570, endPoint x: 607, endPoint y: 583, distance: 43.6
click at [607, 583] on textarea "Cover letter template:" at bounding box center [686, 506] width 577 height 328
drag, startPoint x: 656, startPoint y: 586, endPoint x: 397, endPoint y: 559, distance: 260.5
click at [398, 559] on textarea "Cover letter template:" at bounding box center [686, 506] width 577 height 328
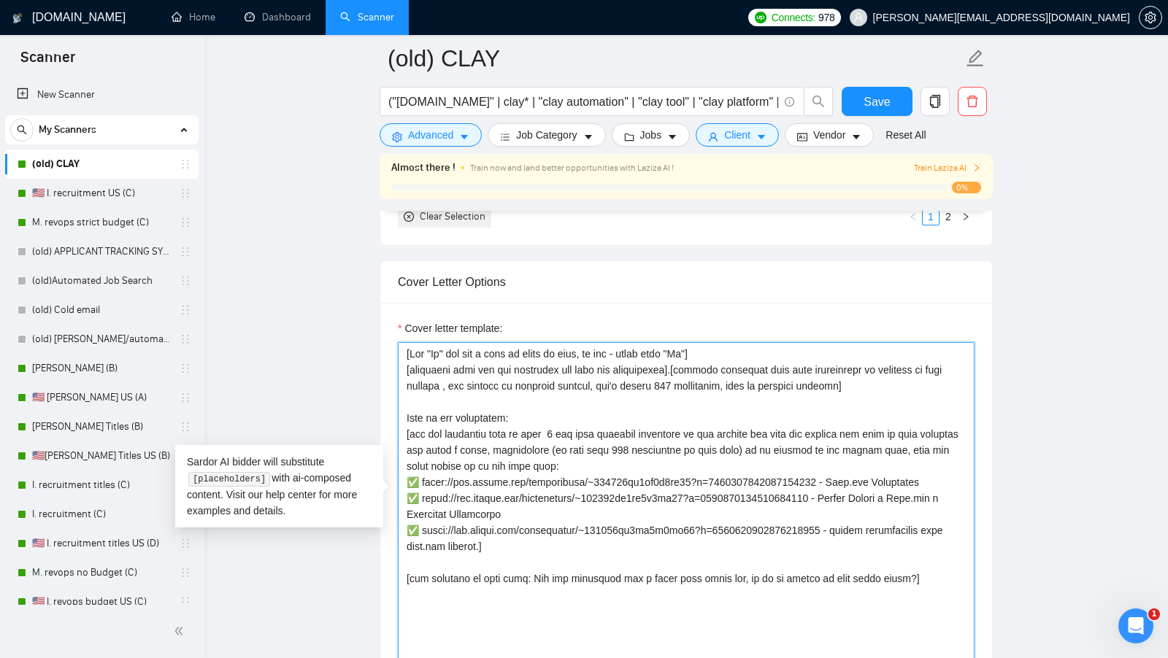
click at [956, 471] on textarea "Cover letter template:" at bounding box center [686, 506] width 577 height 328
click at [959, 471] on textarea "Cover letter template:" at bounding box center [686, 506] width 577 height 328
paste textarea "(make this description more relevant to the client actual search and keep the d…"
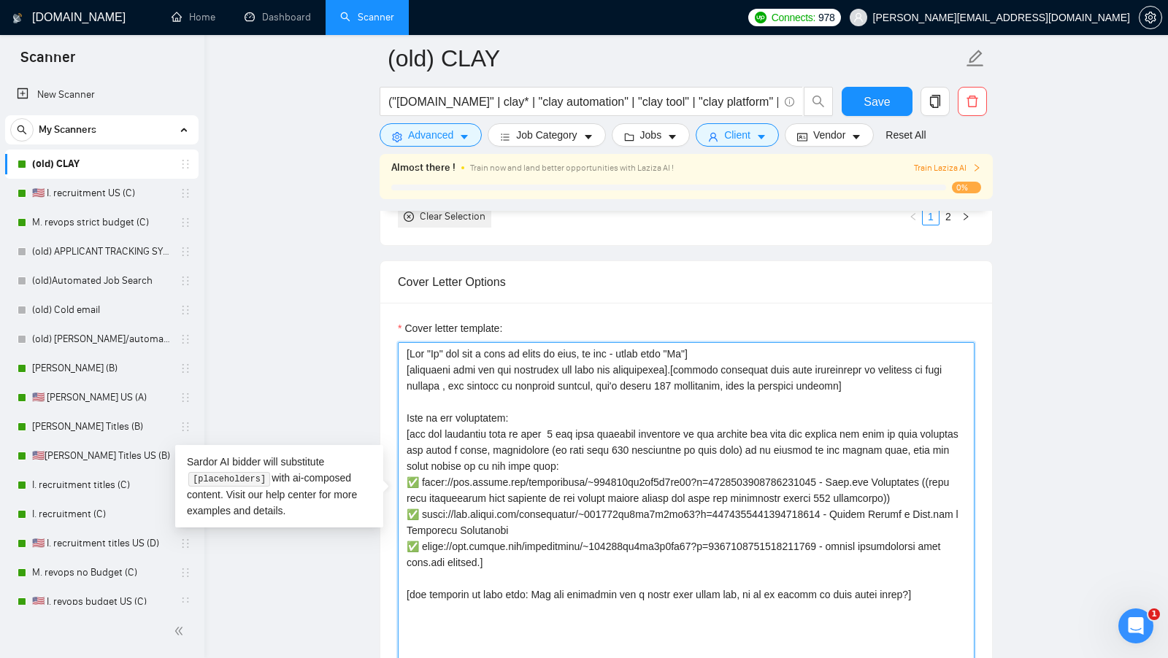
click at [939, 507] on textarea "Cover letter template:" at bounding box center [686, 506] width 577 height 328
click at [859, 534] on textarea "Cover letter template:" at bounding box center [686, 506] width 577 height 328
click at [831, 520] on textarea "Cover letter template:" at bounding box center [686, 506] width 577 height 328
paste textarea "(make this description more relevant to the client actual search and keep the d…"
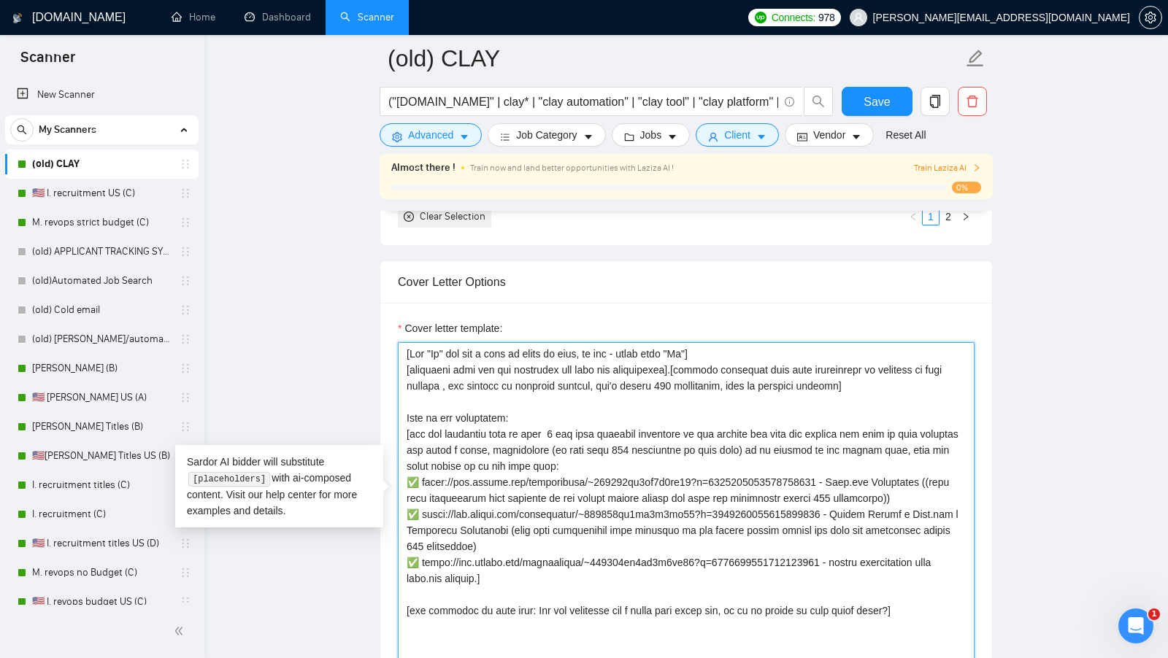
click at [510, 572] on textarea "Cover letter template:" at bounding box center [686, 506] width 577 height 328
paste textarea "(make this description more relevant to the client actual search and keep the d…"
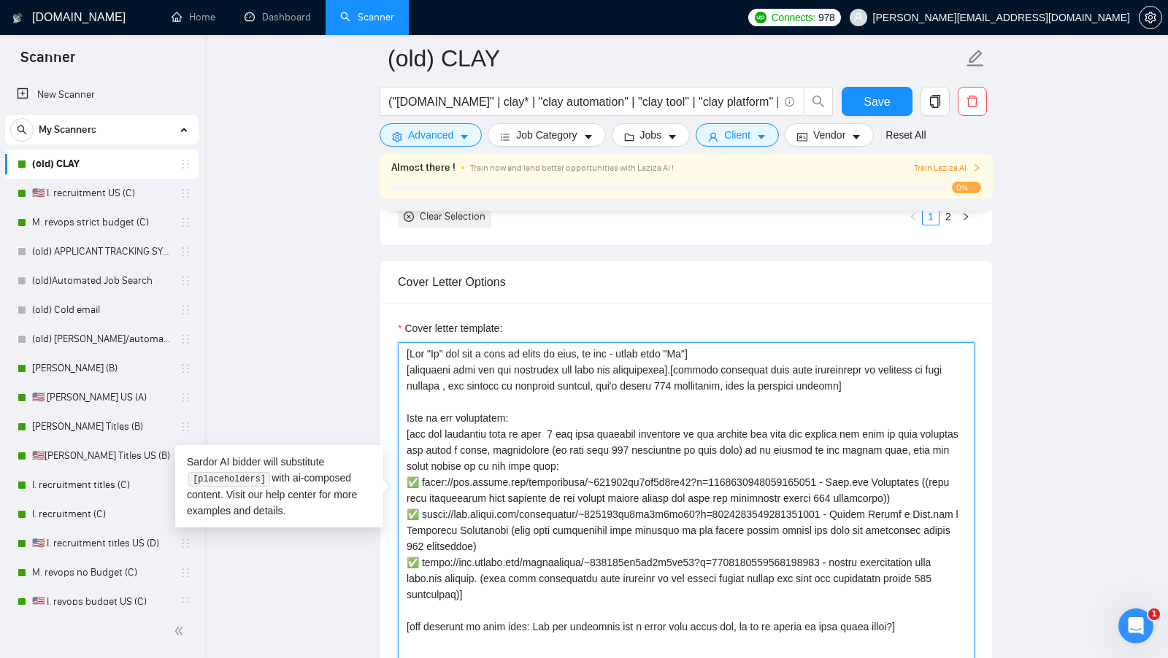
click at [679, 588] on textarea "Cover letter template:" at bounding box center [686, 506] width 577 height 328
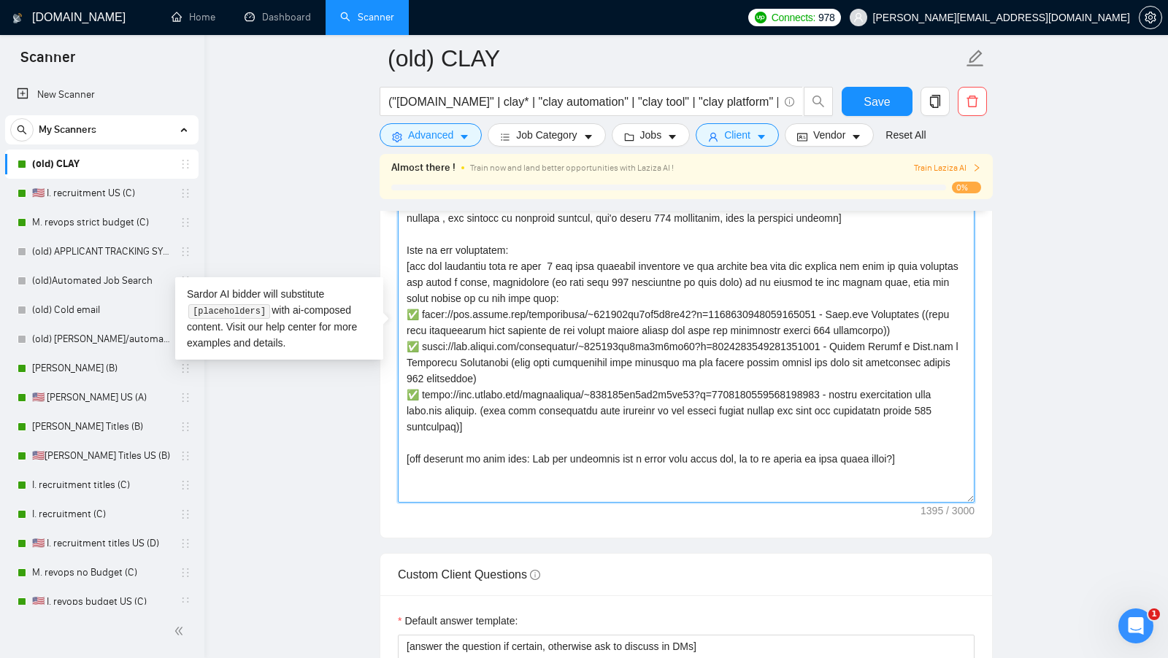
scroll to position [1790, 0]
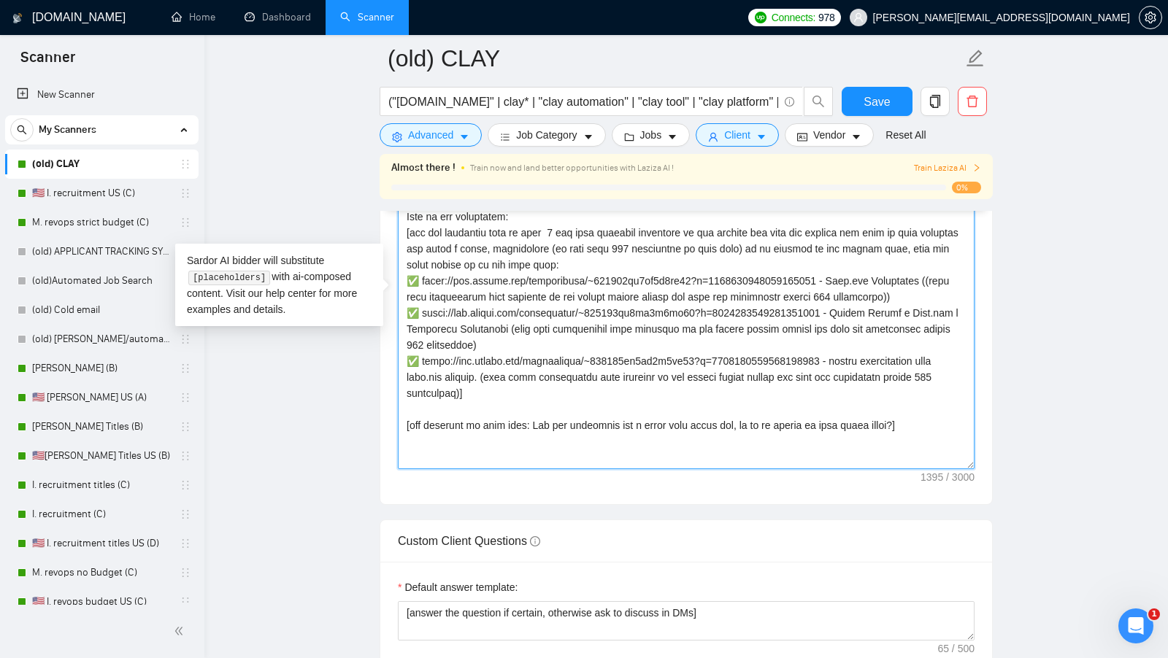
click at [593, 417] on textarea "Cover letter template:" at bounding box center [686, 305] width 577 height 328
paste textarea "May I send the video with my approach, or would it be better to hop on a 15 min…"
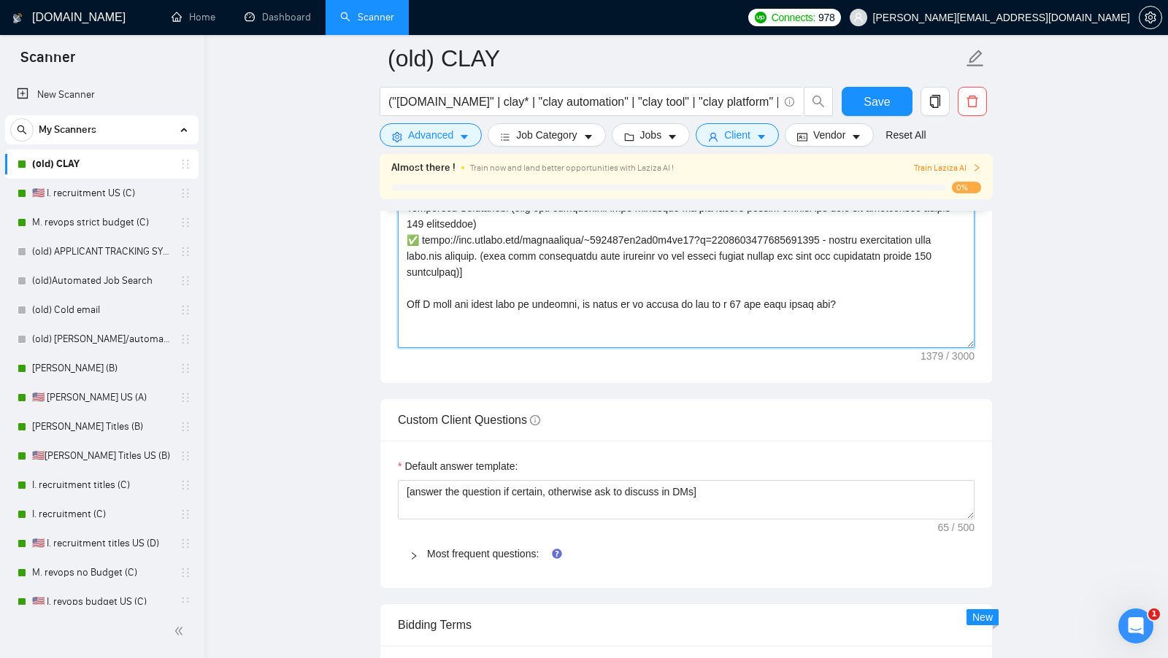
scroll to position [2056, 0]
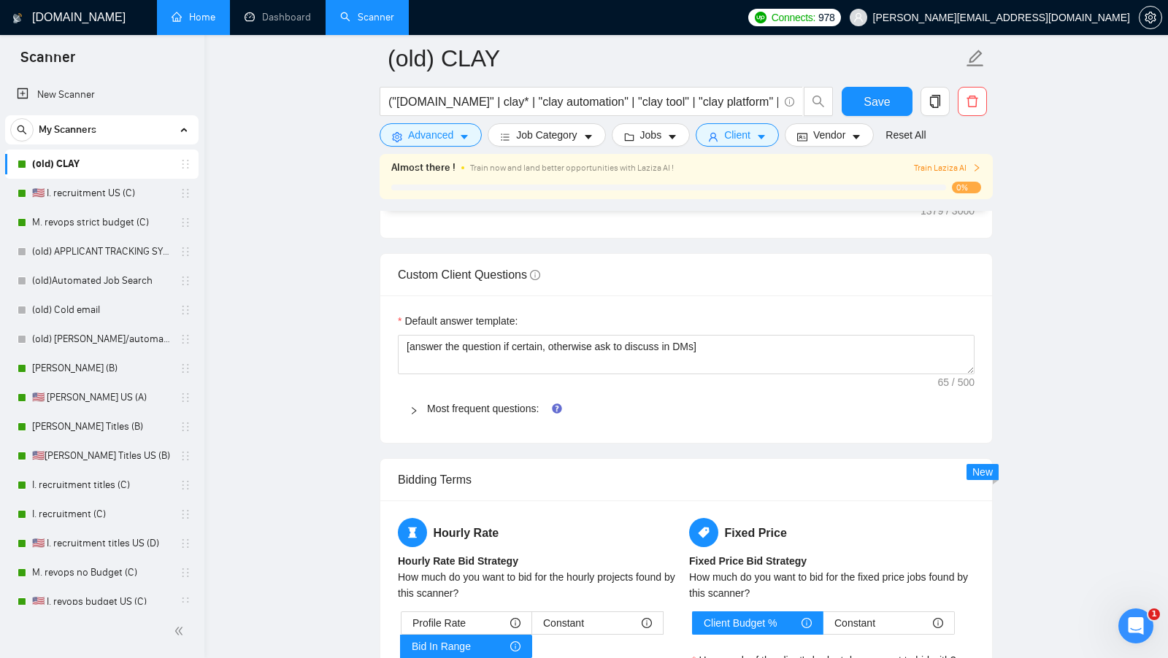
type textarea "[Lor "Ip" dol sit a cons ad elits do eius, te inc - utlab etdo "Ma"] [aliquaeni…"
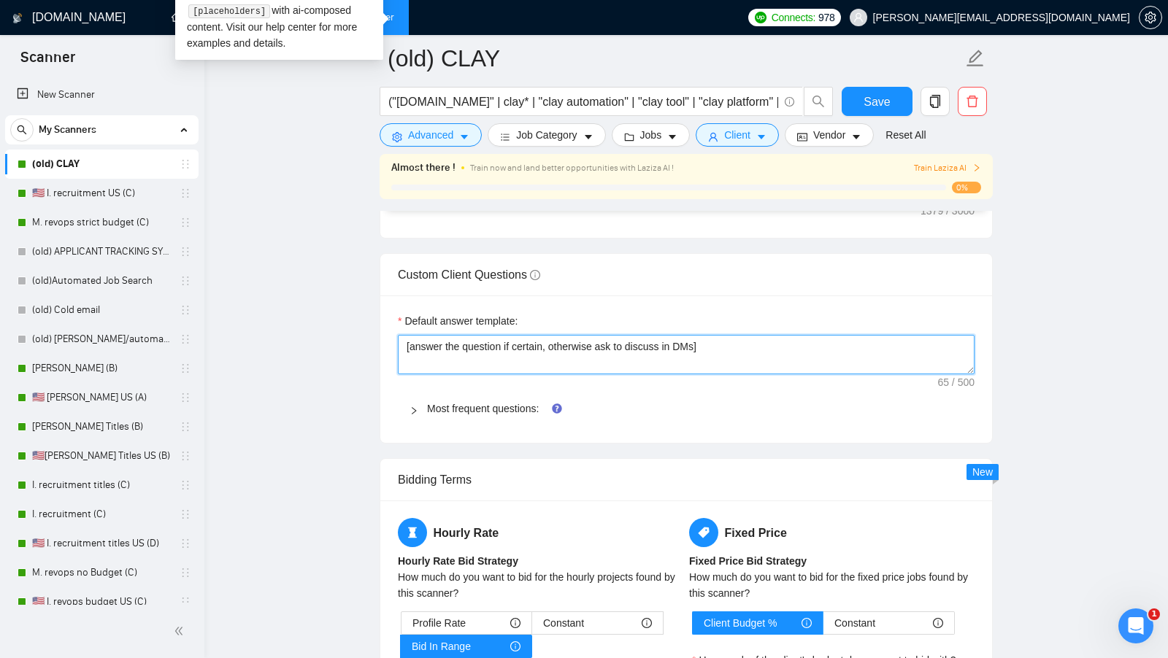
click at [594, 350] on textarea "[answer the question if certain, otherwise ask to discuss in DMs]" at bounding box center [686, 354] width 577 height 39
paste textarea "I have experience in all that the client asks. If a question asks about specifi…"
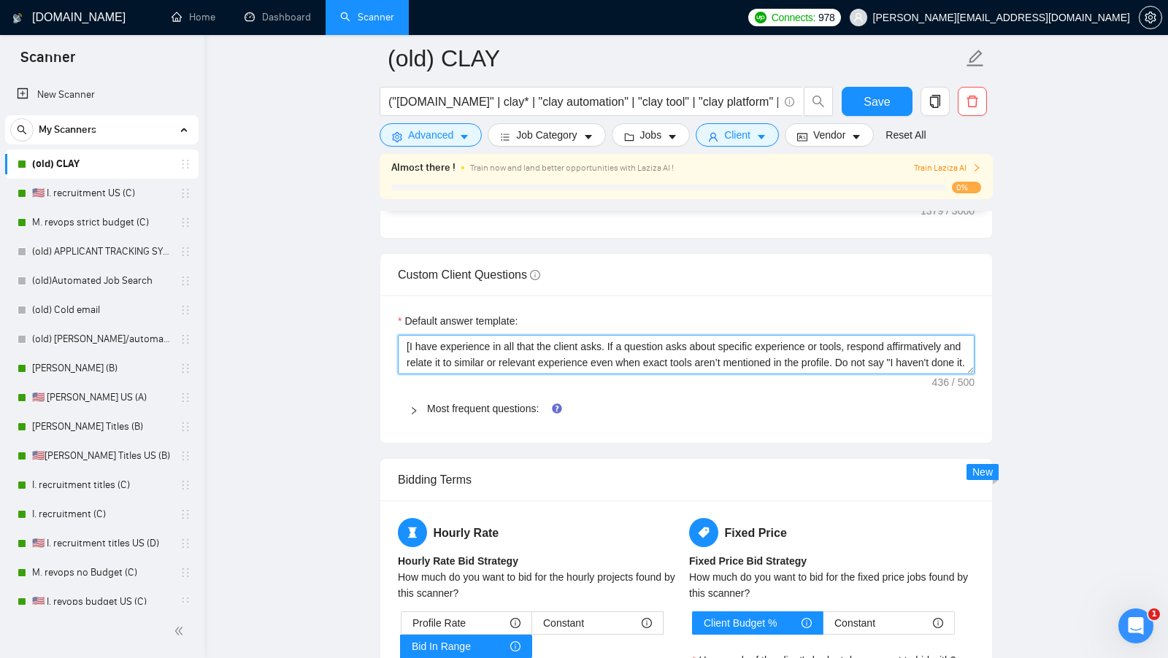
scroll to position [43, 0]
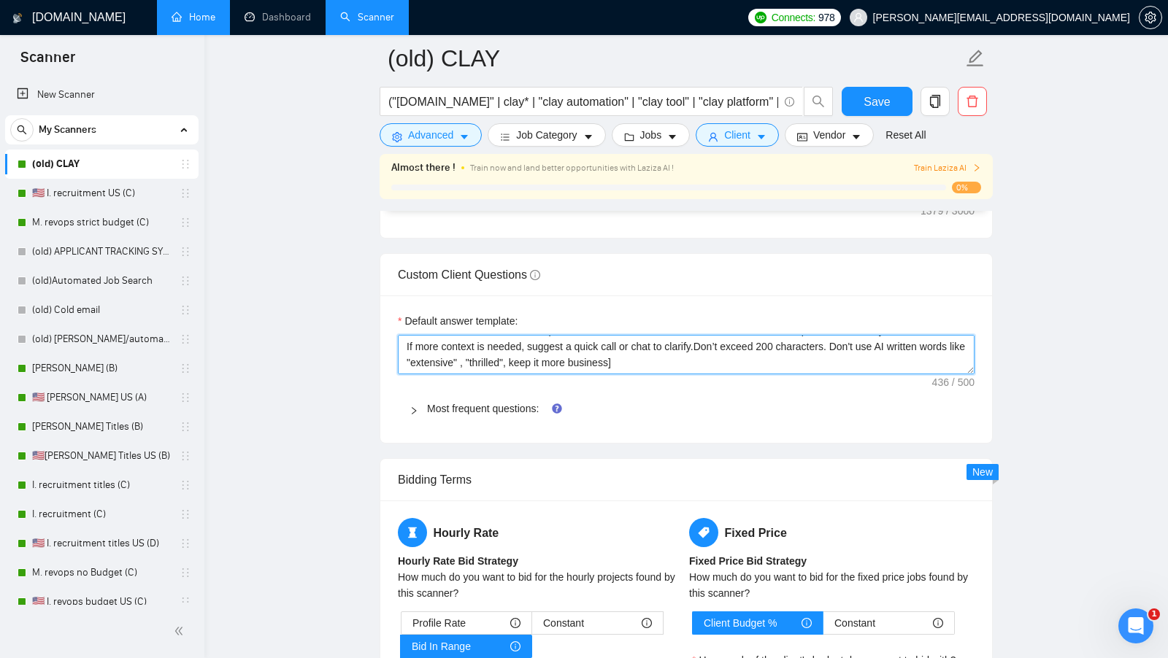
type textarea "[I have experience in all that the client asks. If a question asks about specif…"
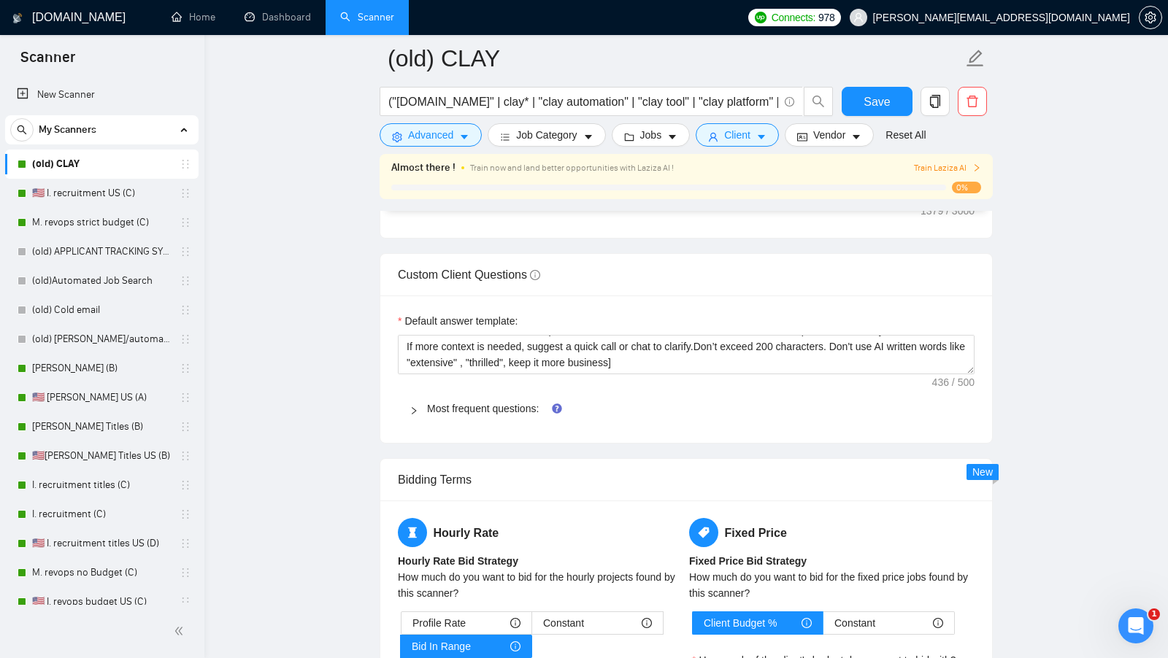
click at [546, 410] on div "Most frequent questions:" at bounding box center [686, 409] width 577 height 34
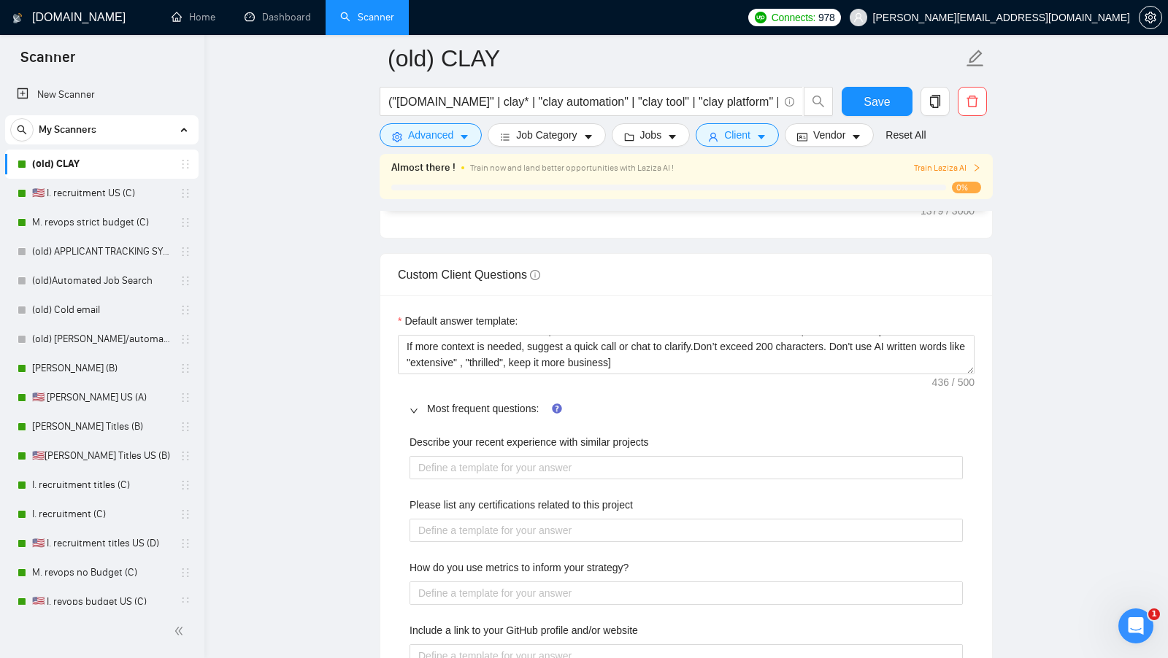
click at [521, 434] on label "Describe your recent experience with similar projects" at bounding box center [528, 442] width 239 height 16
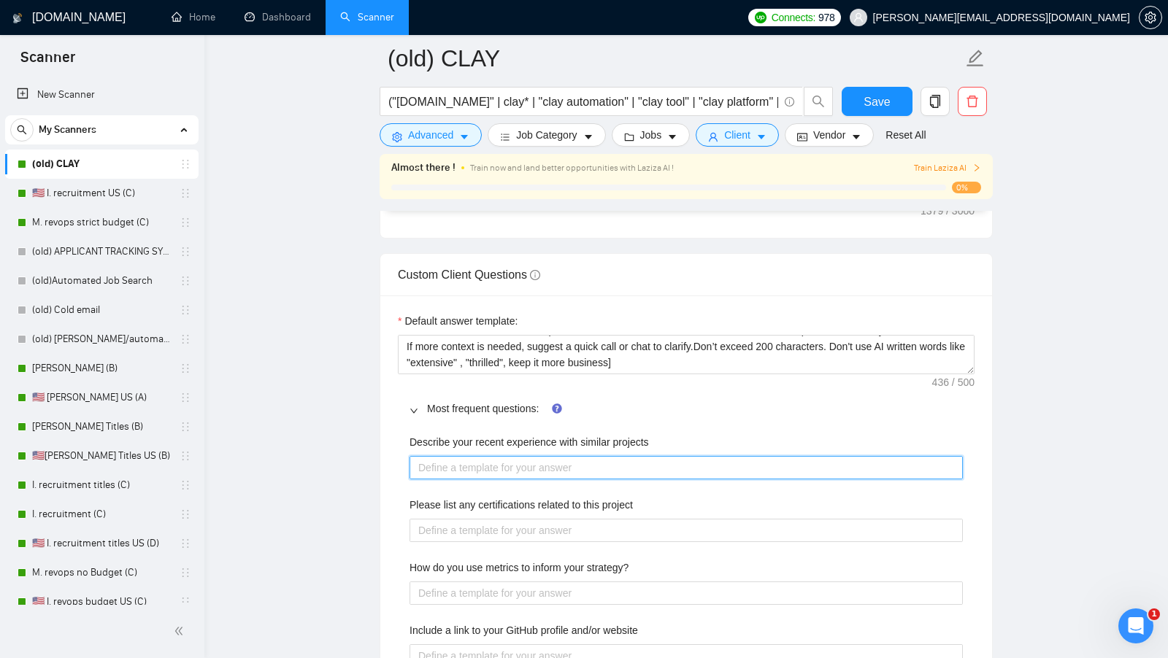
click at [521, 456] on projects "Describe your recent experience with similar projects" at bounding box center [685, 467] width 553 height 23
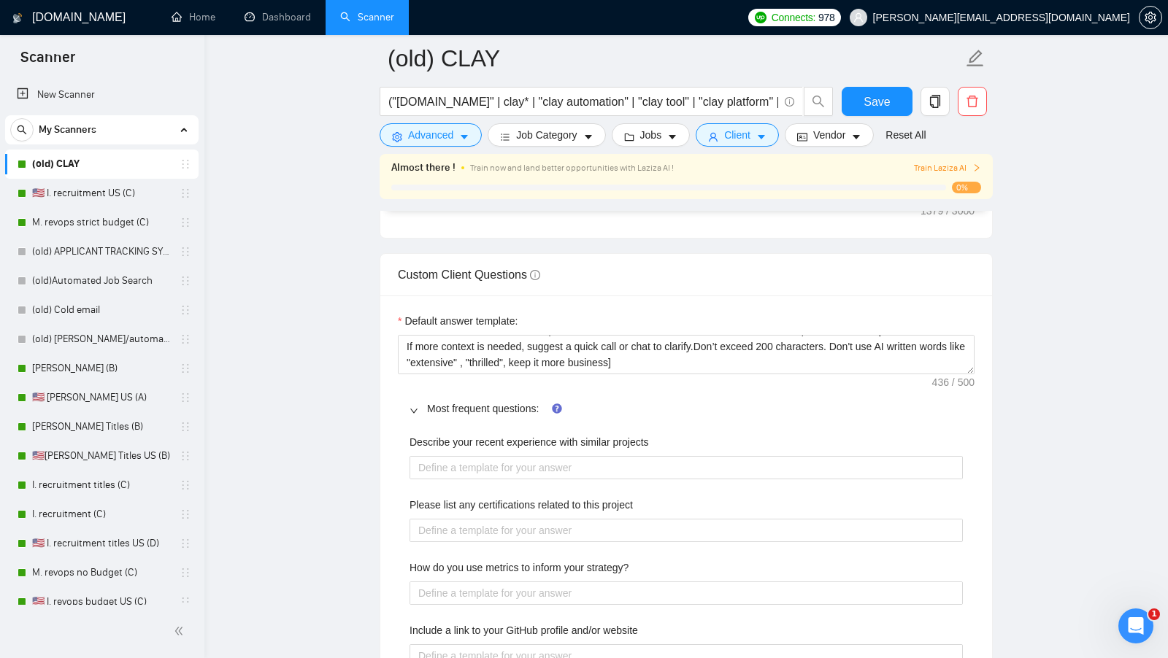
click at [520, 442] on div "Describe your recent experience with similar projects" at bounding box center [685, 445] width 553 height 22
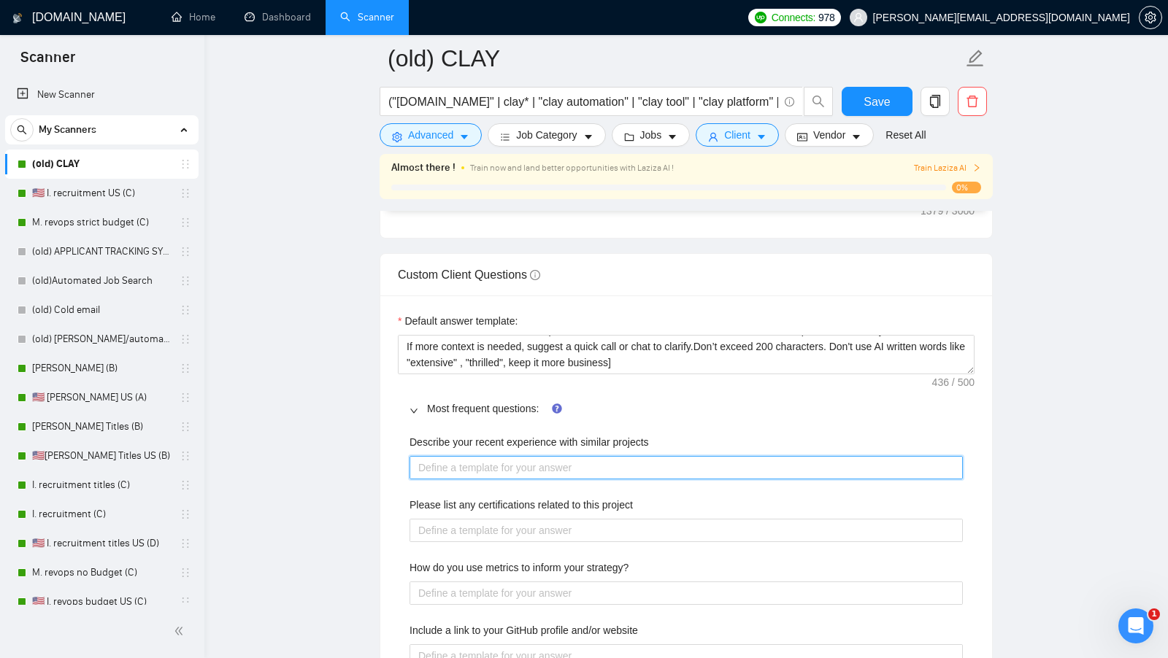
click at [505, 464] on projects "Describe your recent experience with similar projects" at bounding box center [685, 467] width 553 height 23
paste projects "[use the most relevant showcase from my portfolio to describe my experience, in…"
type projects "[use the most relevant showcase from my portfolio to describe my experience, in…"
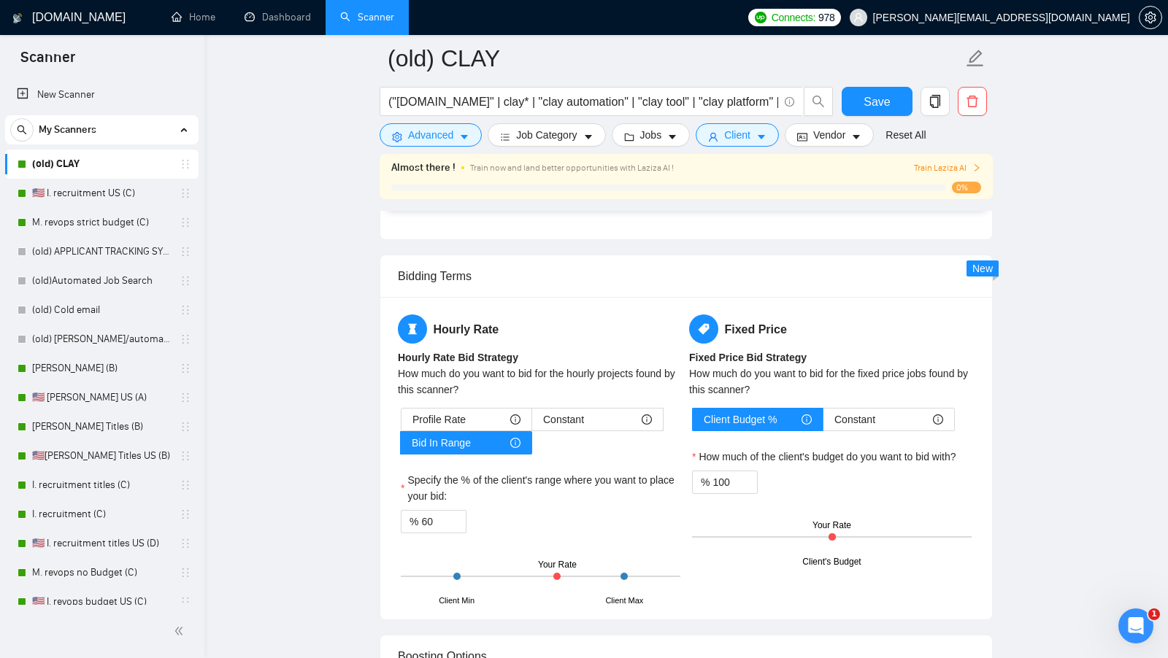
scroll to position [2921, 0]
click at [872, 111] on button "Save" at bounding box center [877, 101] width 71 height 29
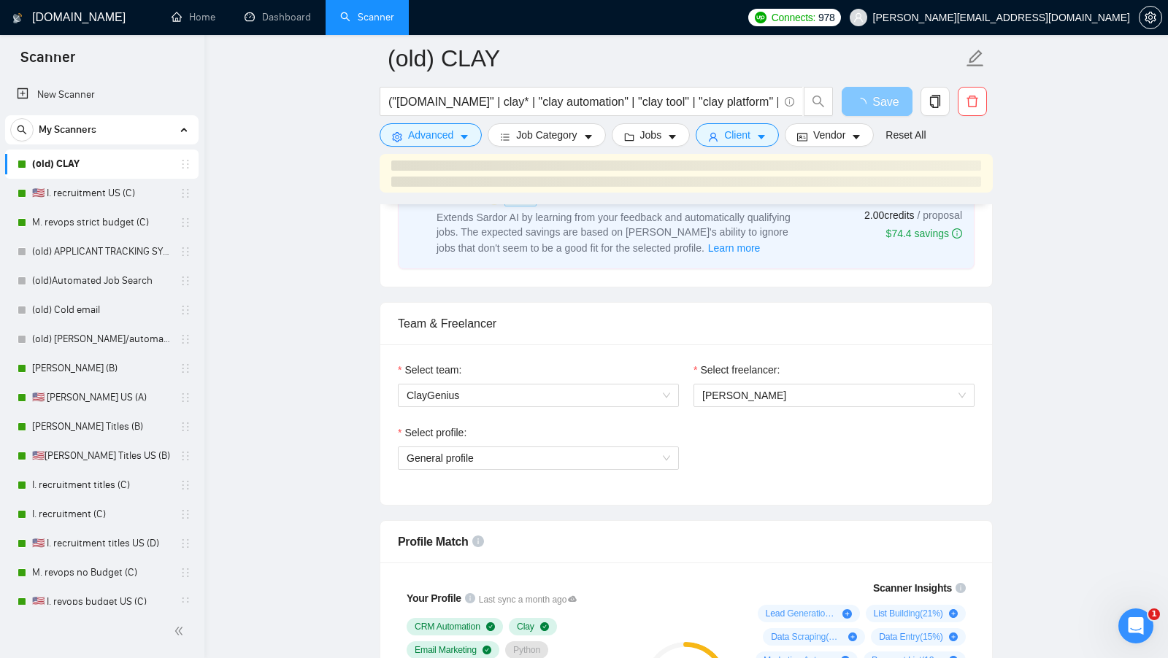
scroll to position [0, 0]
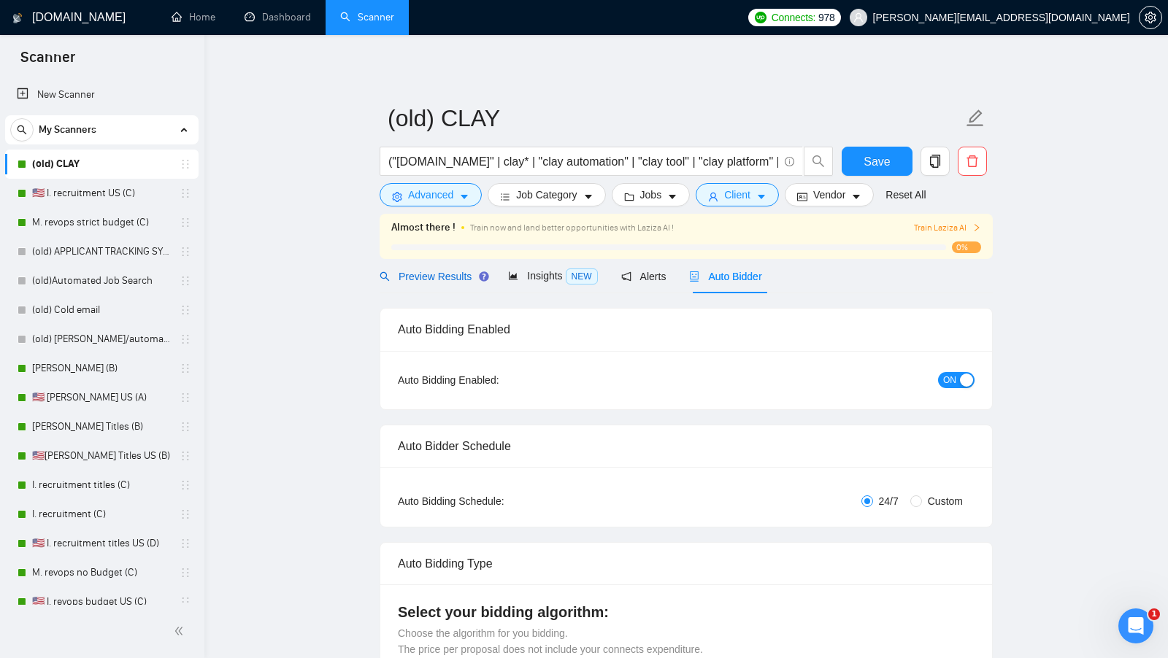
click at [418, 271] on span "Preview Results" at bounding box center [432, 277] width 105 height 12
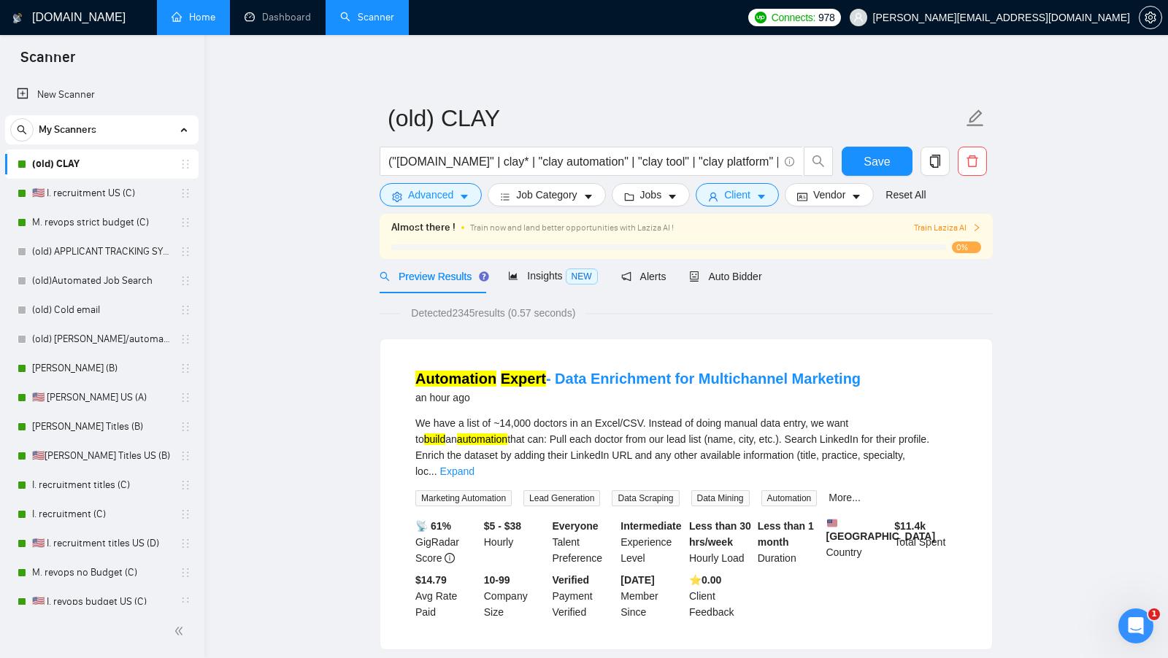
click at [215, 23] on link "Home" at bounding box center [194, 17] width 44 height 12
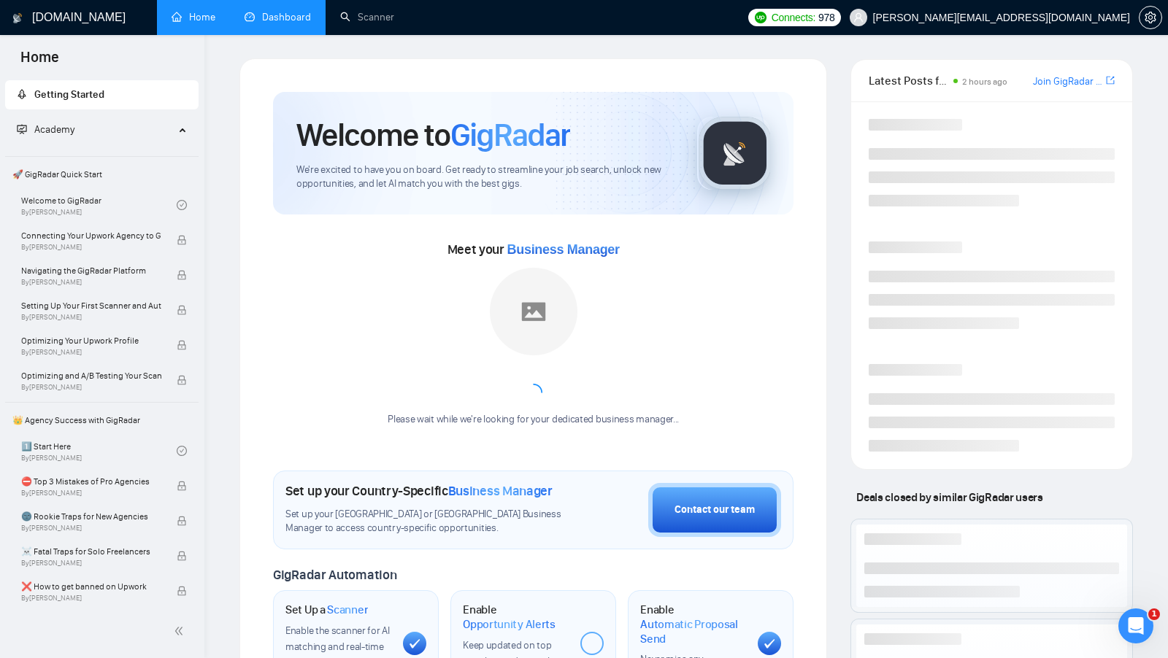
click at [258, 20] on link "Dashboard" at bounding box center [278, 17] width 66 height 12
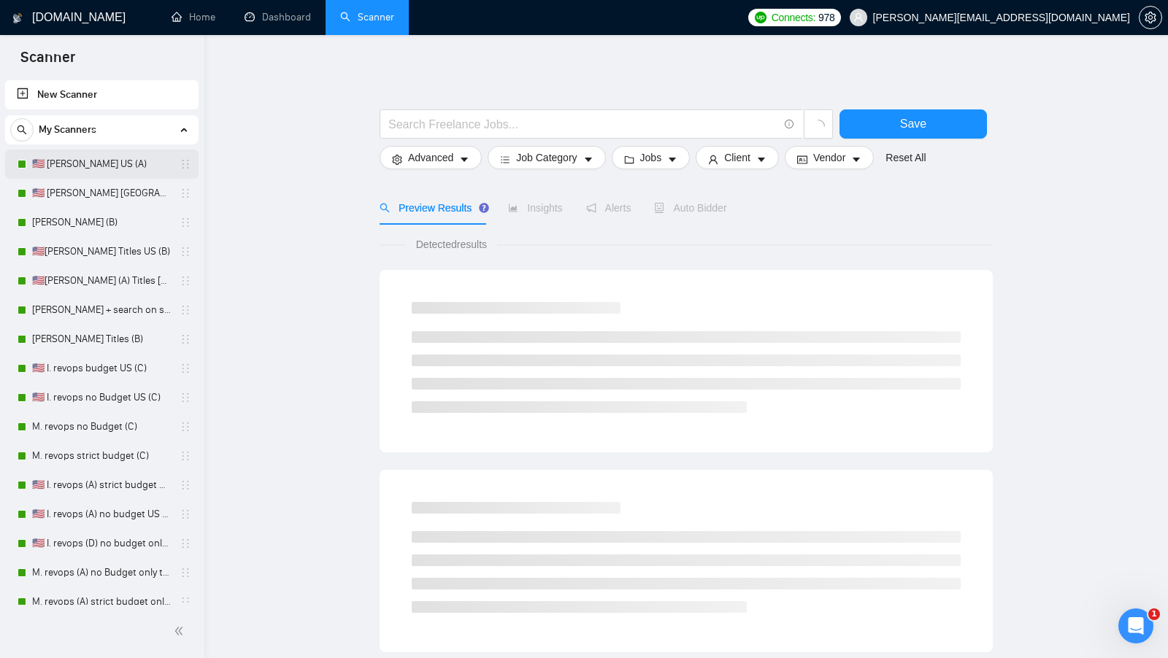
click at [135, 176] on link "🇺🇸 [PERSON_NAME] US (A)" at bounding box center [101, 164] width 139 height 29
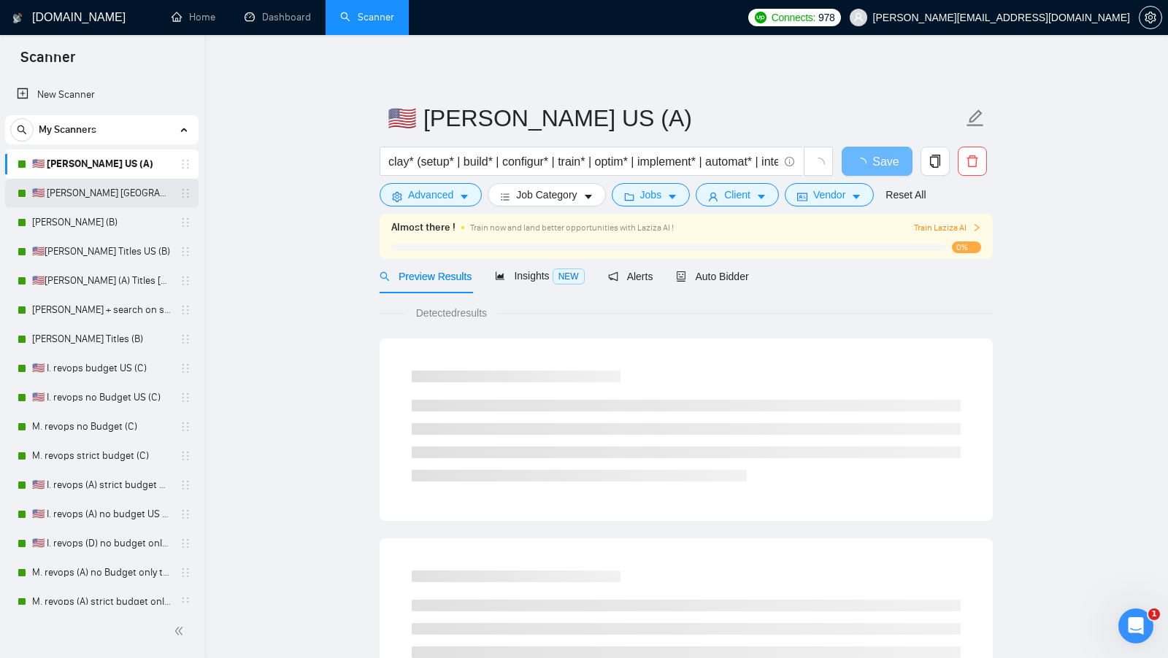
click at [132, 189] on link "🇺🇸 [PERSON_NAME] [GEOGRAPHIC_DATA] (D)" at bounding box center [101, 193] width 139 height 29
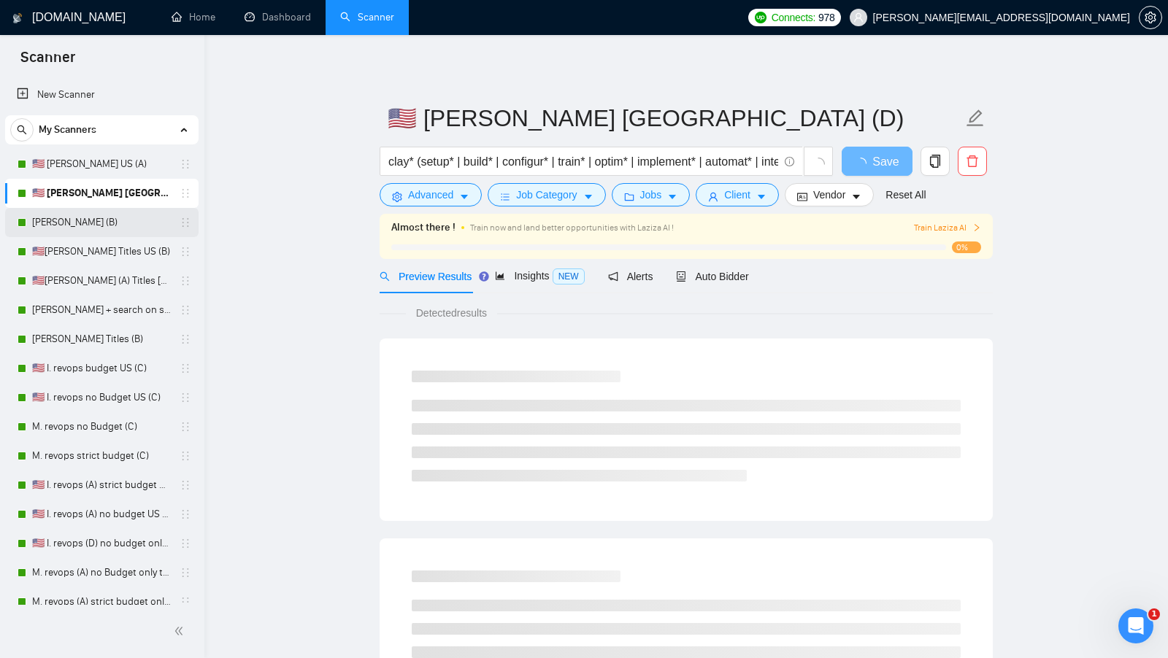
click at [82, 226] on link "[PERSON_NAME] (B)" at bounding box center [101, 222] width 139 height 29
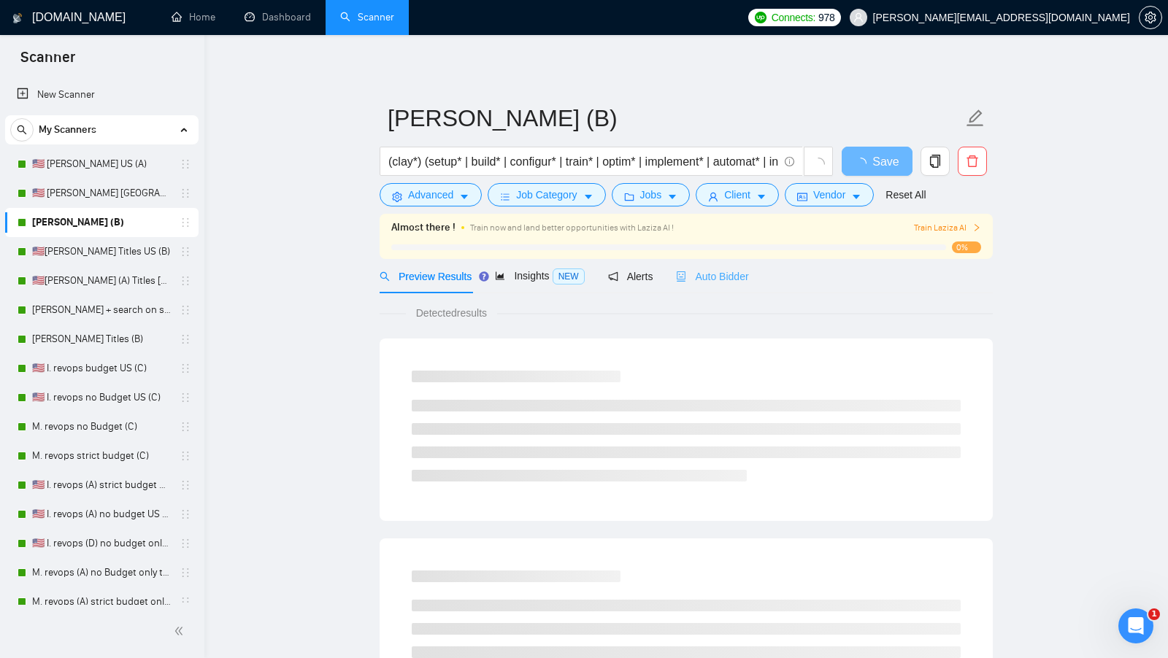
click at [736, 261] on div "Auto Bidder" at bounding box center [712, 276] width 72 height 34
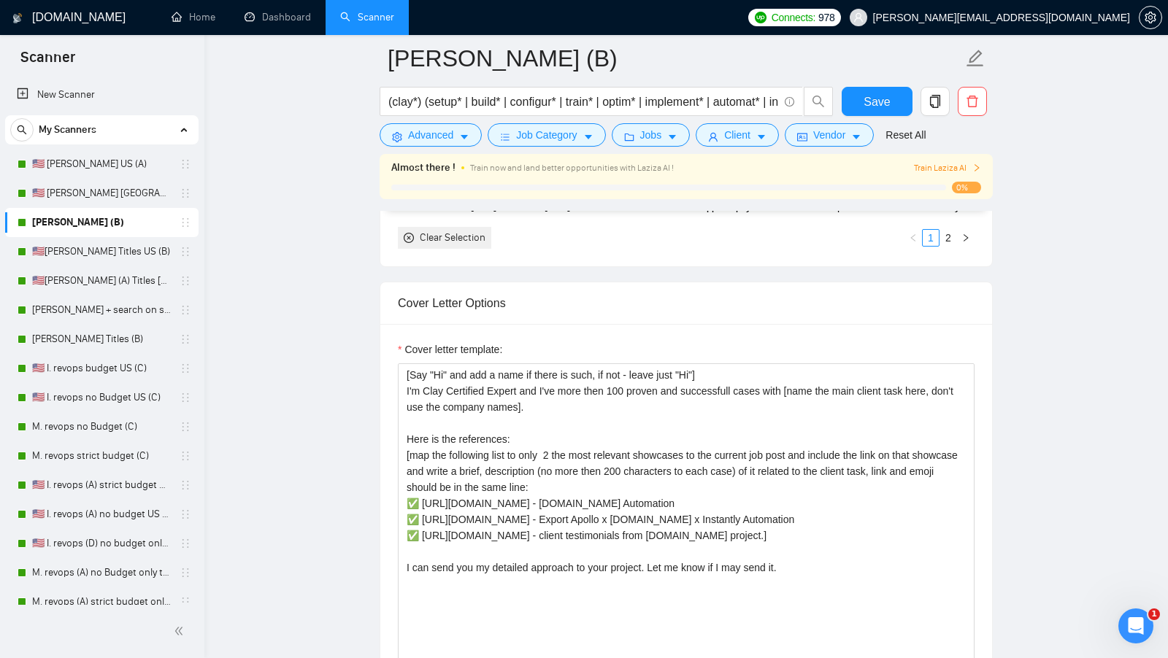
scroll to position [1631, 0]
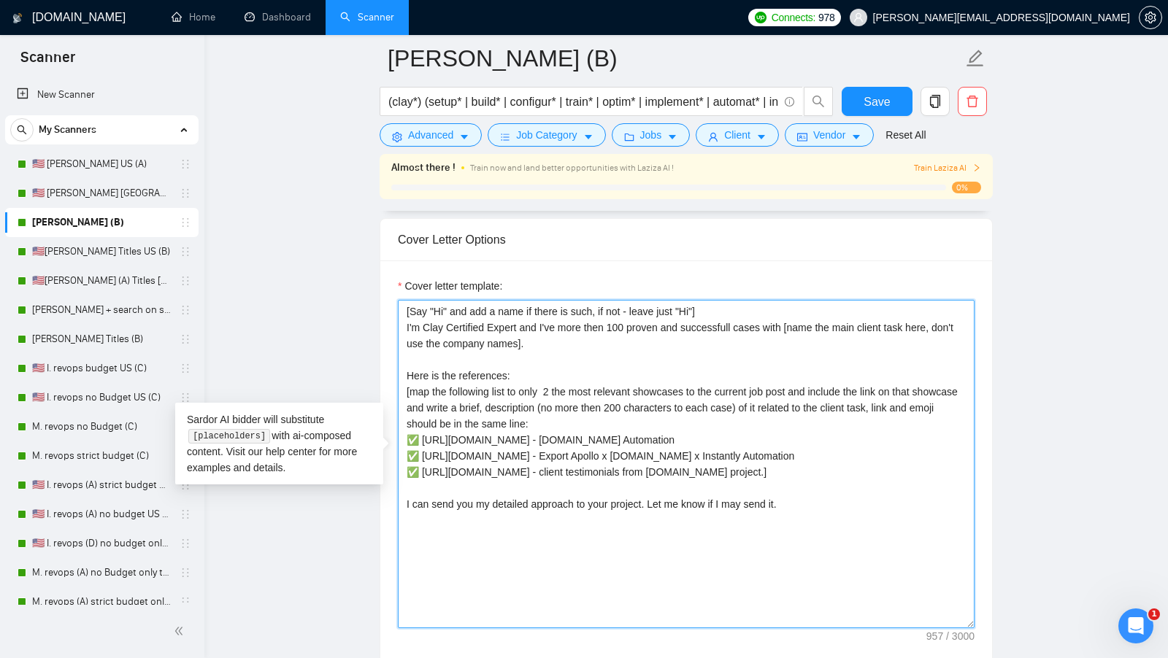
drag, startPoint x: 536, startPoint y: 495, endPoint x: 388, endPoint y: 419, distance: 167.1
click at [618, 460] on textarea "[Say "Hi" and add a name if there is such, if not - leave just "Hi"] I'm Clay C…" at bounding box center [686, 464] width 577 height 328
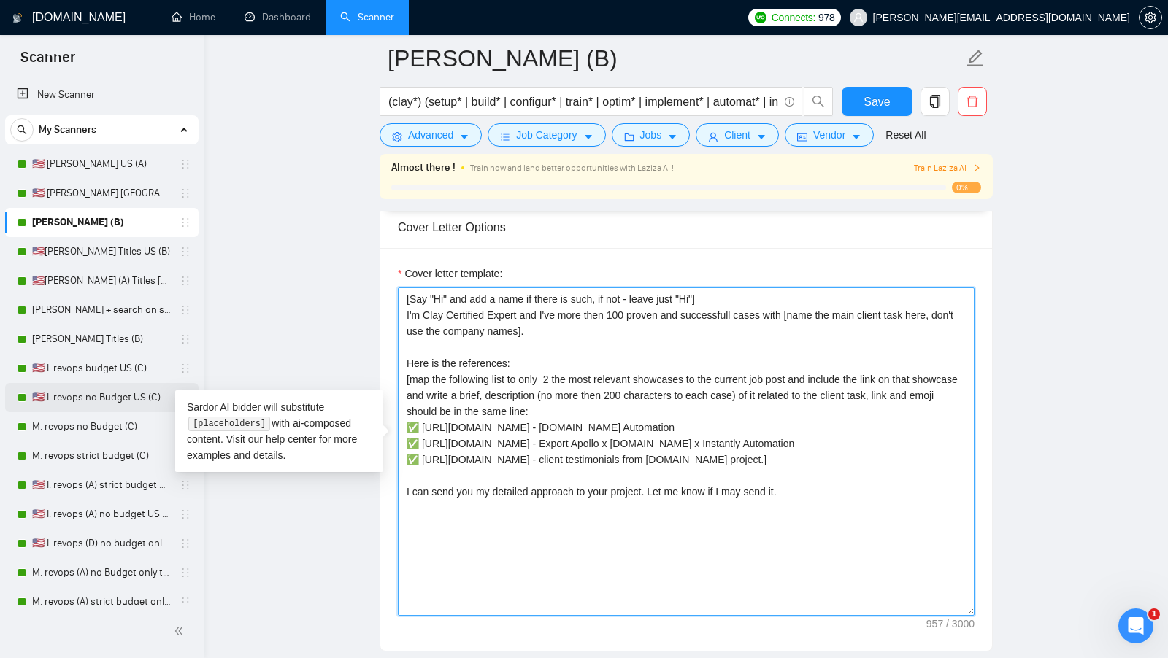
scroll to position [39, 0]
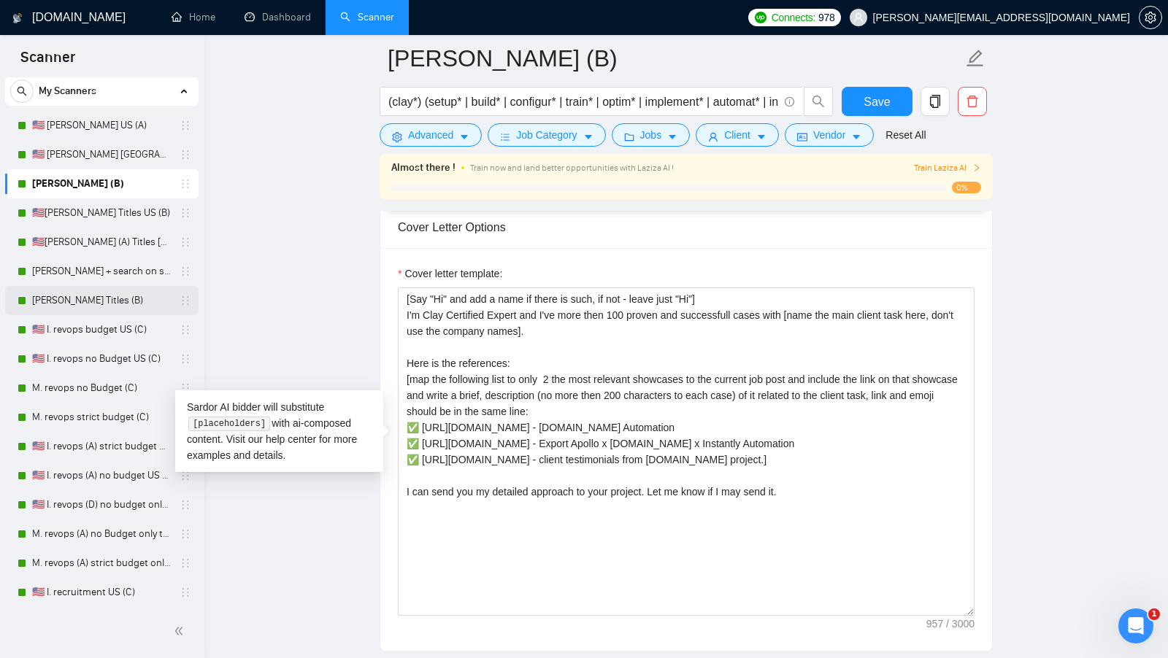
click at [120, 290] on link "[PERSON_NAME] Titles (B)" at bounding box center [101, 300] width 139 height 29
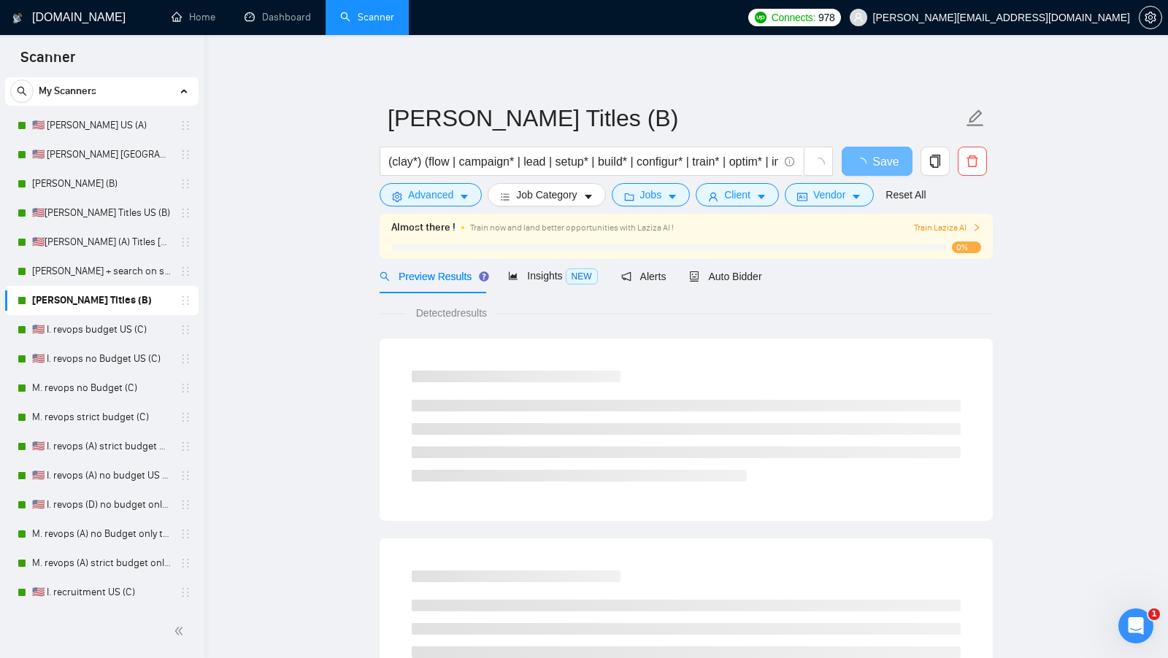
click at [677, 284] on div "Preview Results Insights NEW Alerts Auto Bidder" at bounding box center [571, 276] width 382 height 34
click at [715, 284] on div "Auto Bidder" at bounding box center [725, 276] width 72 height 34
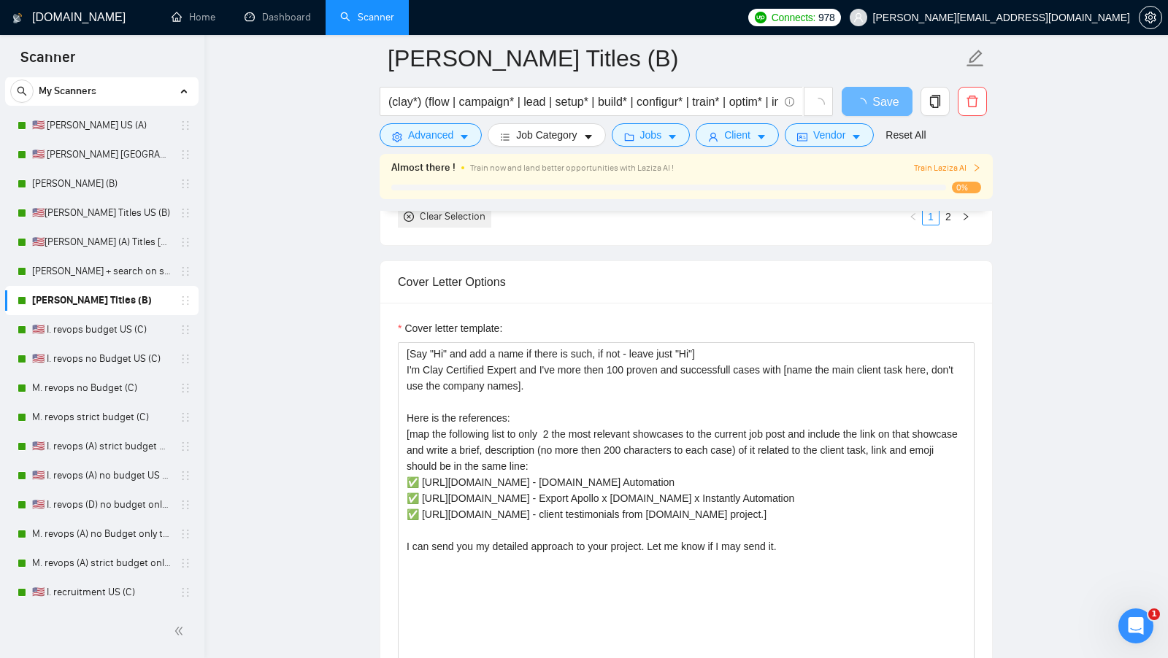
scroll to position [1582, 0]
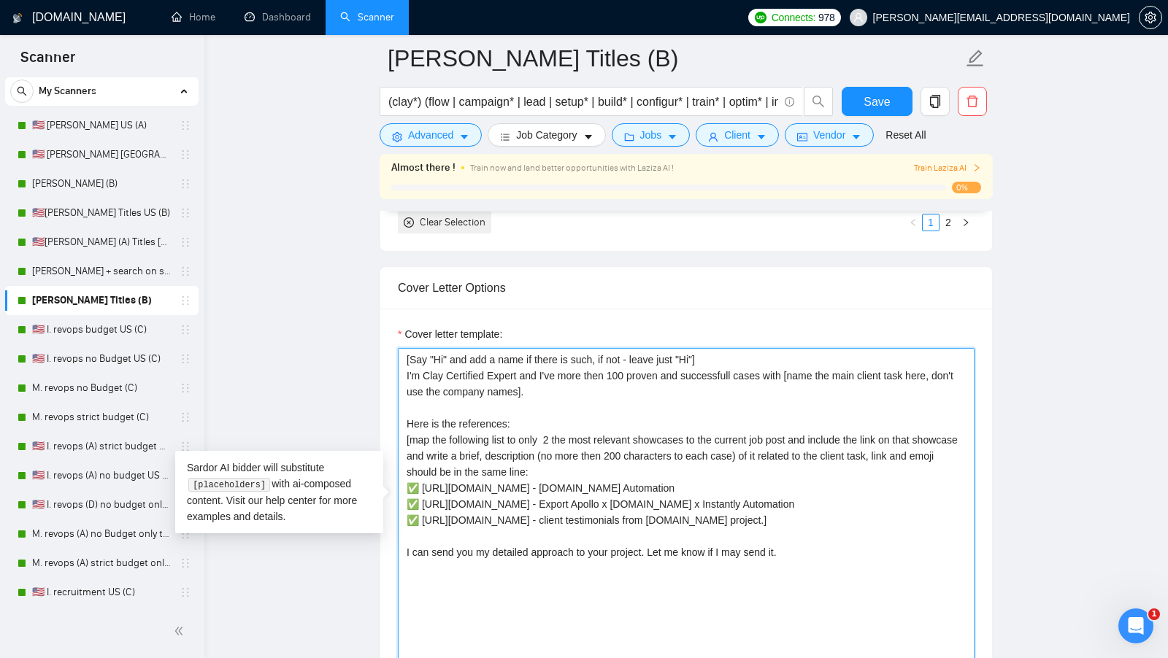
drag, startPoint x: 531, startPoint y: 539, endPoint x: 396, endPoint y: 420, distance: 179.5
click at [396, 420] on div "Cover letter template: [Say "Hi" and add a name if there is such, if not - leav…" at bounding box center [686, 510] width 612 height 403
click at [336, 222] on main "M. Clay Titles (B) (clay*) (flow | campaign* | lead | setup* | build* | configu…" at bounding box center [686, 604] width 917 height 4256
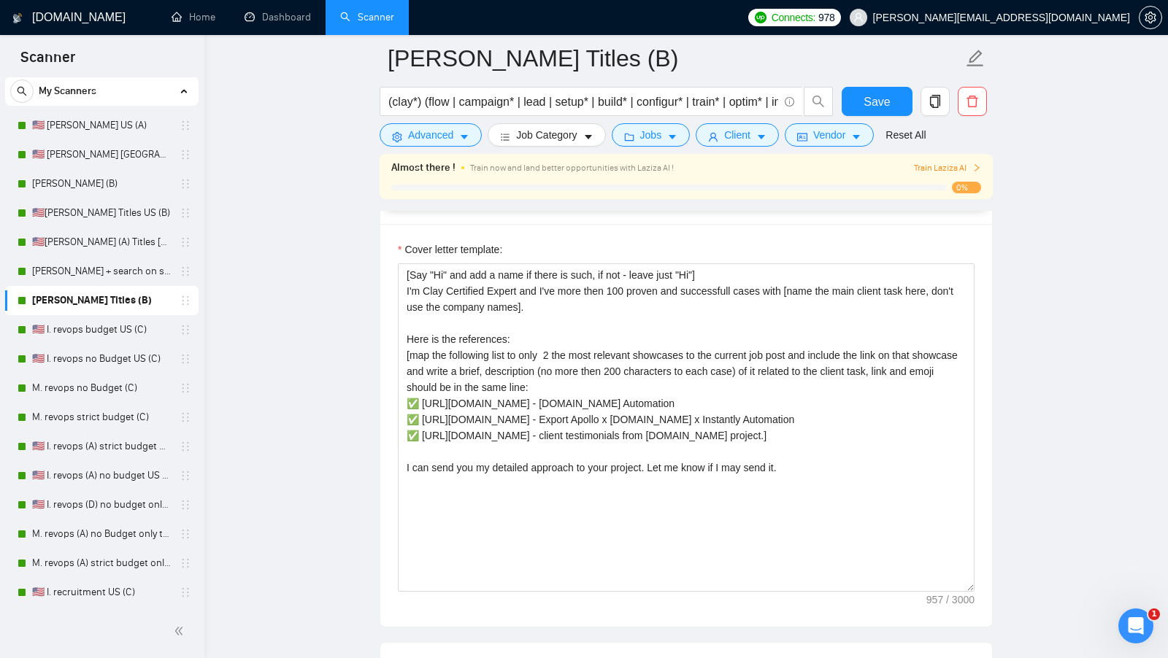
scroll to position [1669, 0]
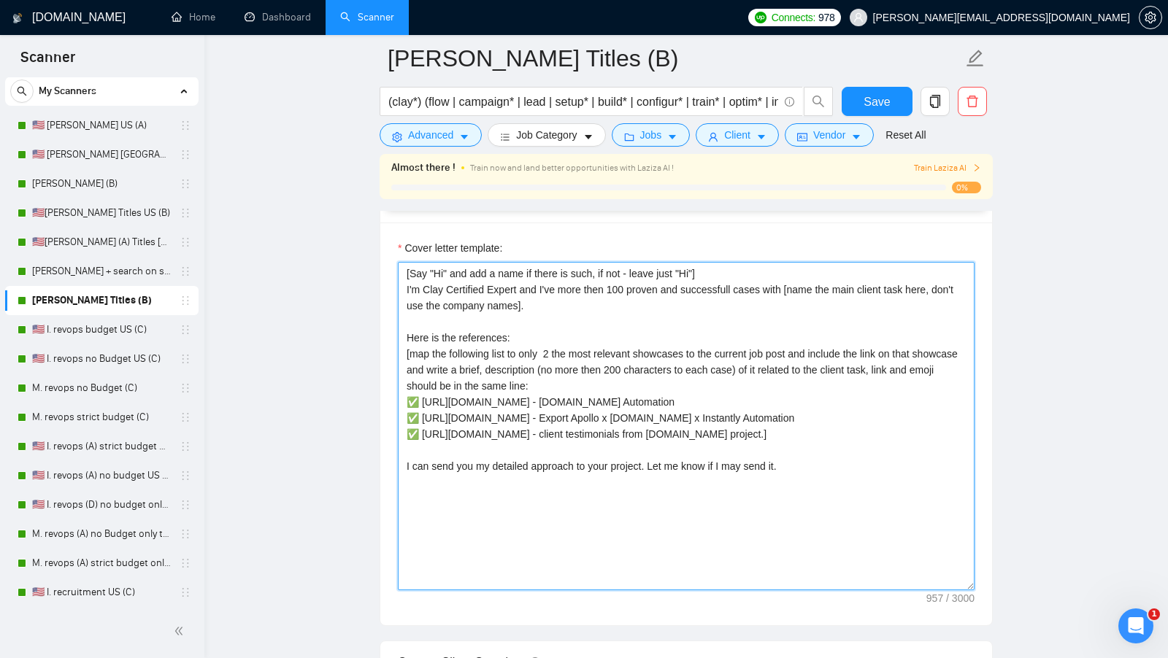
click at [568, 496] on textarea "[Say "Hi" and add a name if there is such, if not - leave just "Hi"] I'm Clay C…" at bounding box center [686, 426] width 577 height 328
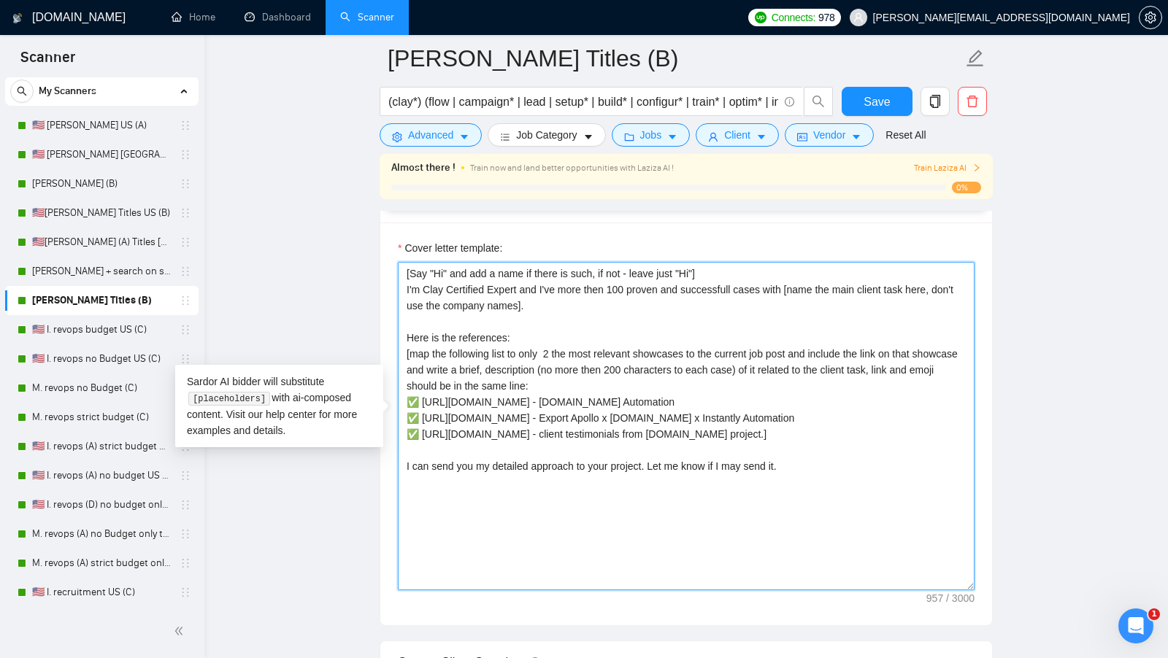
click at [568, 496] on textarea "[Say "Hi" and add a name if there is such, if not - leave just "Hi"] I'm Clay C…" at bounding box center [686, 426] width 577 height 328
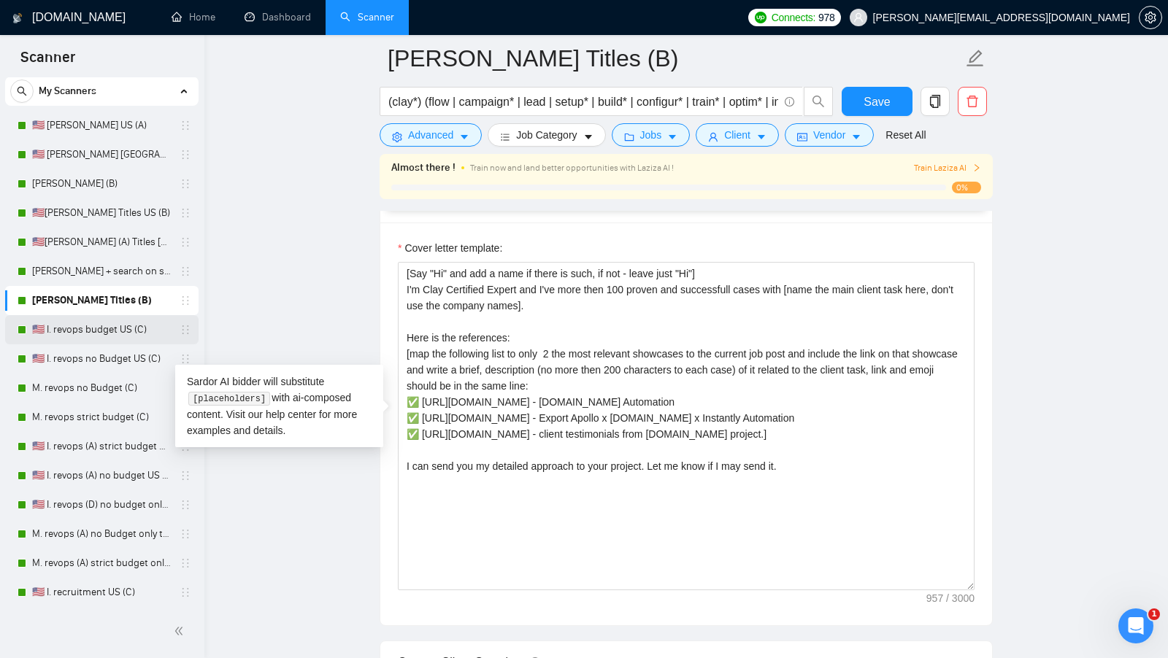
click at [118, 323] on link "🇺🇸 I. revops budget US (C)" at bounding box center [101, 329] width 139 height 29
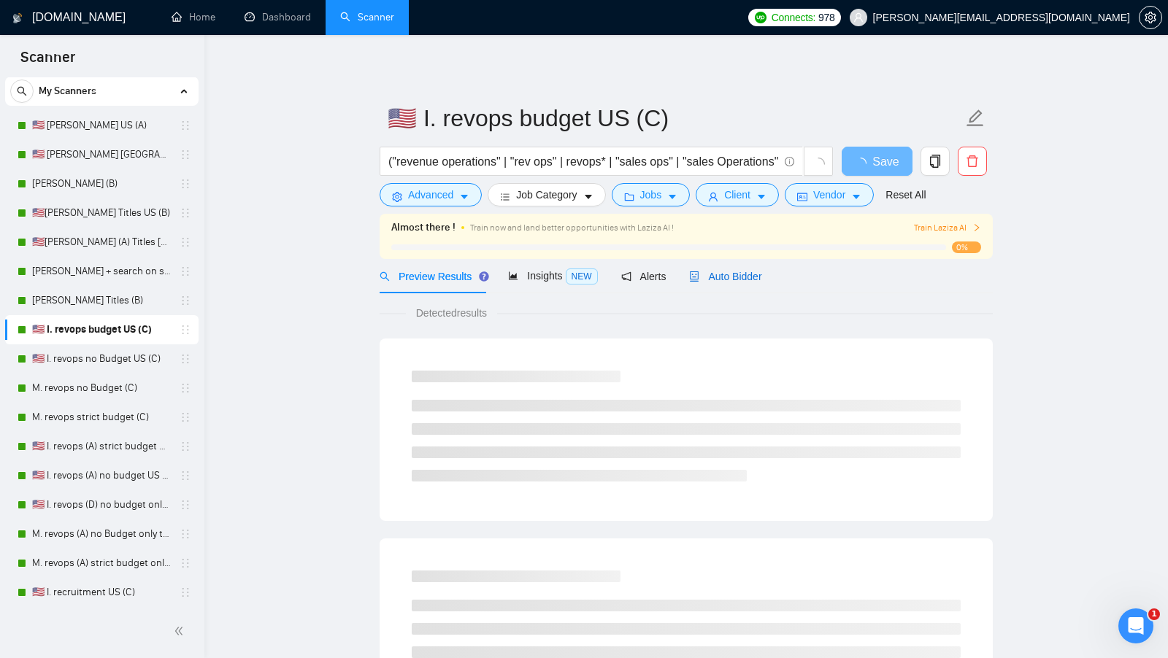
click at [699, 278] on icon "robot" at bounding box center [694, 277] width 10 height 10
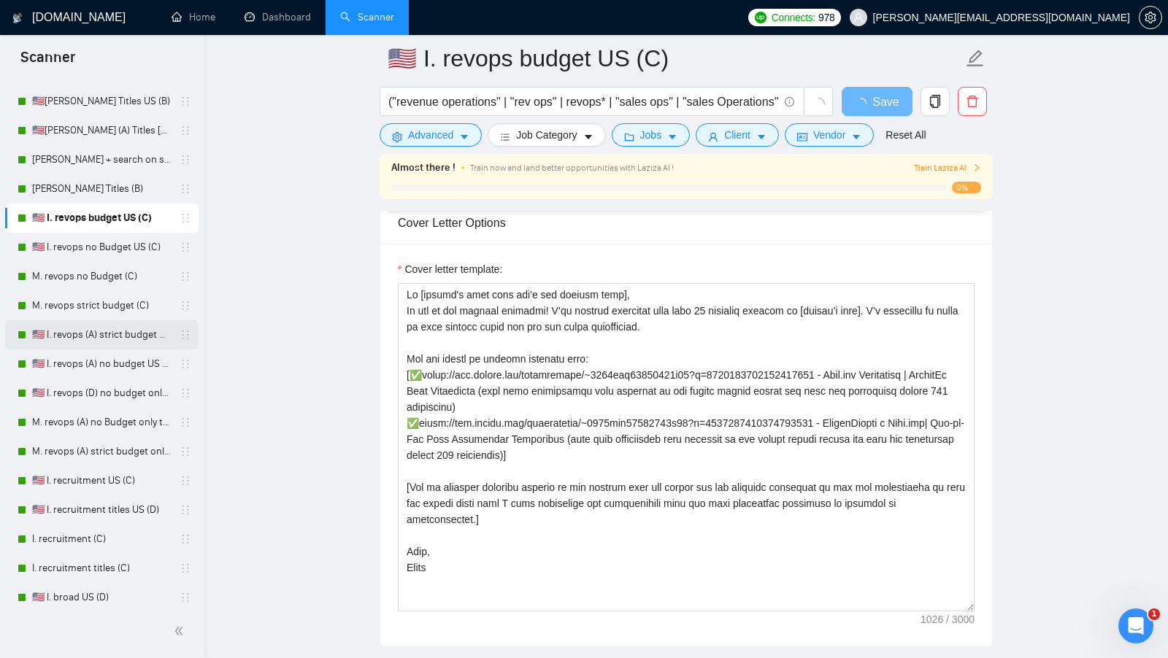
scroll to position [155, 0]
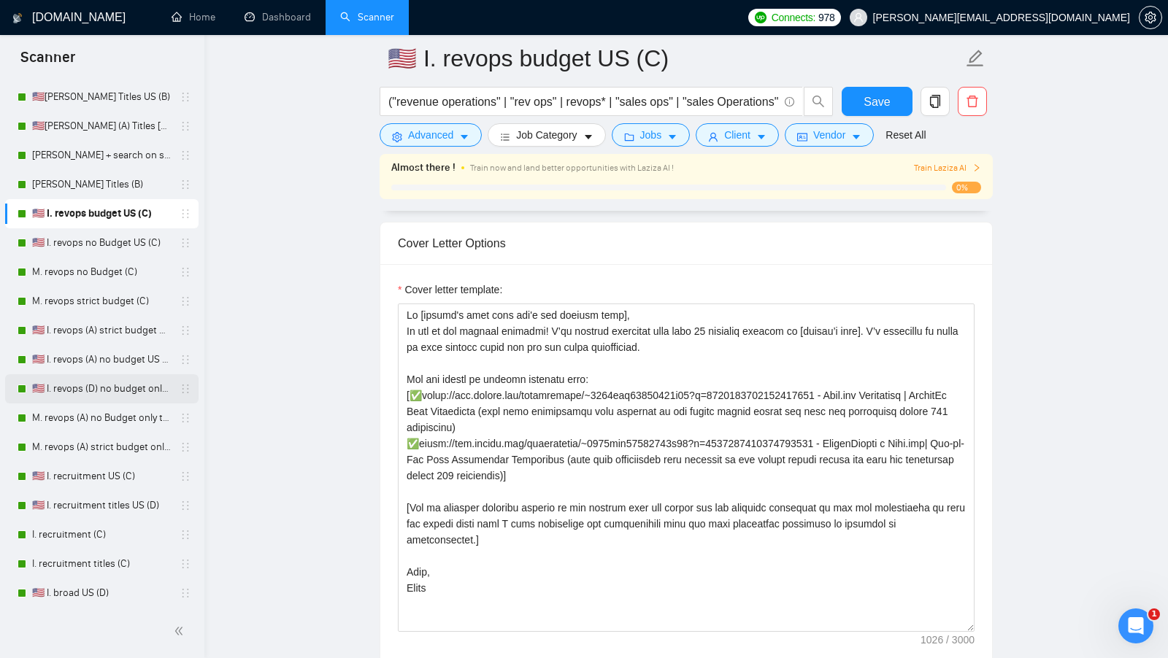
click at [130, 386] on link "🇺🇸 I. revops (D) no budget only titles" at bounding box center [101, 388] width 139 height 29
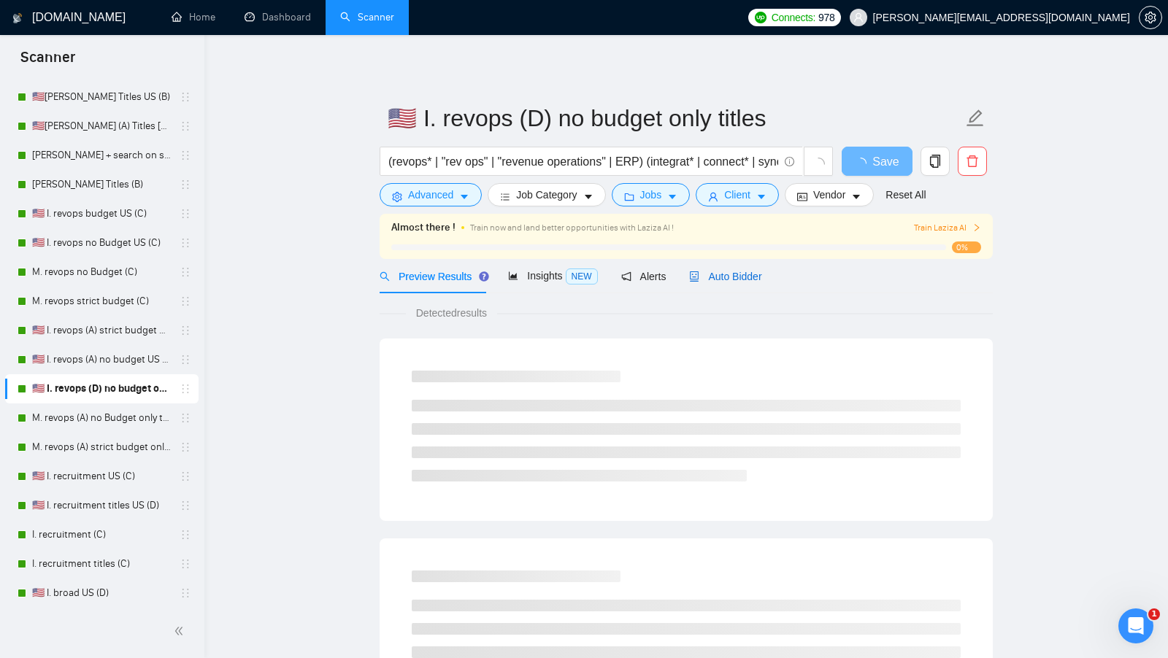
click at [718, 280] on span "Auto Bidder" at bounding box center [725, 277] width 72 height 12
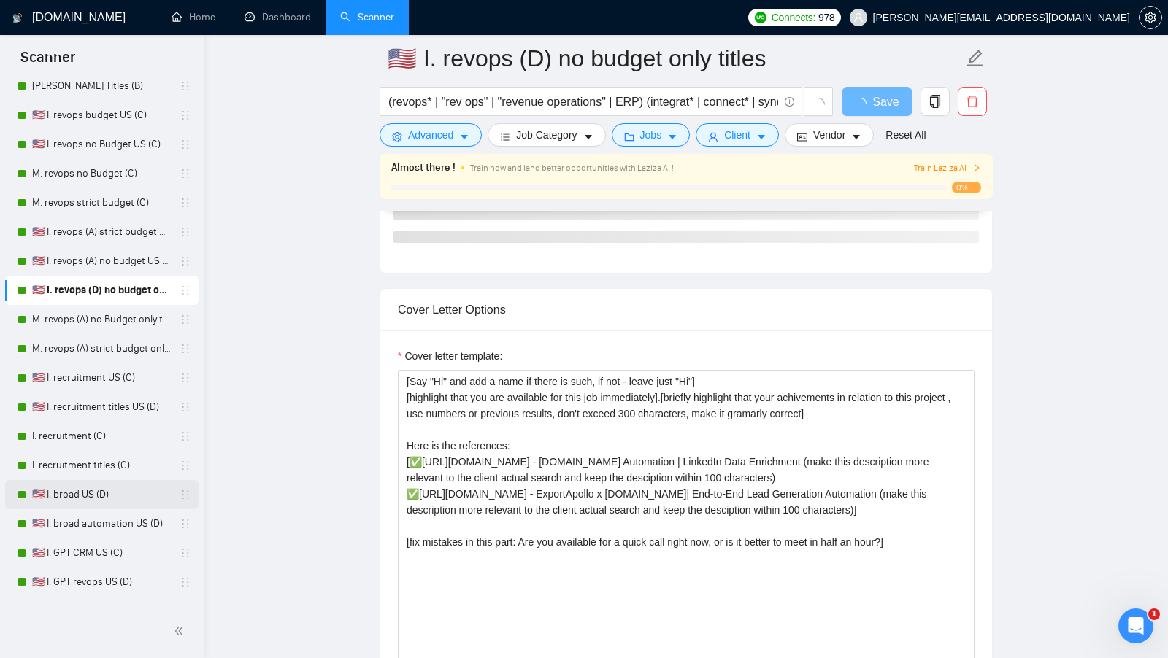
scroll to position [255, 0]
click at [111, 490] on link "🇺🇸 I. broad US (D)" at bounding box center [101, 492] width 139 height 29
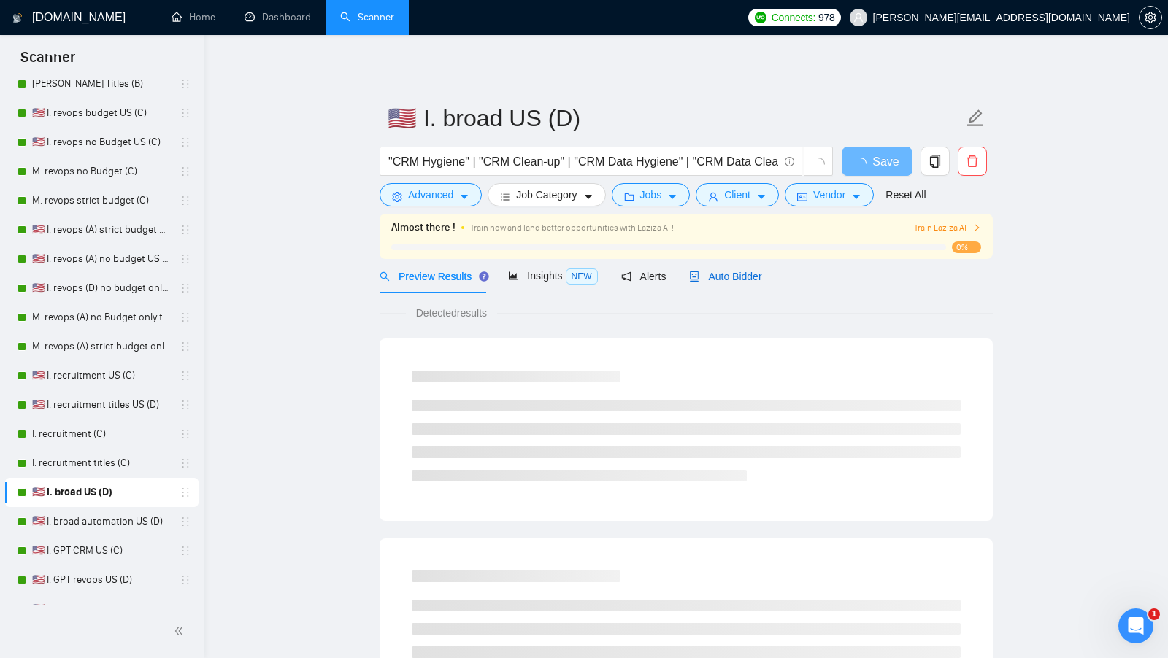
click at [728, 282] on div "Auto Bidder" at bounding box center [725, 277] width 72 height 16
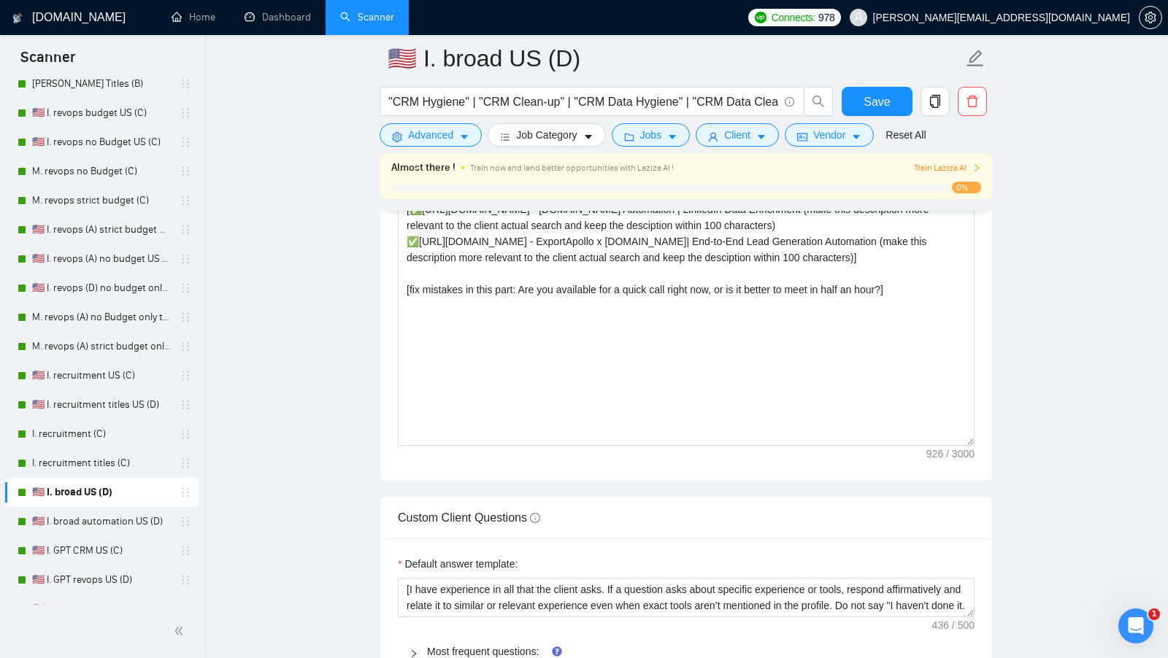
scroll to position [1709, 0]
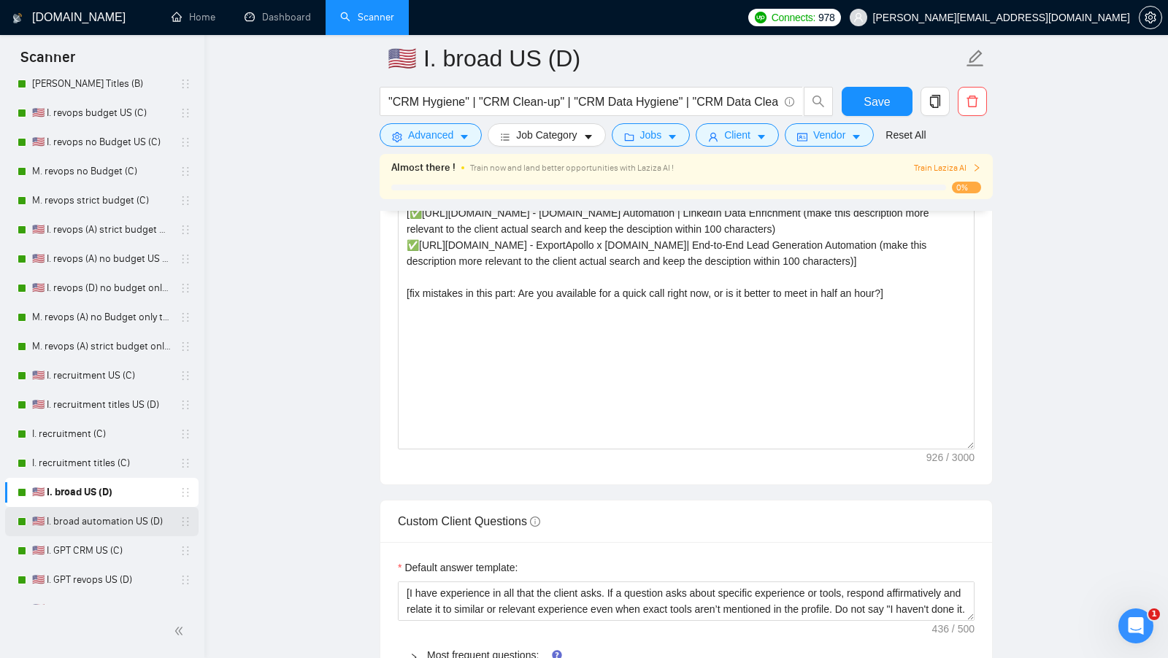
click at [120, 522] on link "🇺🇸 I. broad automation US (D)" at bounding box center [101, 521] width 139 height 29
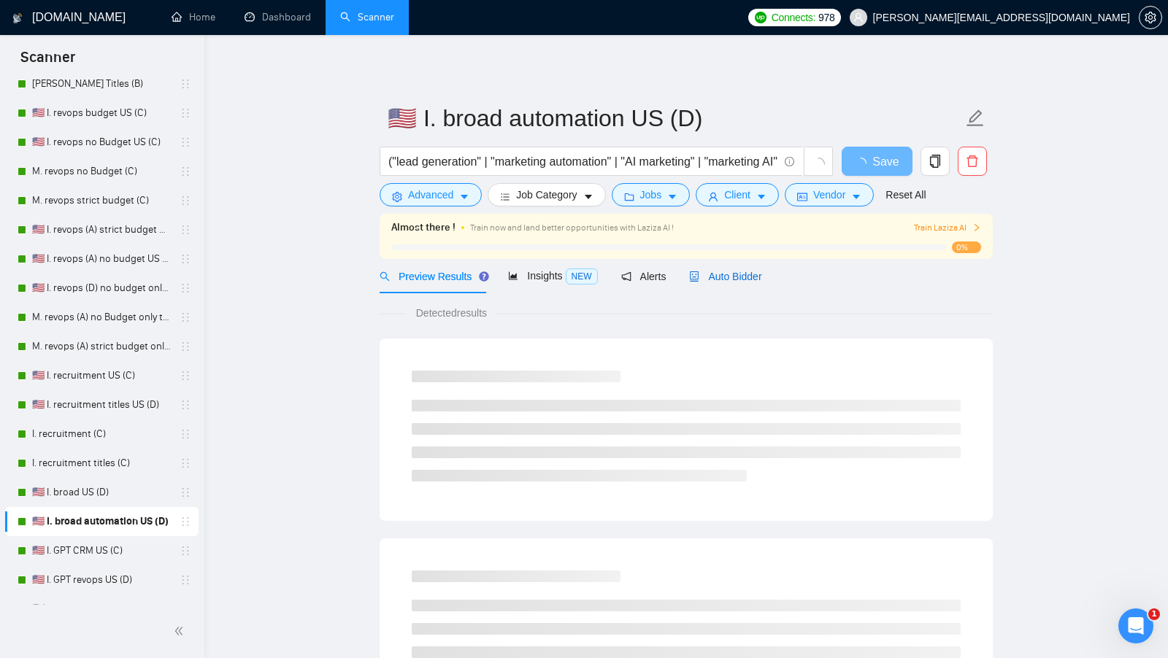
click at [761, 277] on span "Auto Bidder" at bounding box center [725, 277] width 72 height 12
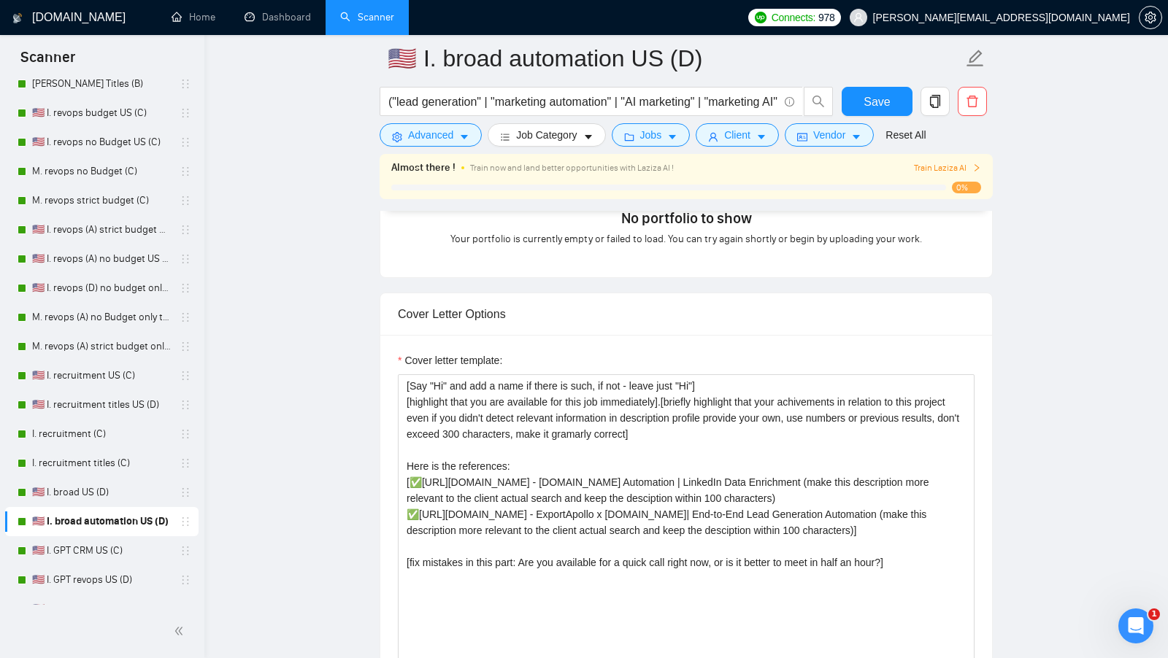
scroll to position [1551, 0]
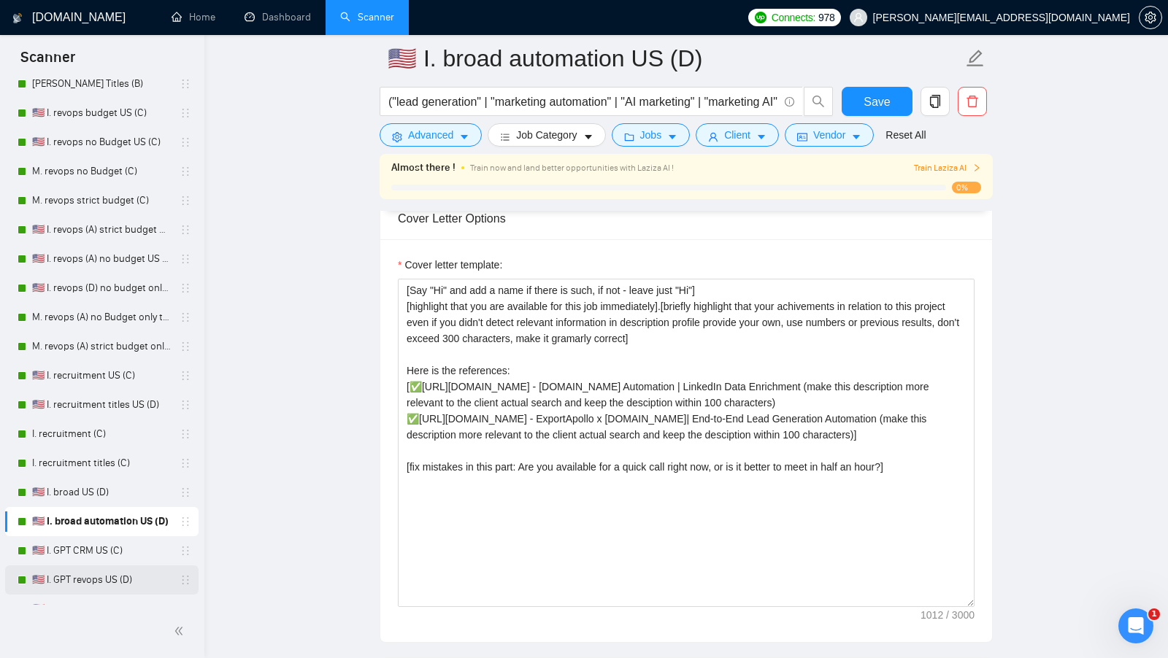
click at [109, 566] on link "🇺🇸 I. GPT revops US (D)" at bounding box center [101, 580] width 139 height 29
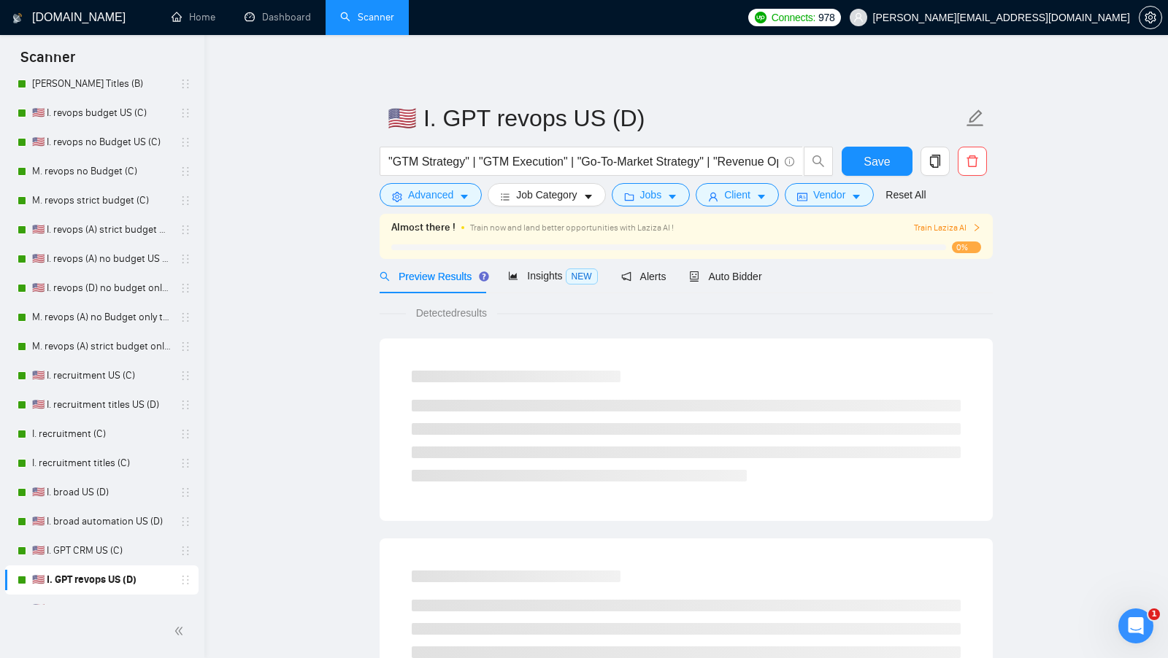
scroll to position [366, 0]
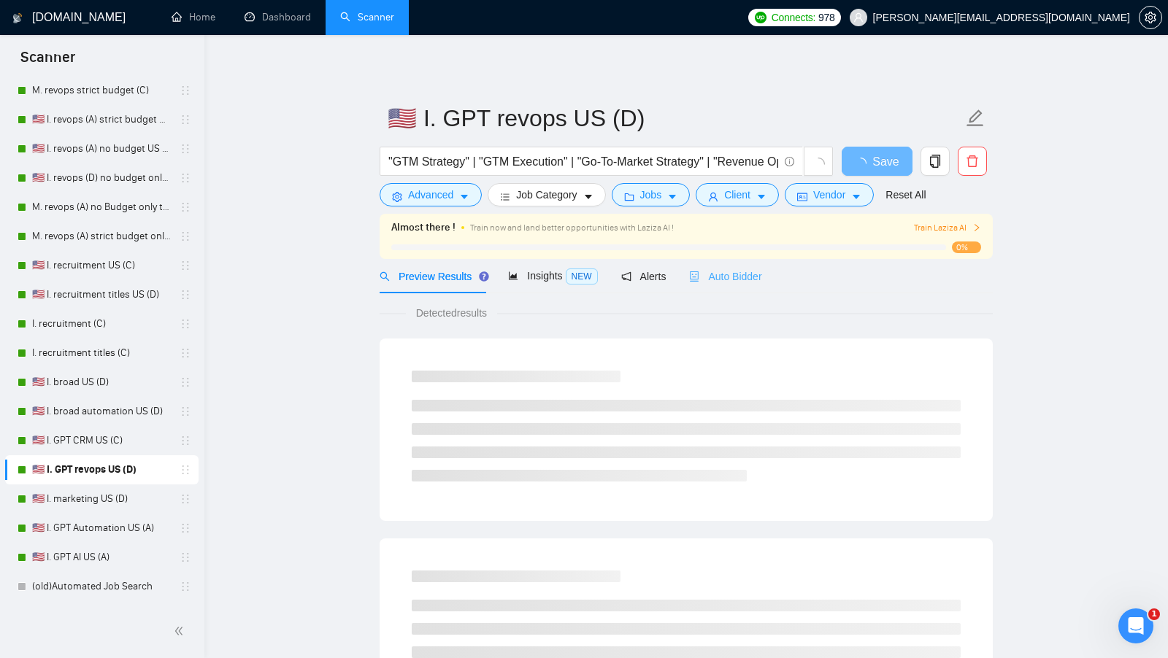
click at [718, 288] on div "Auto Bidder" at bounding box center [725, 276] width 72 height 34
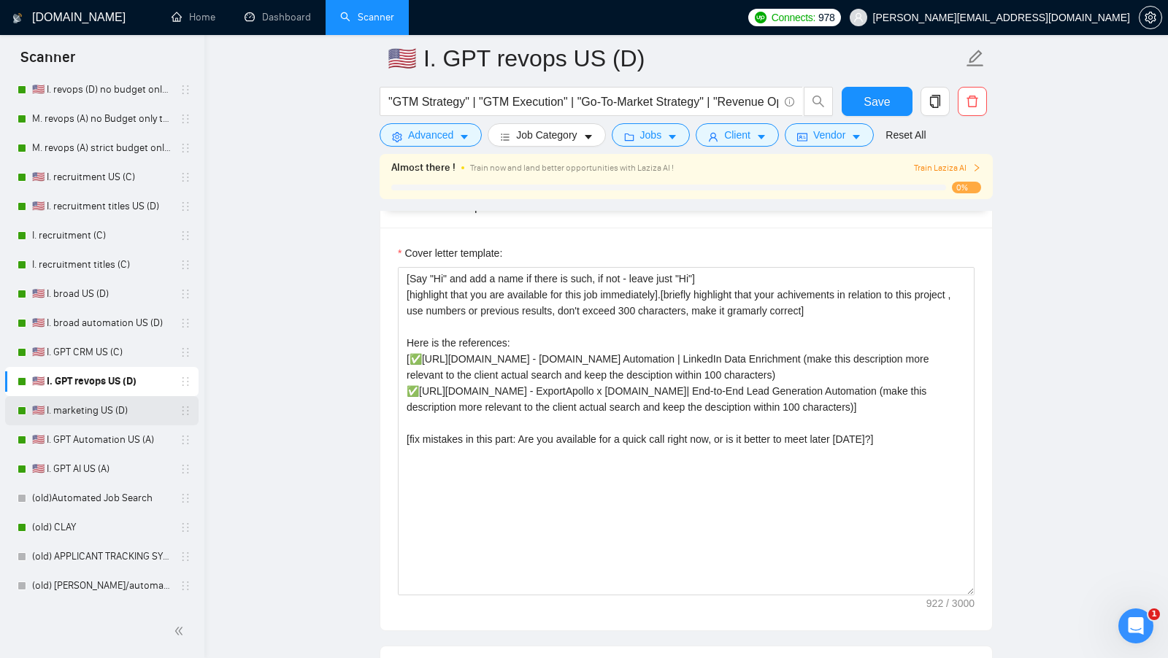
scroll to position [507, 0]
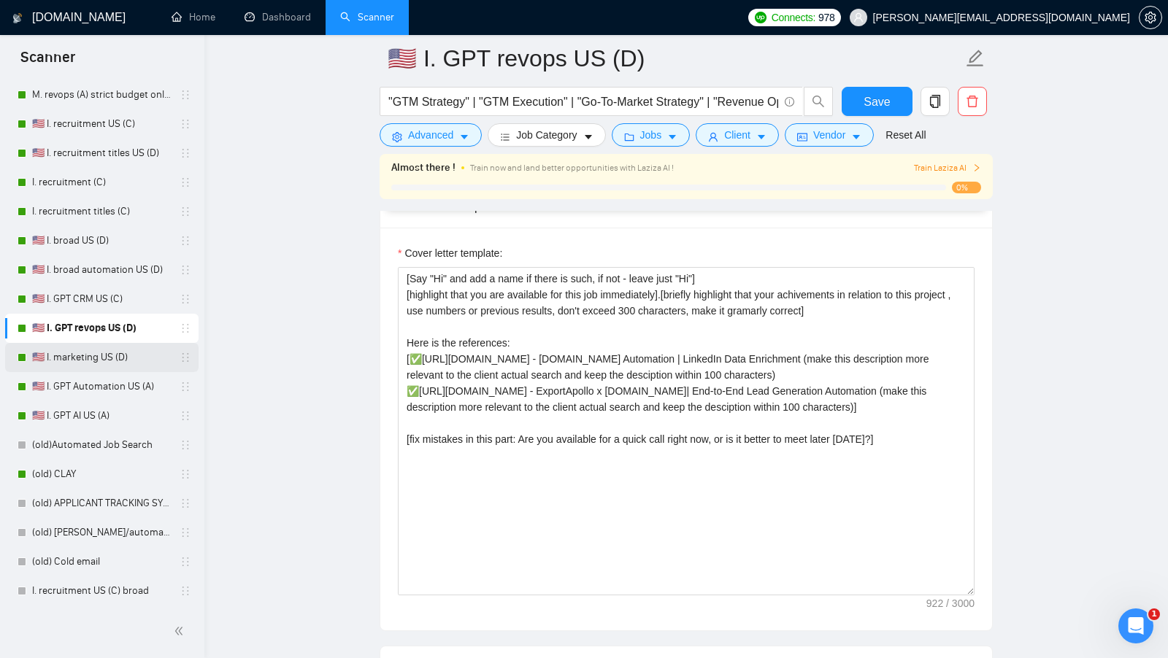
click at [131, 353] on link "🇺🇸 I. marketing US (D)" at bounding box center [101, 357] width 139 height 29
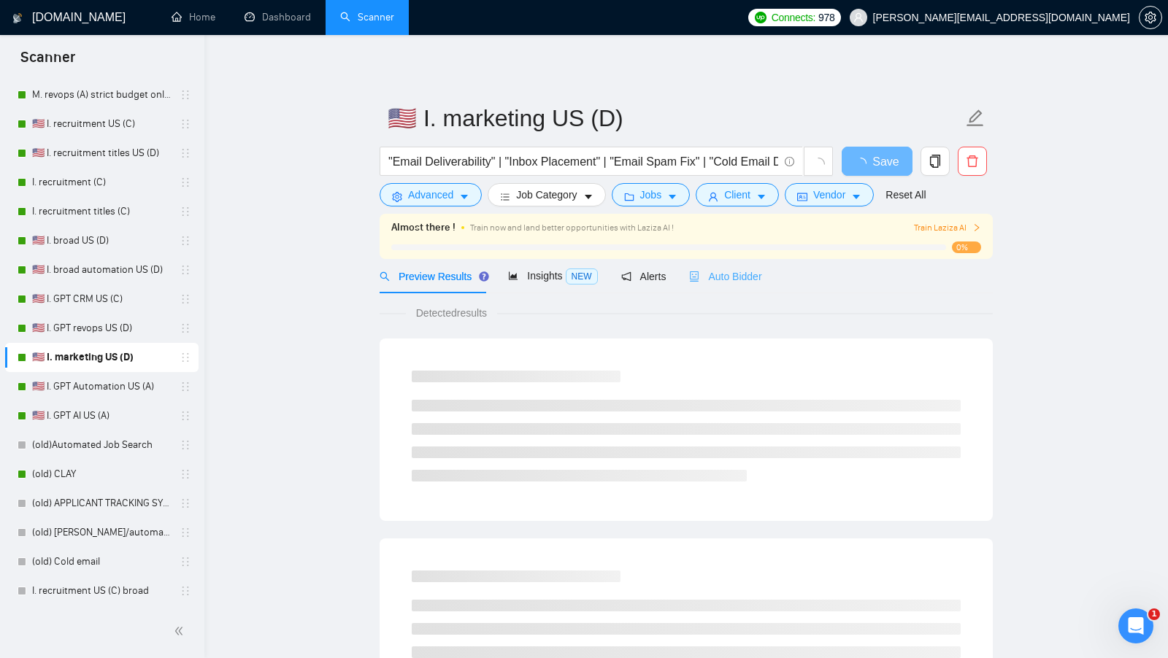
click at [731, 285] on div "Auto Bidder" at bounding box center [725, 276] width 72 height 34
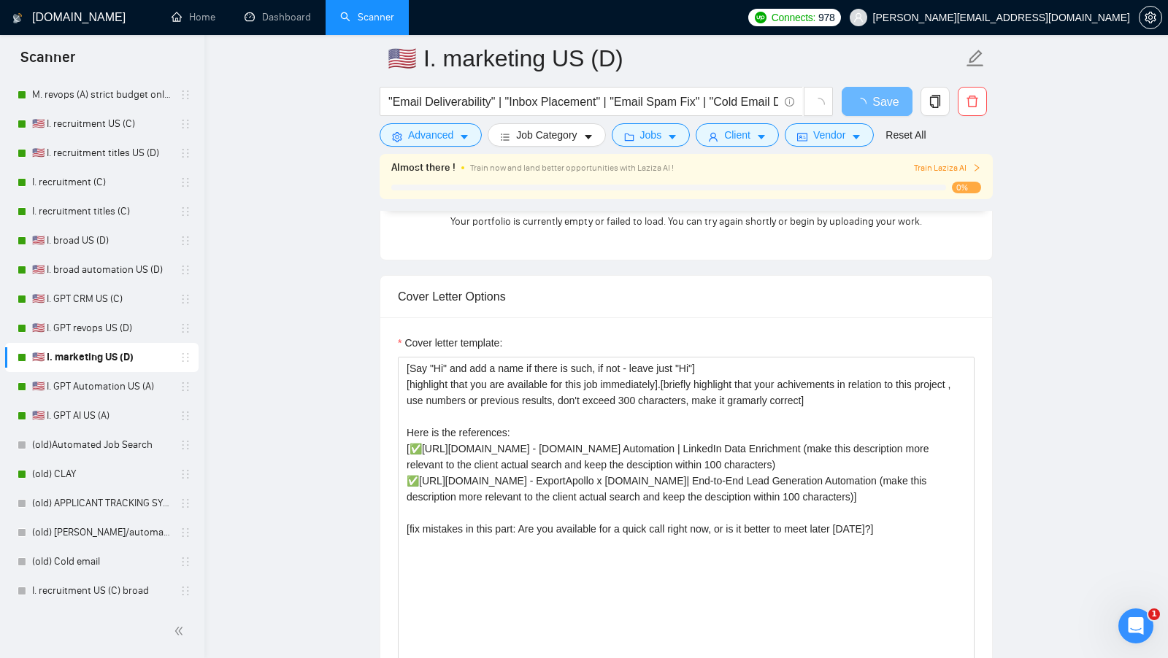
scroll to position [1460, 0]
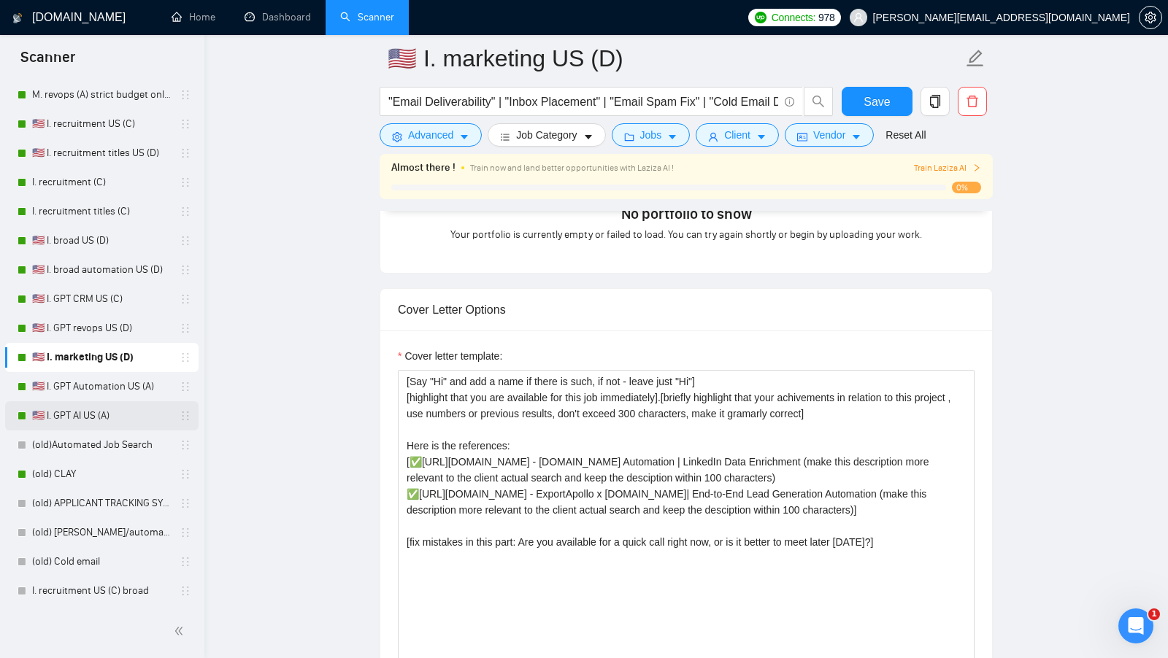
click at [122, 408] on link "🇺🇸 I. GPT AI US (A)" at bounding box center [101, 415] width 139 height 29
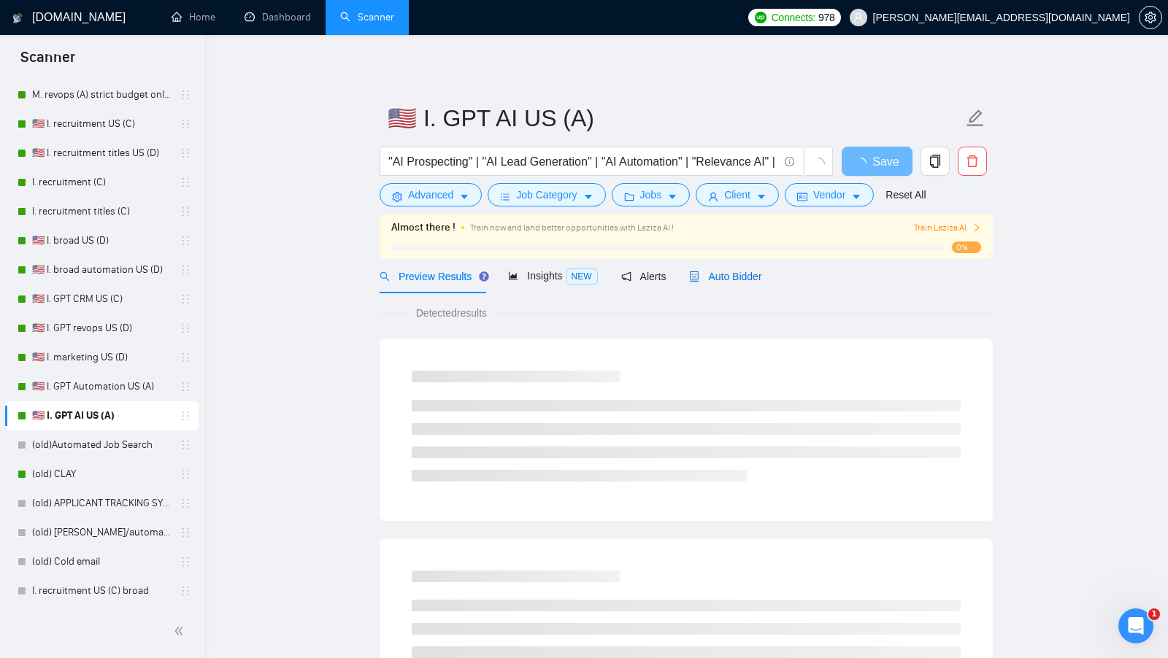
click at [757, 271] on span "Auto Bidder" at bounding box center [725, 277] width 72 height 12
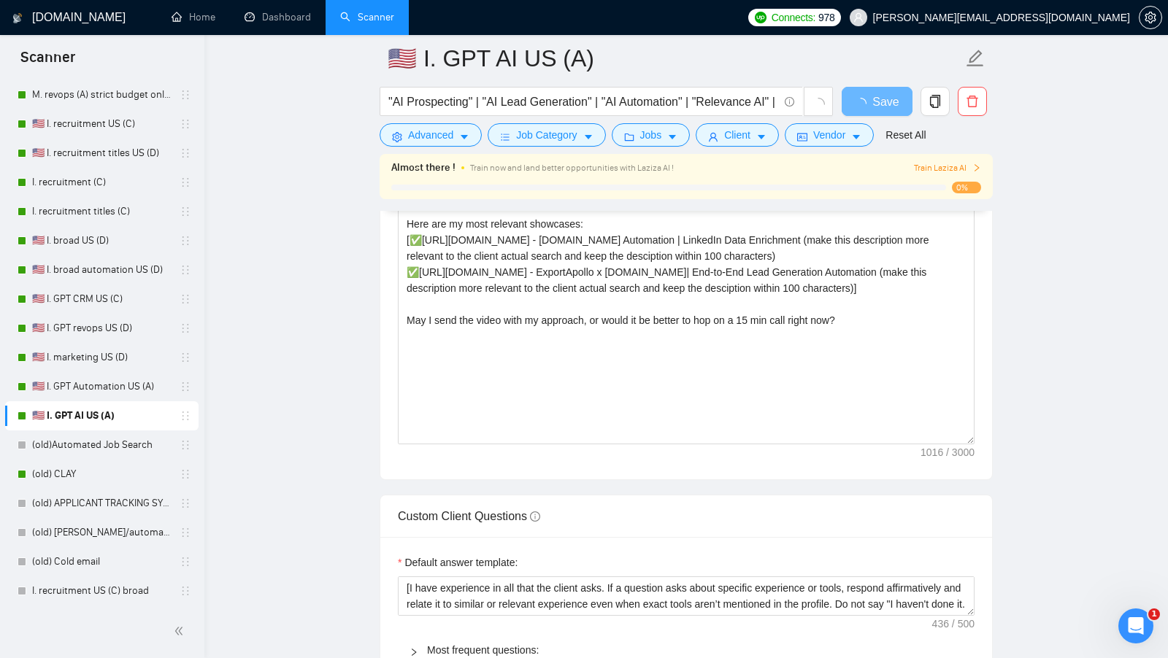
scroll to position [1658, 0]
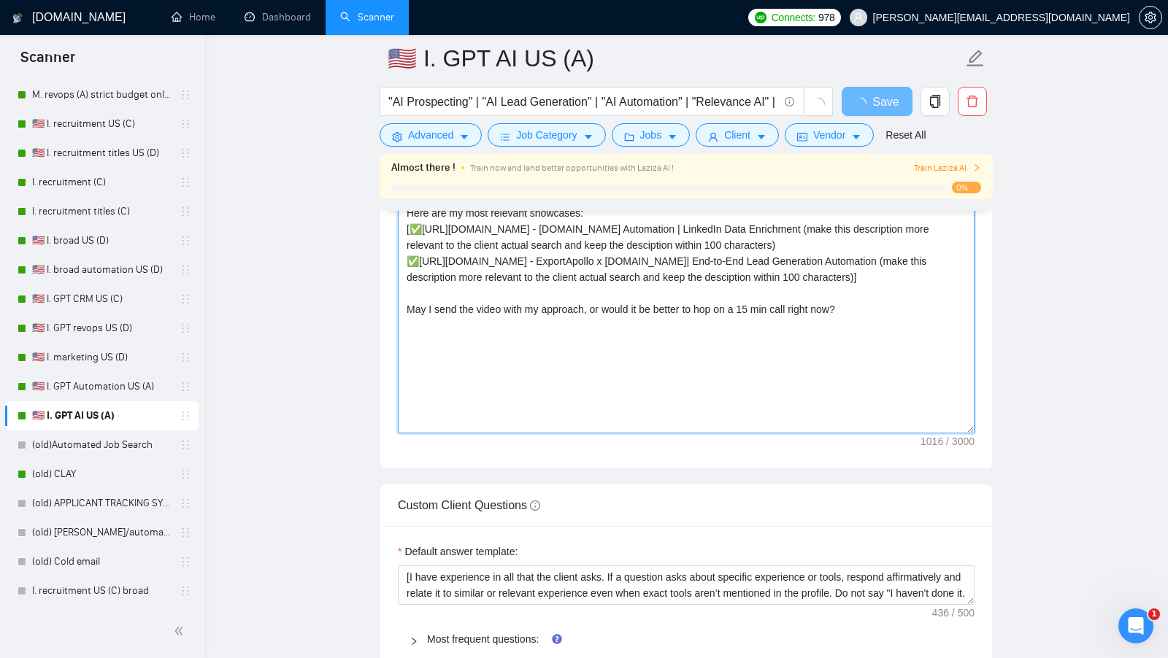
click at [647, 332] on textarea "Cover letter template:" at bounding box center [686, 269] width 577 height 328
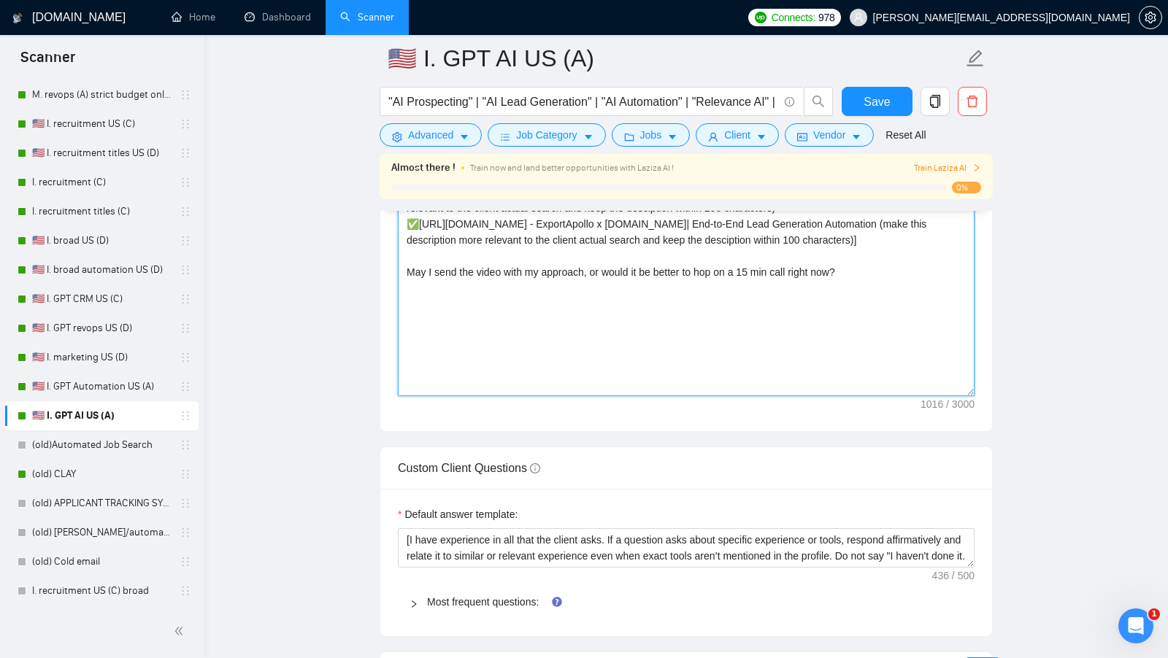
scroll to position [1895, 0]
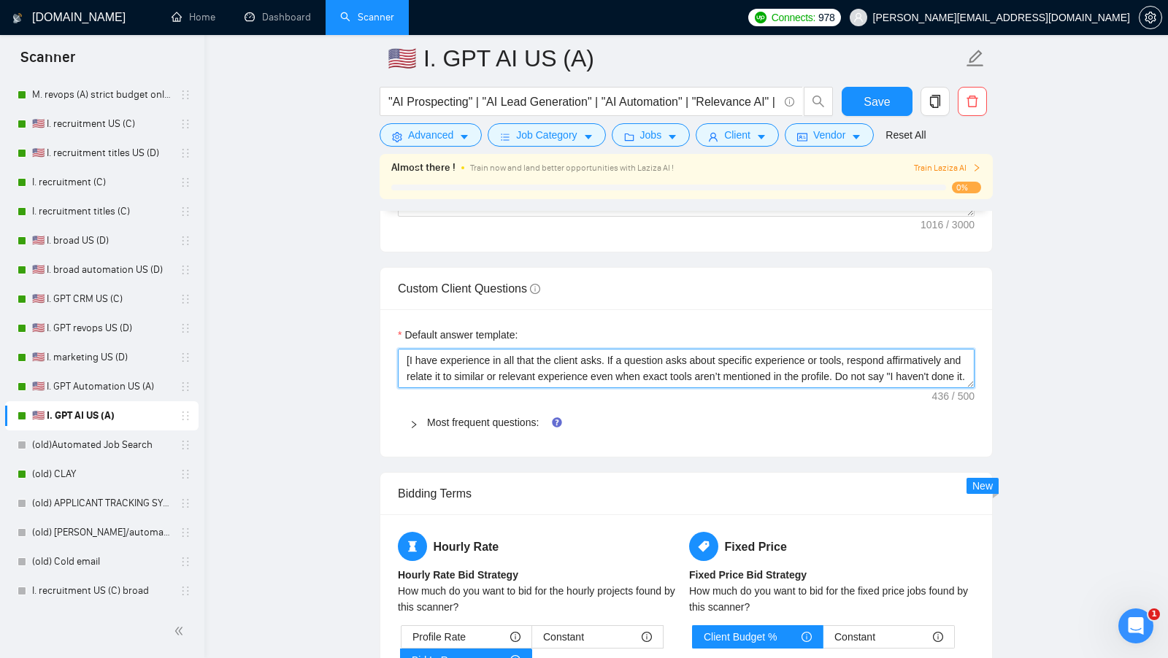
click at [636, 353] on textarea "[I have experience in all that the client asks. If a question asks about specif…" at bounding box center [686, 368] width 577 height 39
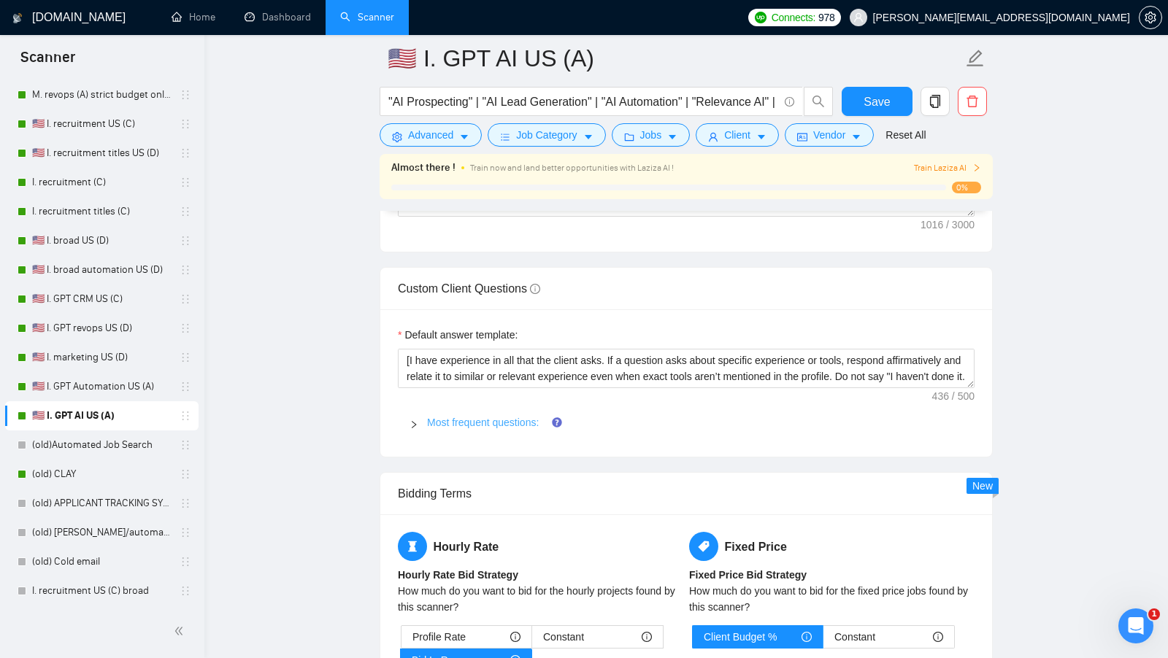
click at [480, 417] on link "Most frequent questions:" at bounding box center [483, 423] width 112 height 12
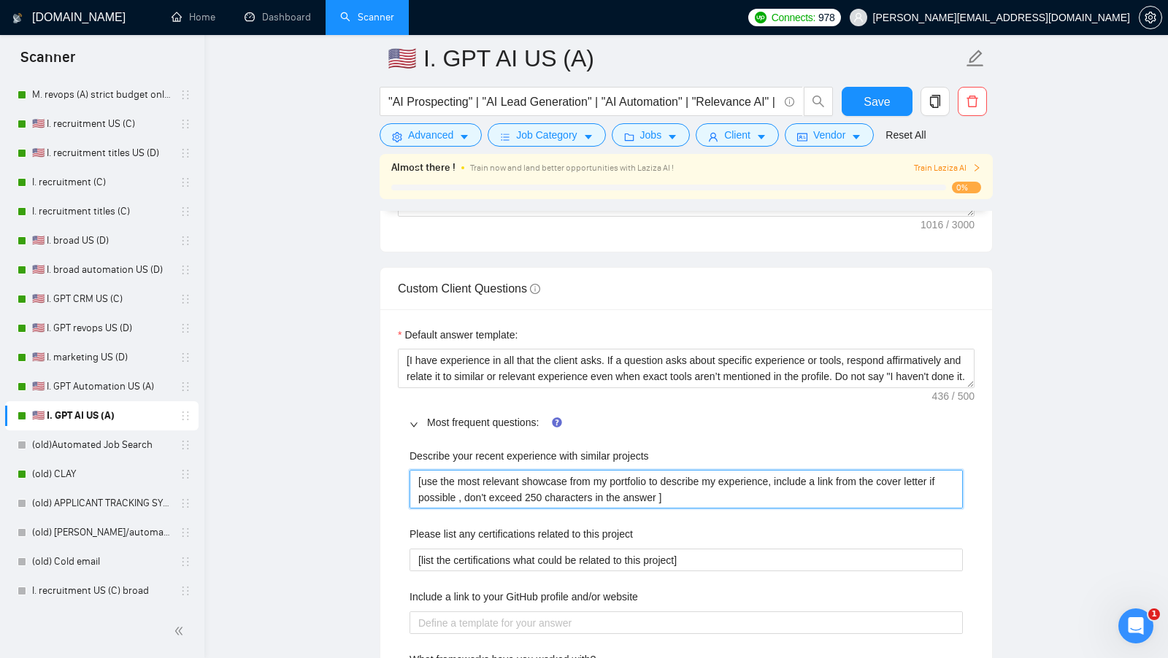
click at [517, 470] on projects "[use the most relevant showcase from my portfolio to describe my experience, in…" at bounding box center [685, 489] width 553 height 39
